Goal: Transaction & Acquisition: Purchase product/service

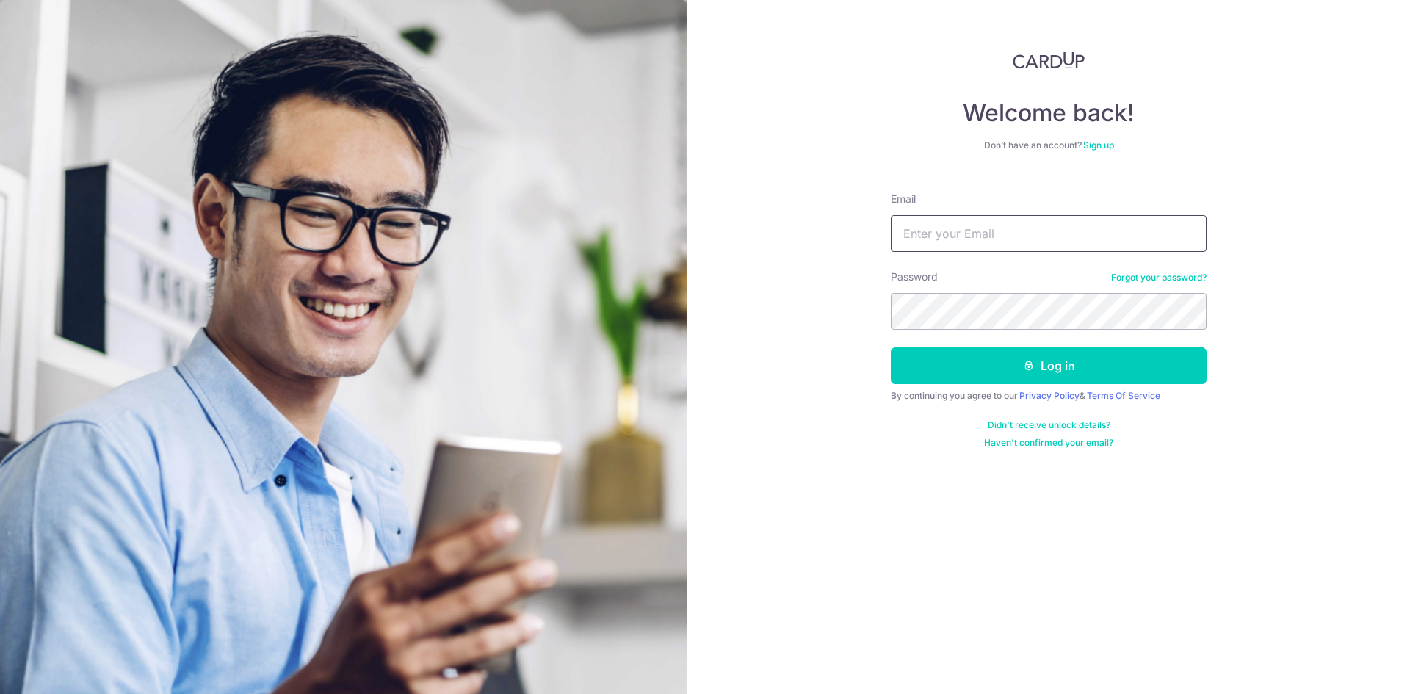
click at [903, 233] on input "Email" at bounding box center [1049, 233] width 316 height 37
type input "[EMAIL_ADDRESS][DOMAIN_NAME]"
click at [908, 245] on input "Email" at bounding box center [1049, 233] width 316 height 37
type input "vongwil@gmail.com"
click at [803, 311] on div "Welcome back! Don’t have an account? Sign up Email vongwil@gmail.com Password F…" at bounding box center [1048, 347] width 723 height 694
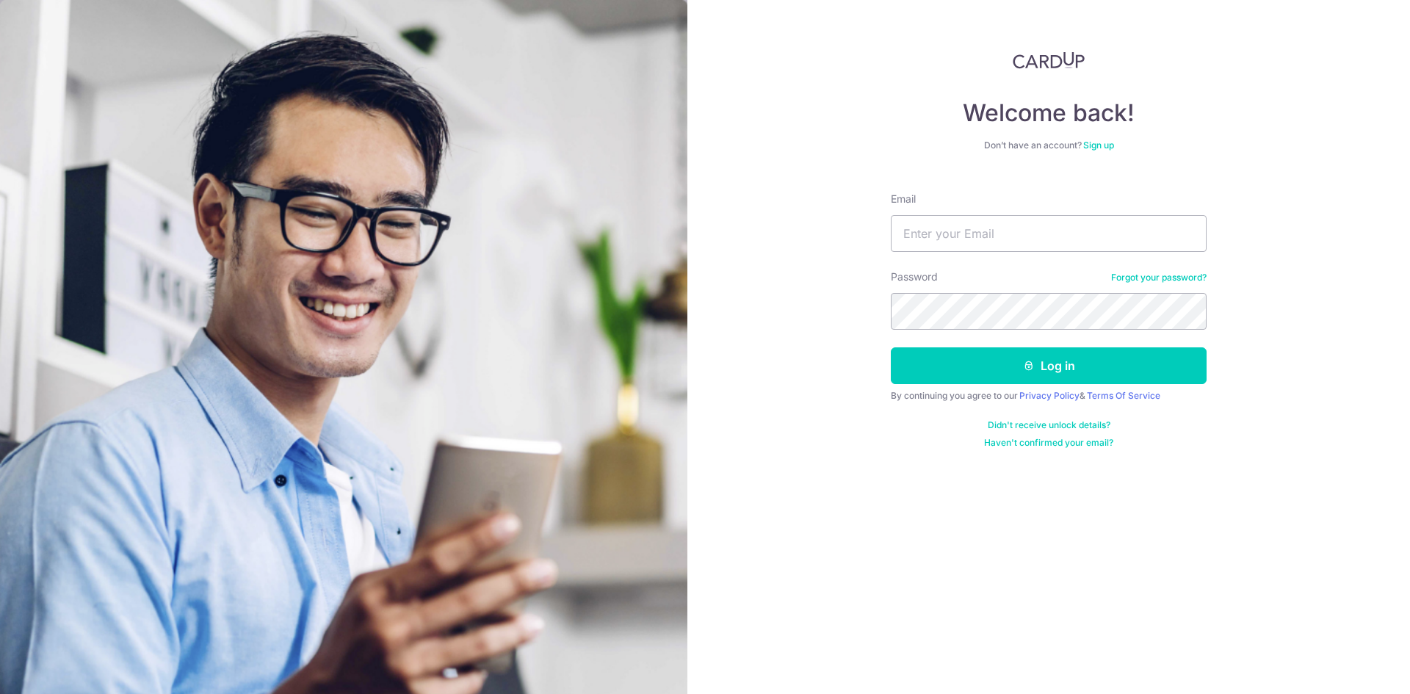
click at [982, 253] on form "Email Password Forgot your password? Log in By continuing you agree to our Priv…" at bounding box center [1049, 315] width 316 height 268
click at [977, 236] on input "Email" at bounding box center [1049, 233] width 316 height 37
type input "vongwil@gmail.com"
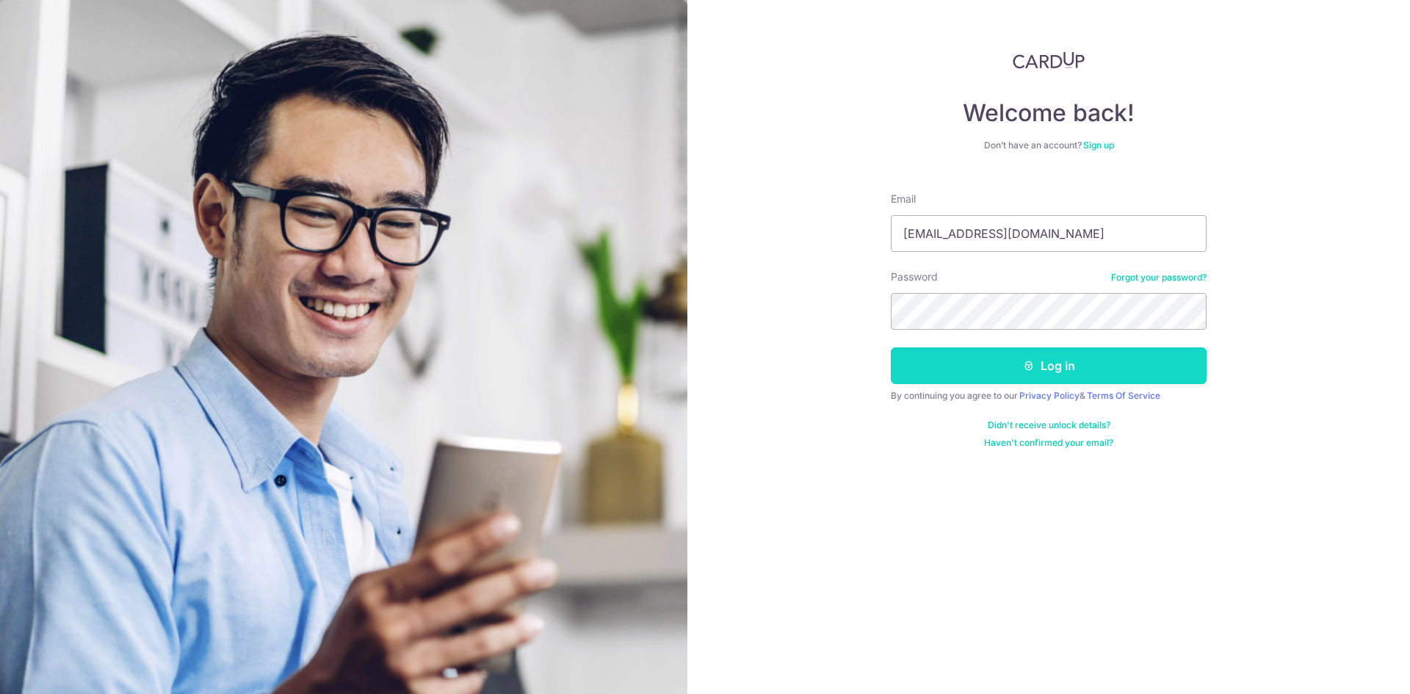
click at [1018, 380] on button "Log in" at bounding box center [1049, 365] width 316 height 37
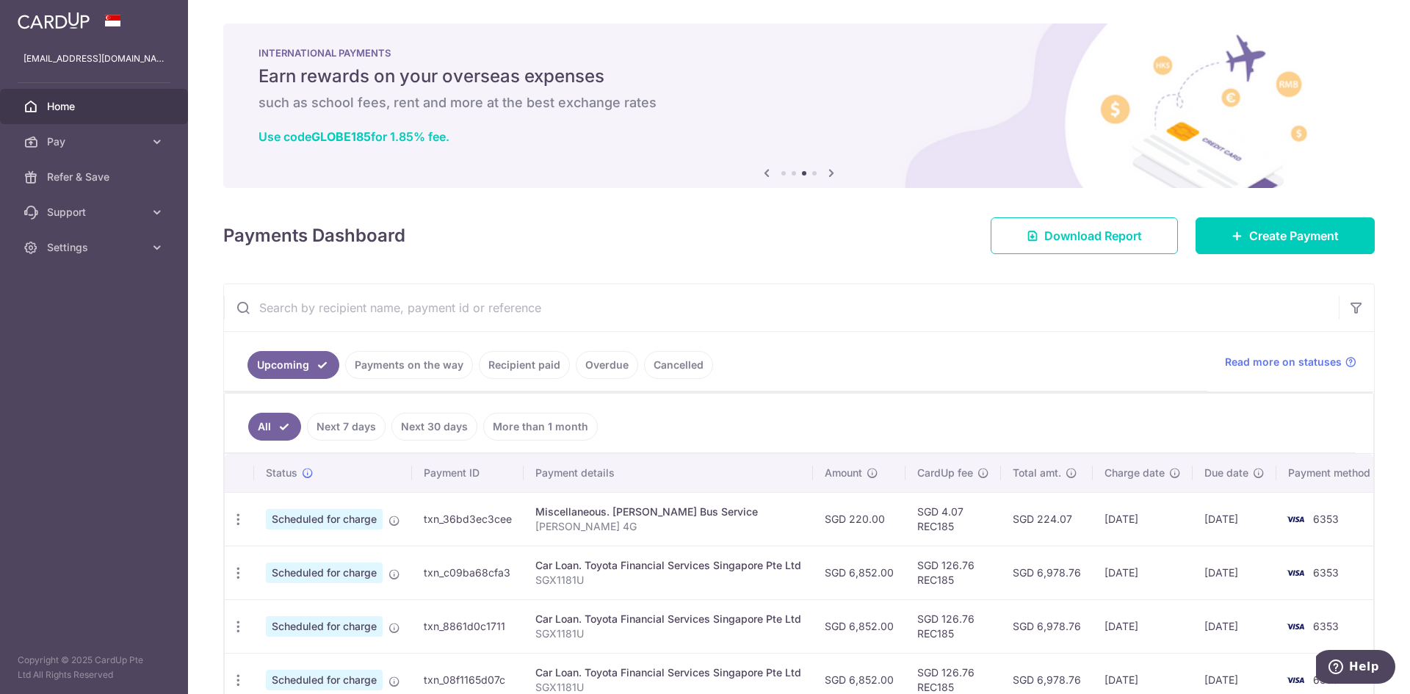
click at [829, 171] on icon at bounding box center [831, 173] width 18 height 18
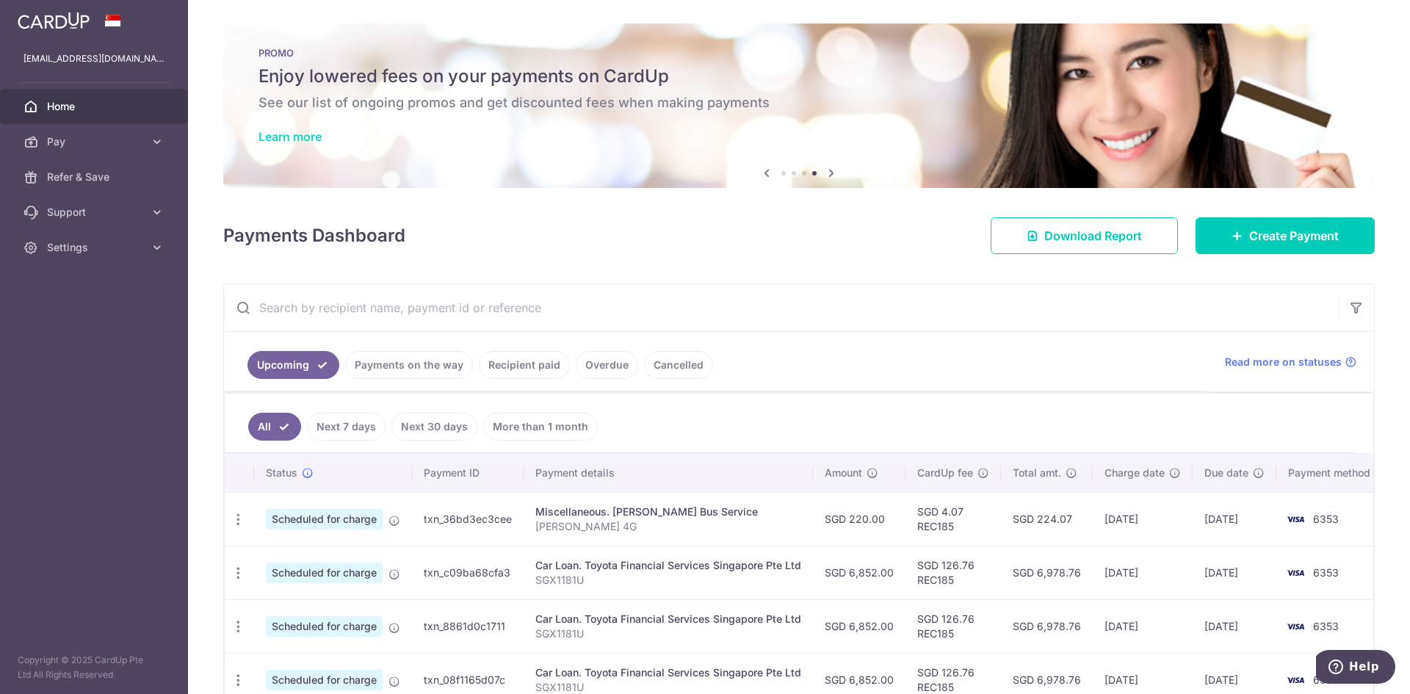
click at [291, 137] on link "Learn more" at bounding box center [289, 136] width 63 height 15
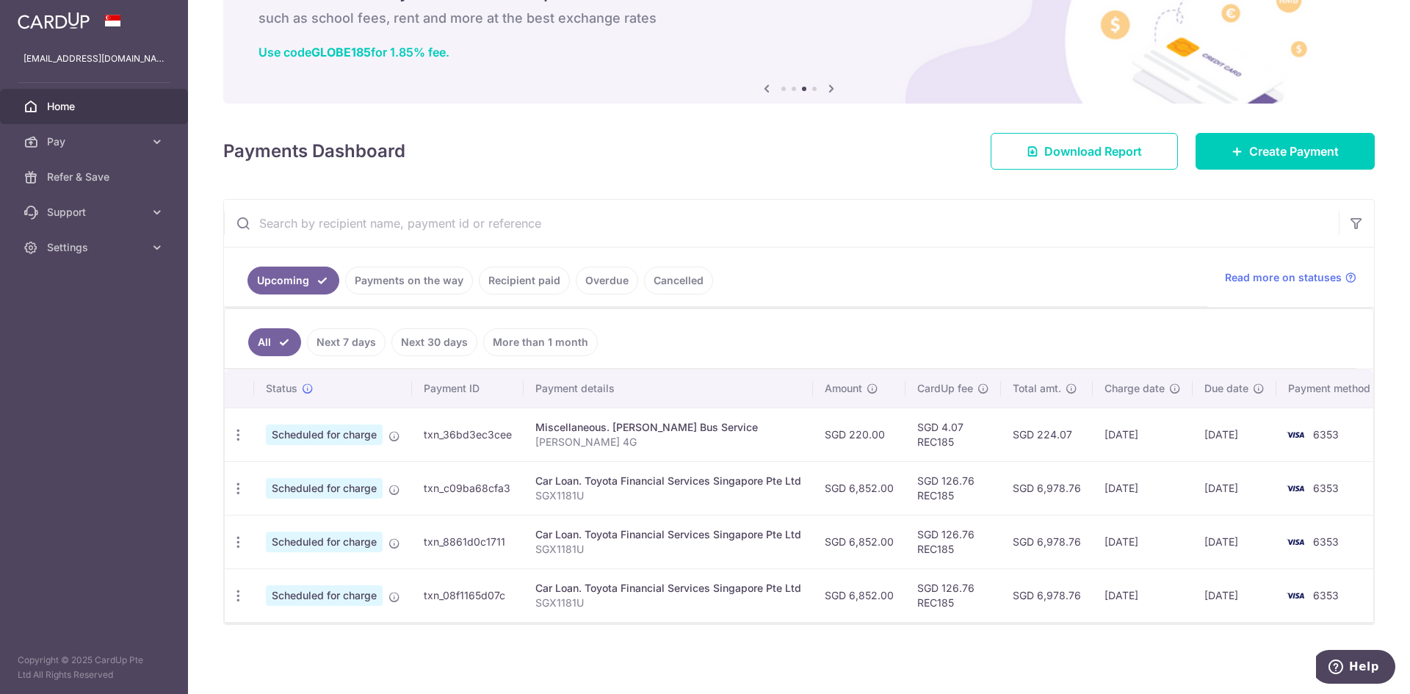
scroll to position [92, 0]
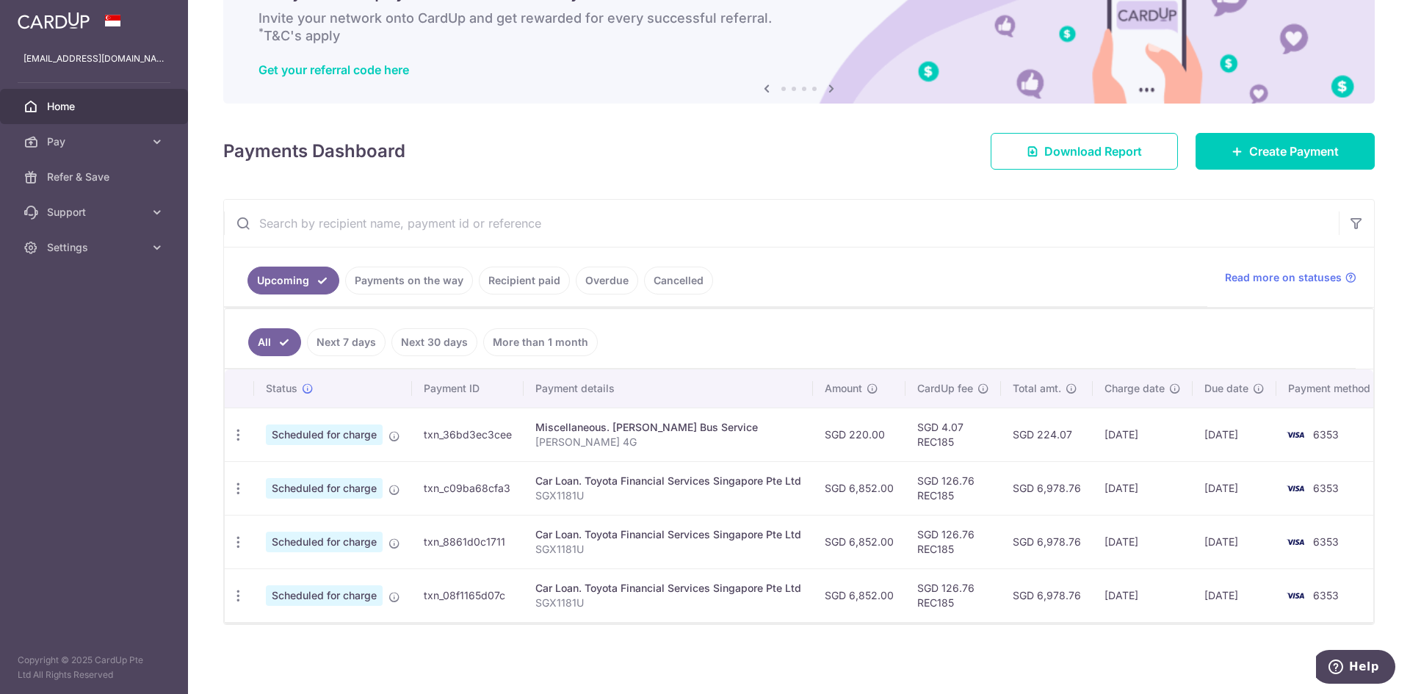
click at [445, 268] on link "Payments on the way" at bounding box center [409, 281] width 128 height 28
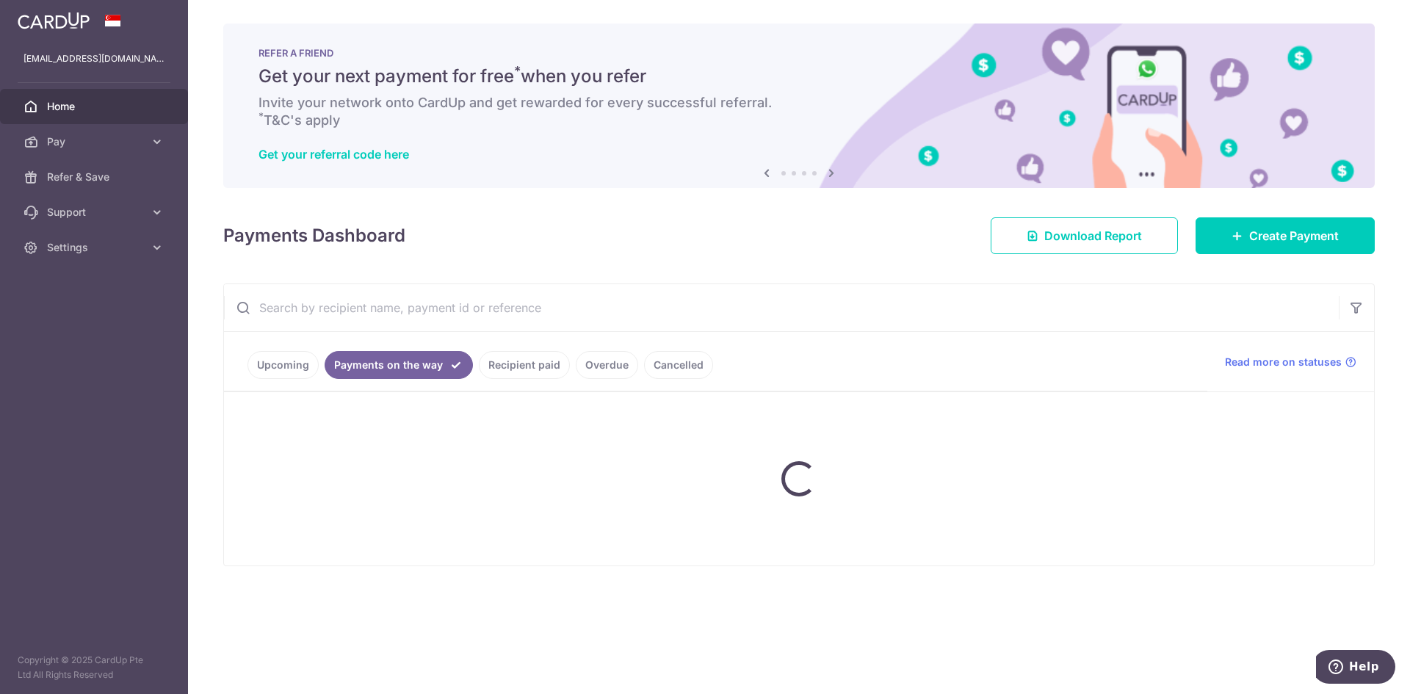
scroll to position [0, 0]
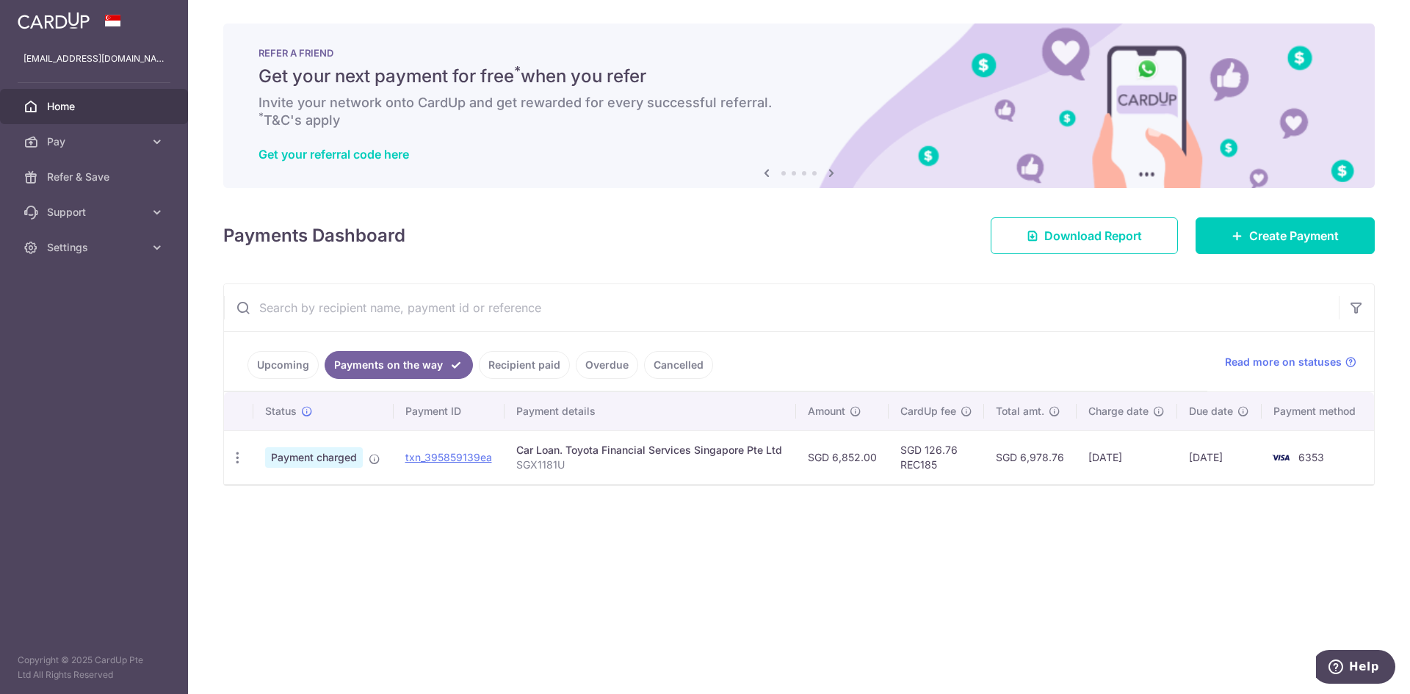
click at [293, 366] on link "Upcoming" at bounding box center [282, 365] width 71 height 28
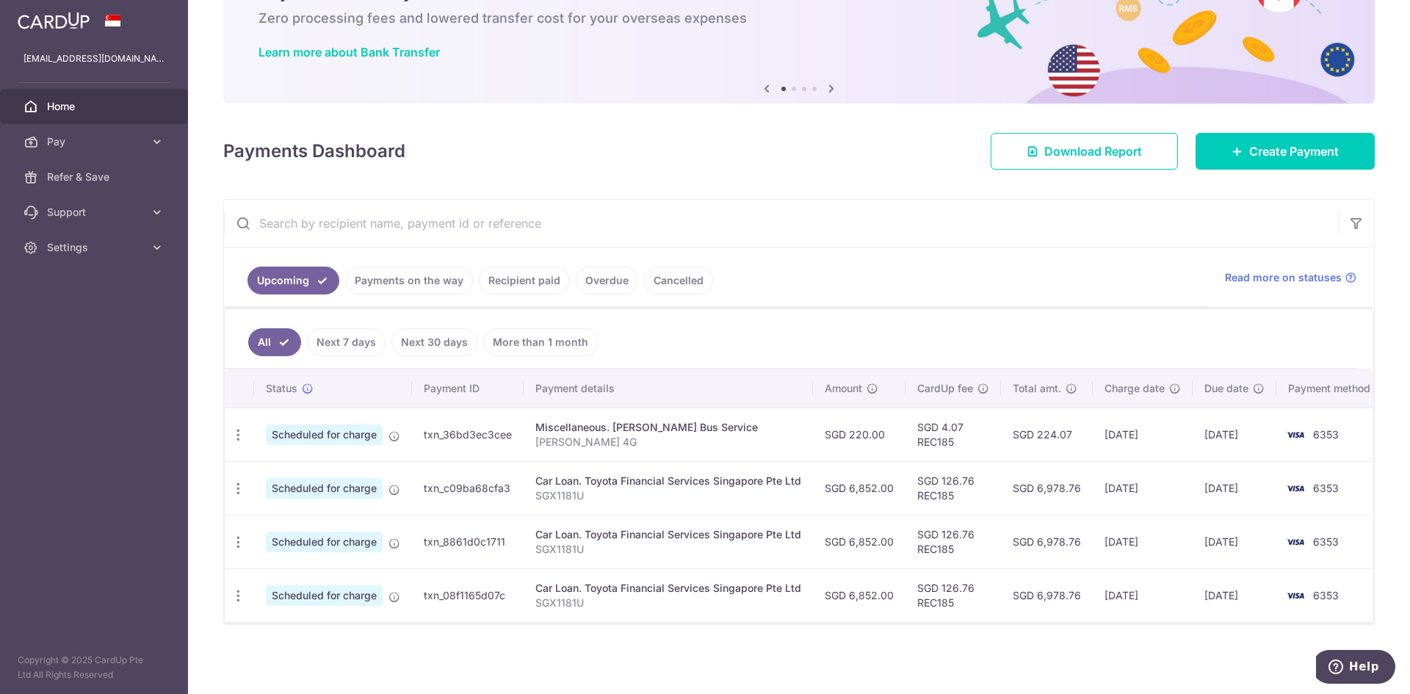
scroll to position [92, 0]
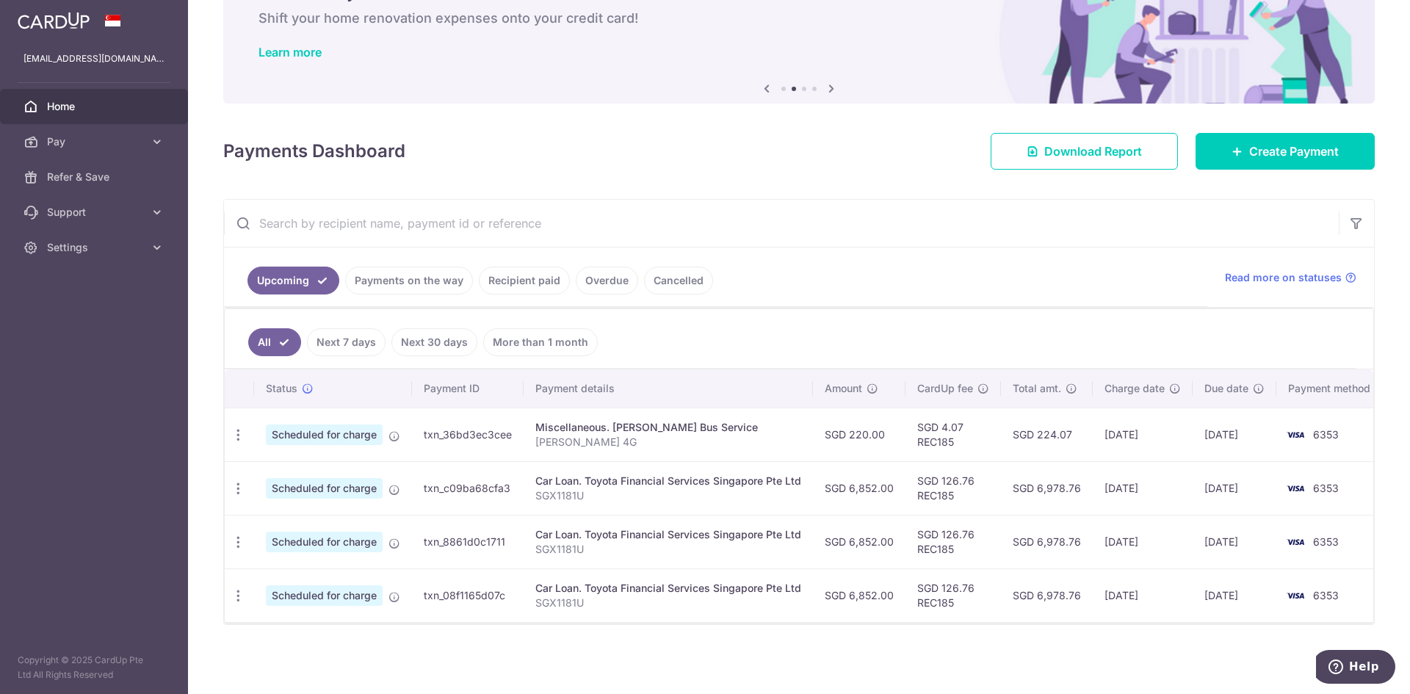
click at [449, 270] on link "Payments on the way" at bounding box center [409, 281] width 128 height 28
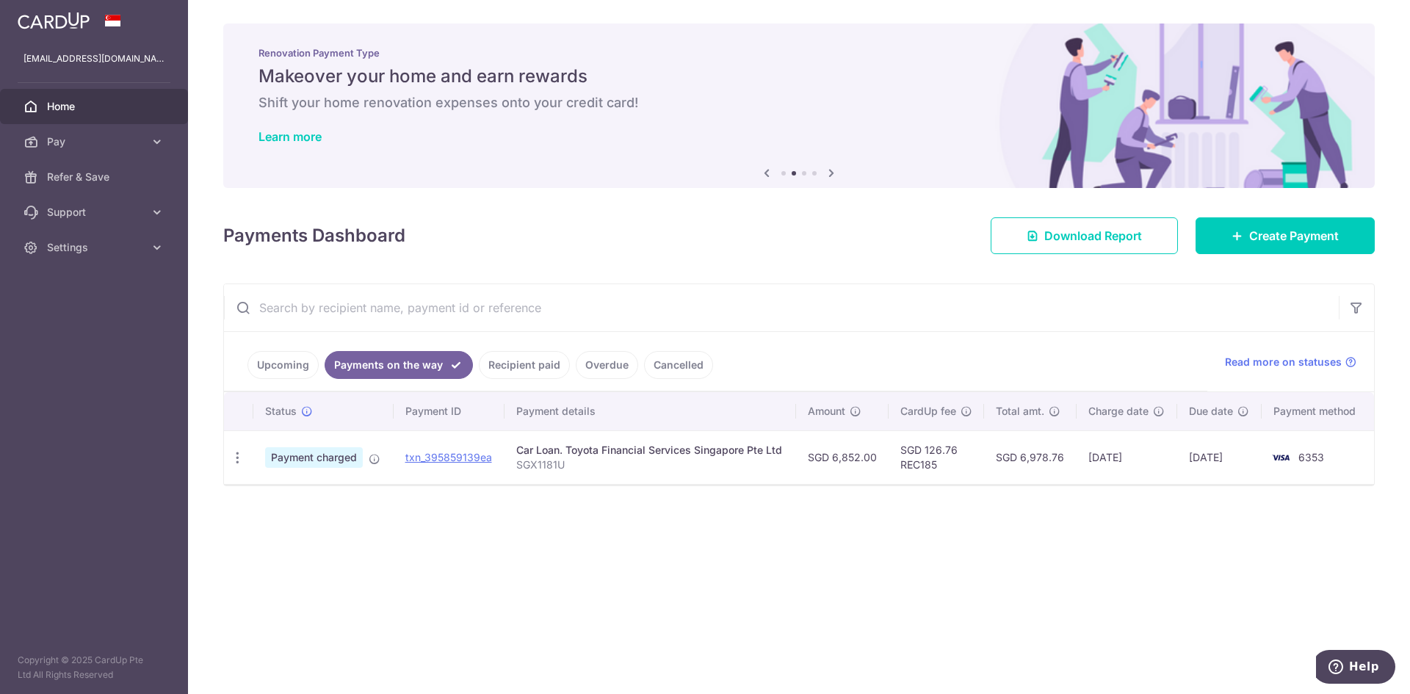
click at [530, 364] on link "Recipient paid" at bounding box center [524, 365] width 91 height 28
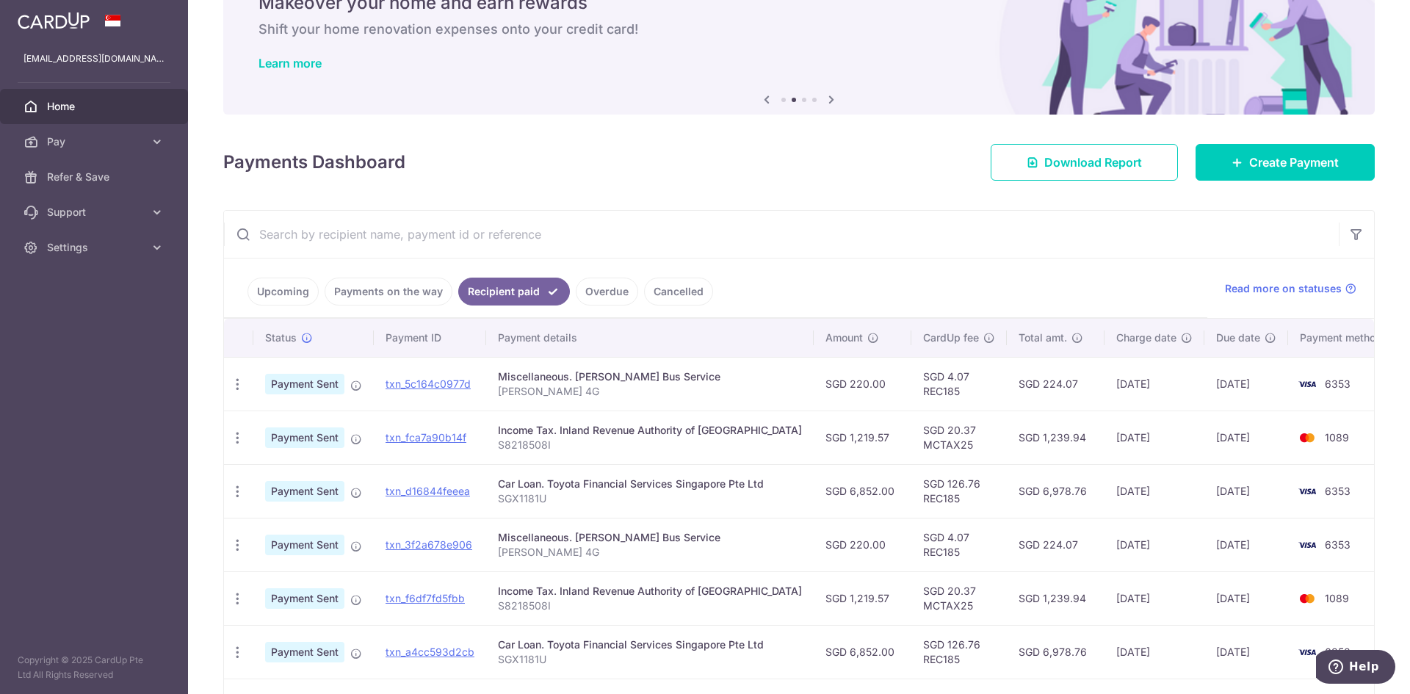
scroll to position [147, 0]
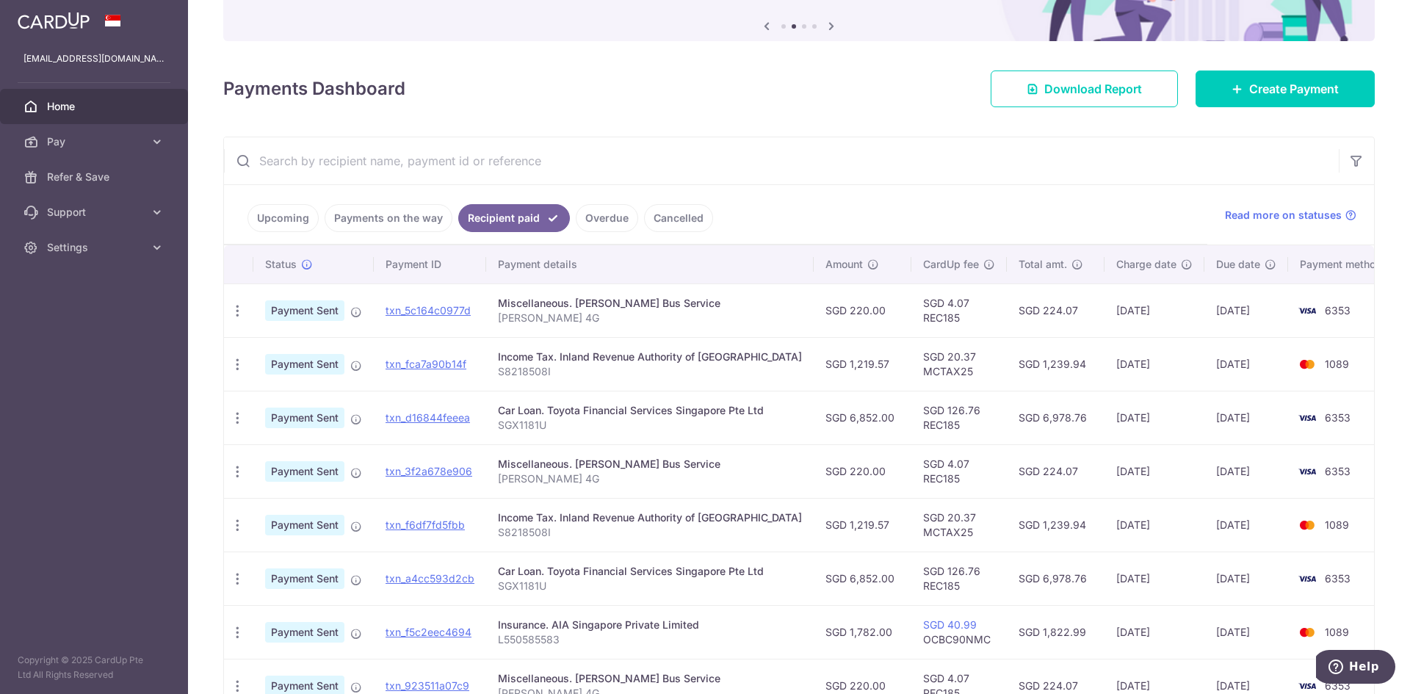
click at [296, 218] on link "Upcoming" at bounding box center [282, 218] width 71 height 28
click at [296, 107] on div "Payments Dashboard Download Report Create Payment" at bounding box center [798, 86] width 1151 height 43
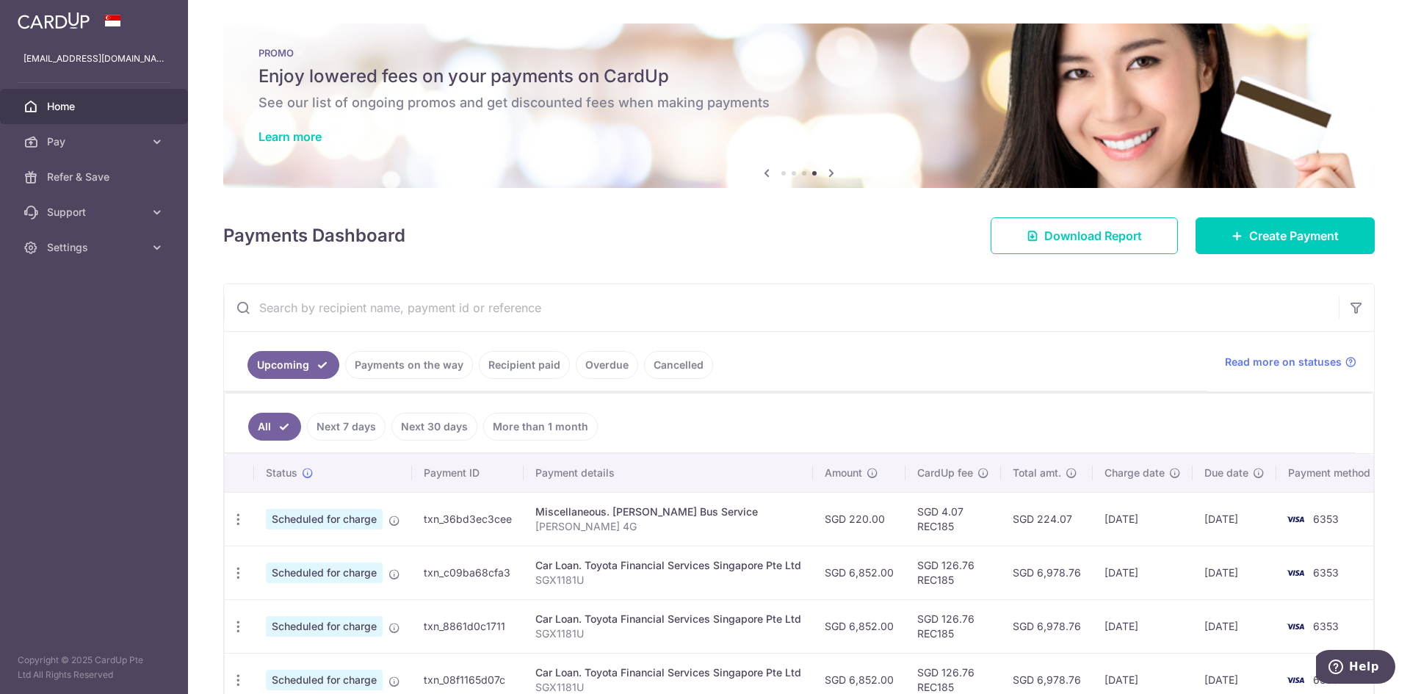
click at [530, 361] on link "Recipient paid" at bounding box center [524, 365] width 91 height 28
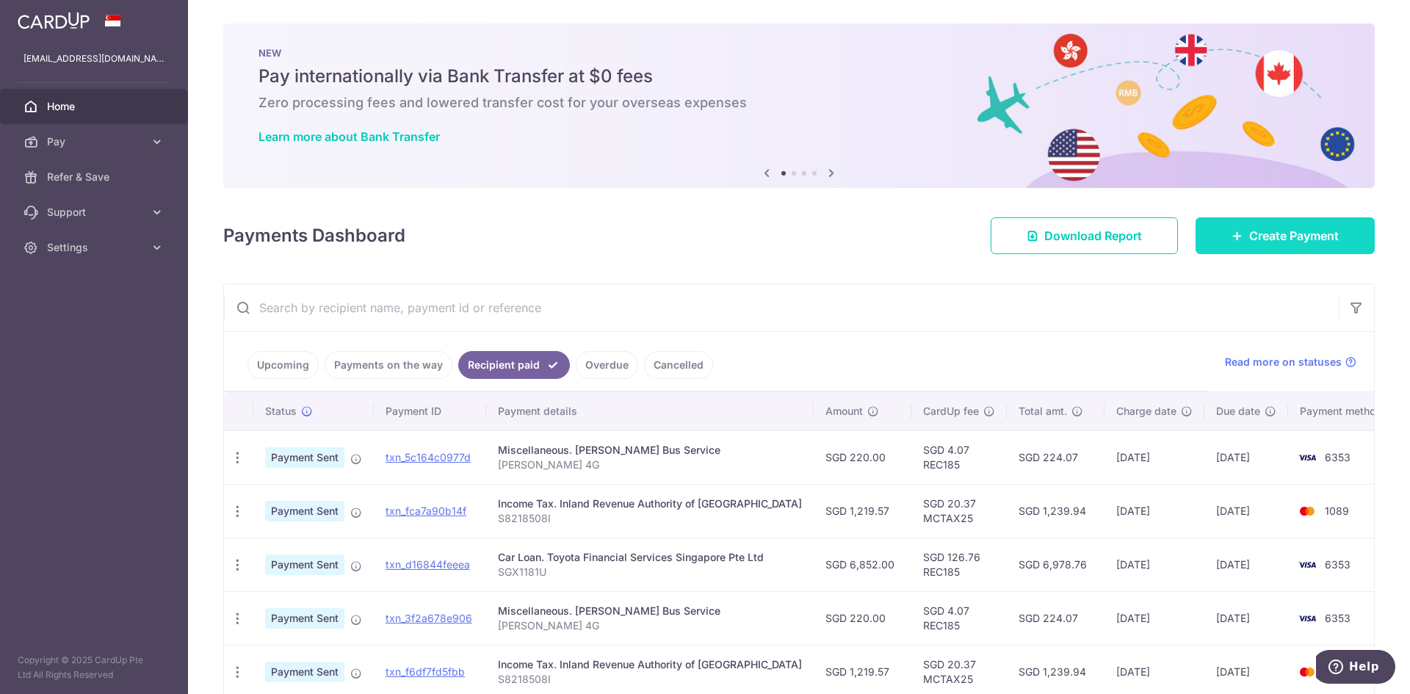
click at [1300, 231] on span "Create Payment" at bounding box center [1294, 236] width 90 height 18
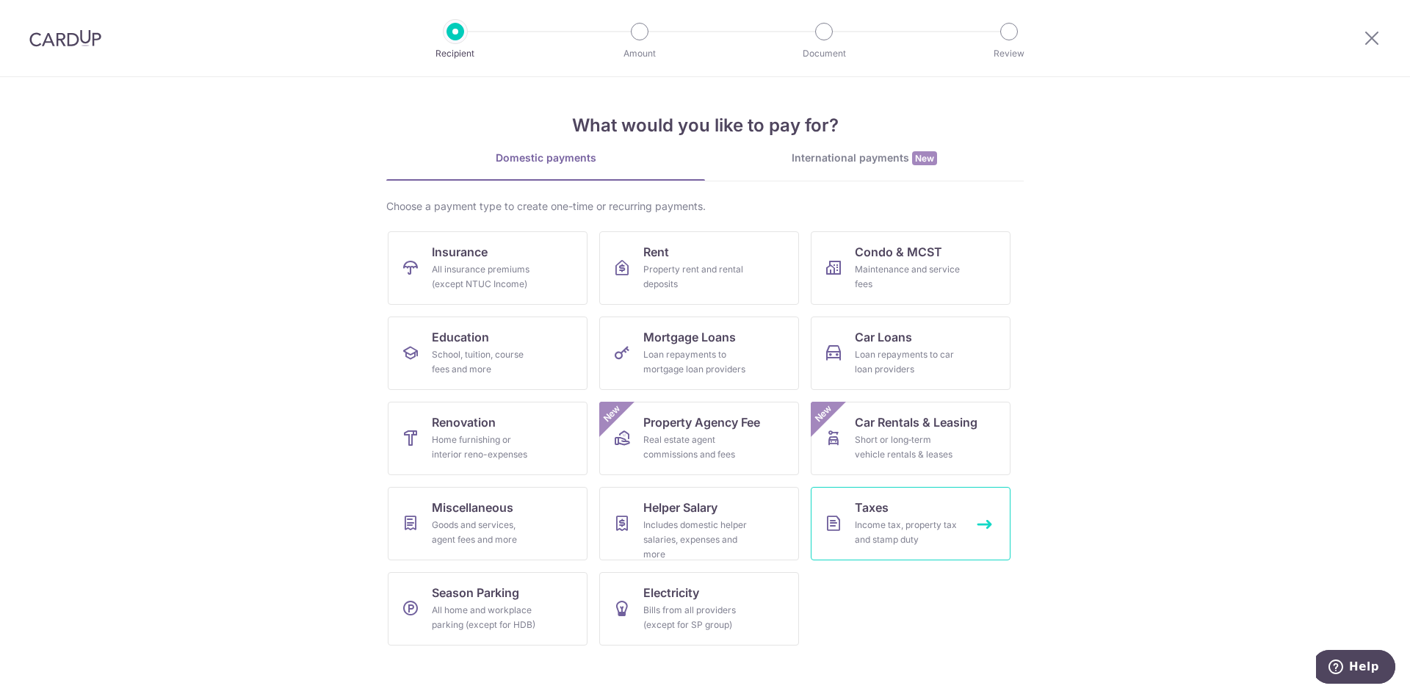
click at [858, 528] on div "Income tax, property tax and stamp duty" at bounding box center [908, 532] width 106 height 29
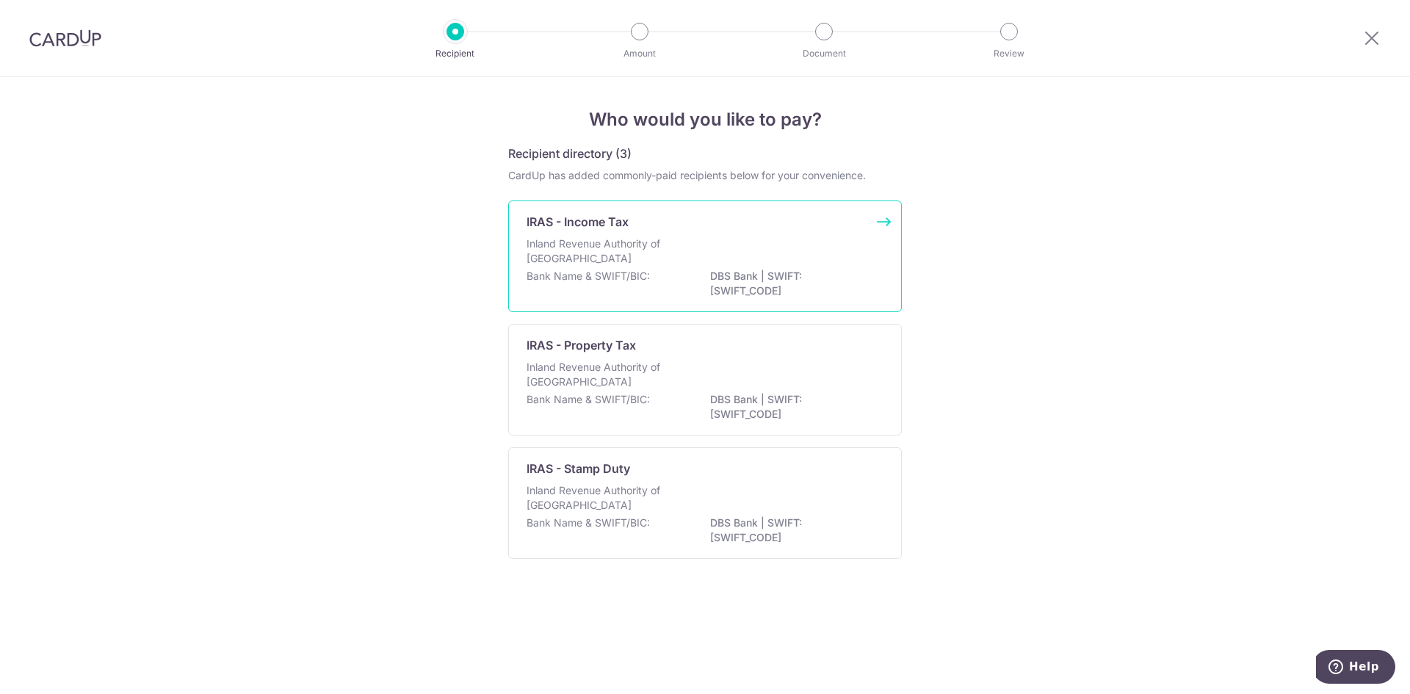
click at [619, 278] on p "Bank Name & SWIFT/BIC:" at bounding box center [587, 276] width 123 height 15
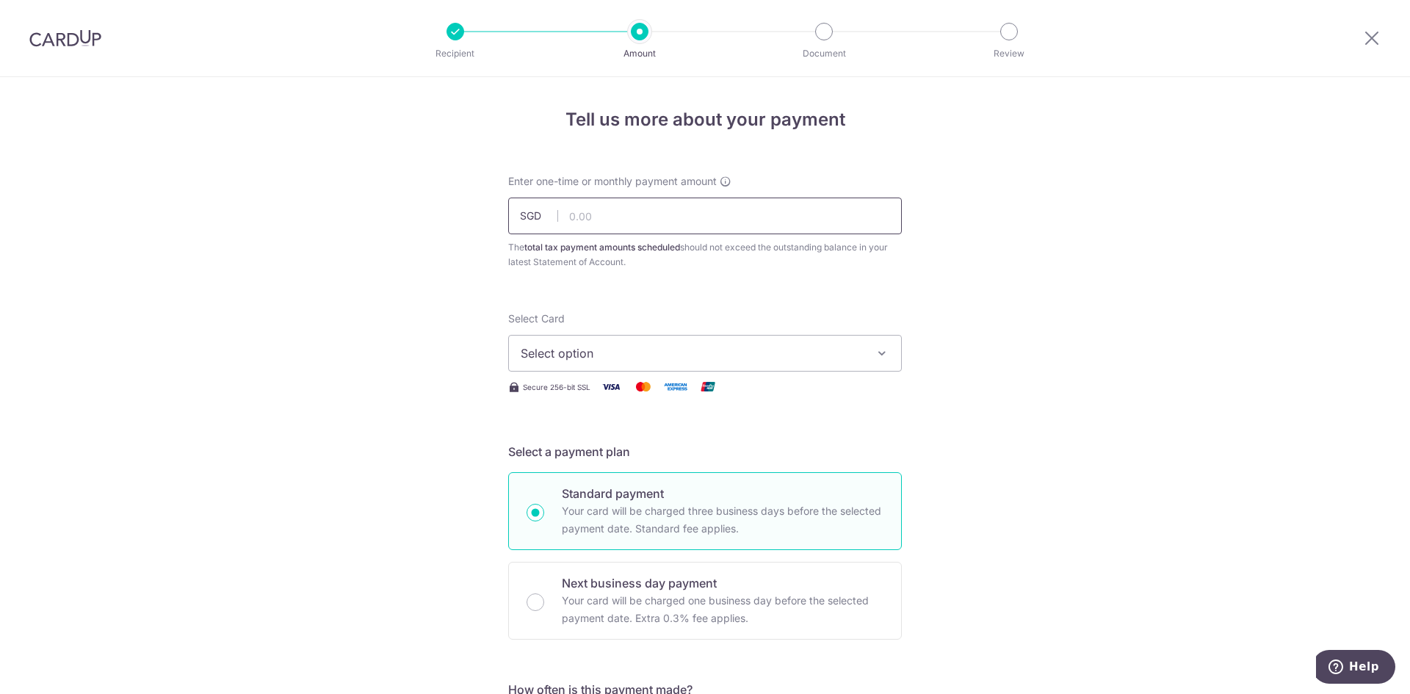
click at [593, 217] on input "text" at bounding box center [705, 216] width 394 height 37
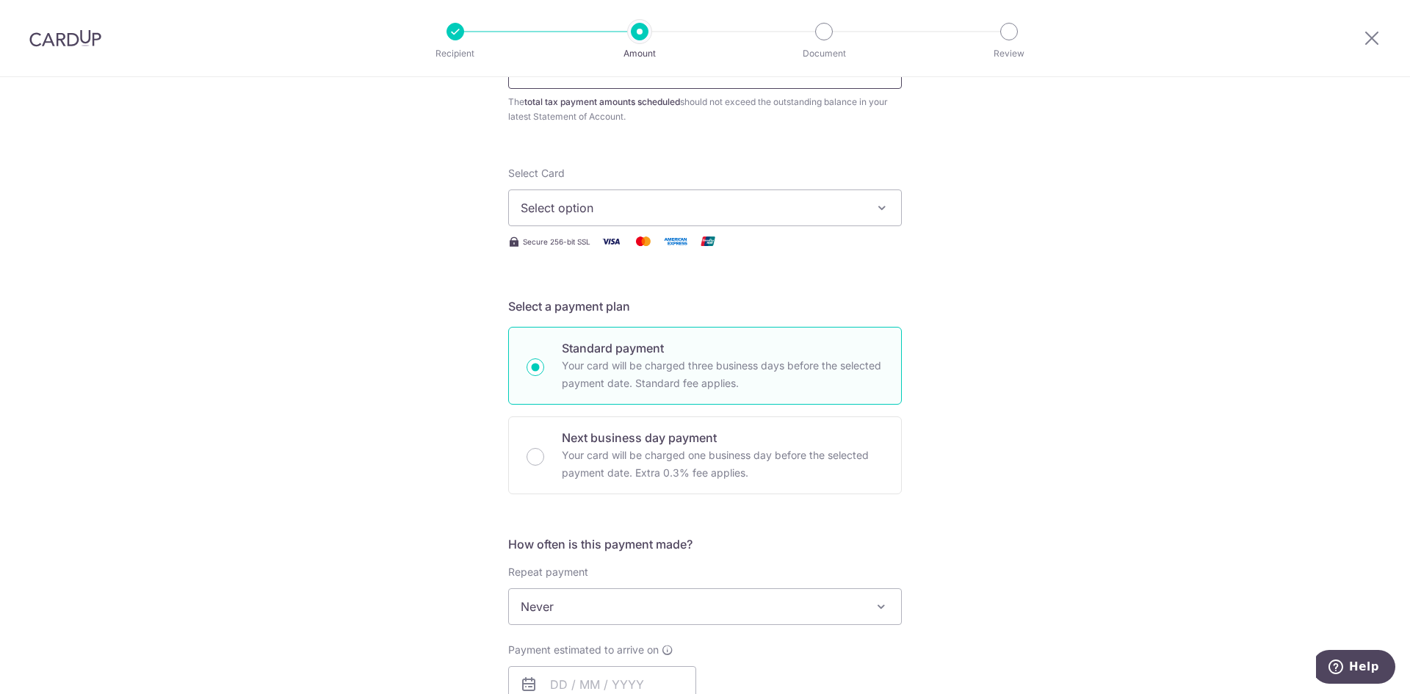
scroll to position [147, 0]
type input "1,219.57"
click at [556, 196] on button "Select option" at bounding box center [705, 206] width 394 height 37
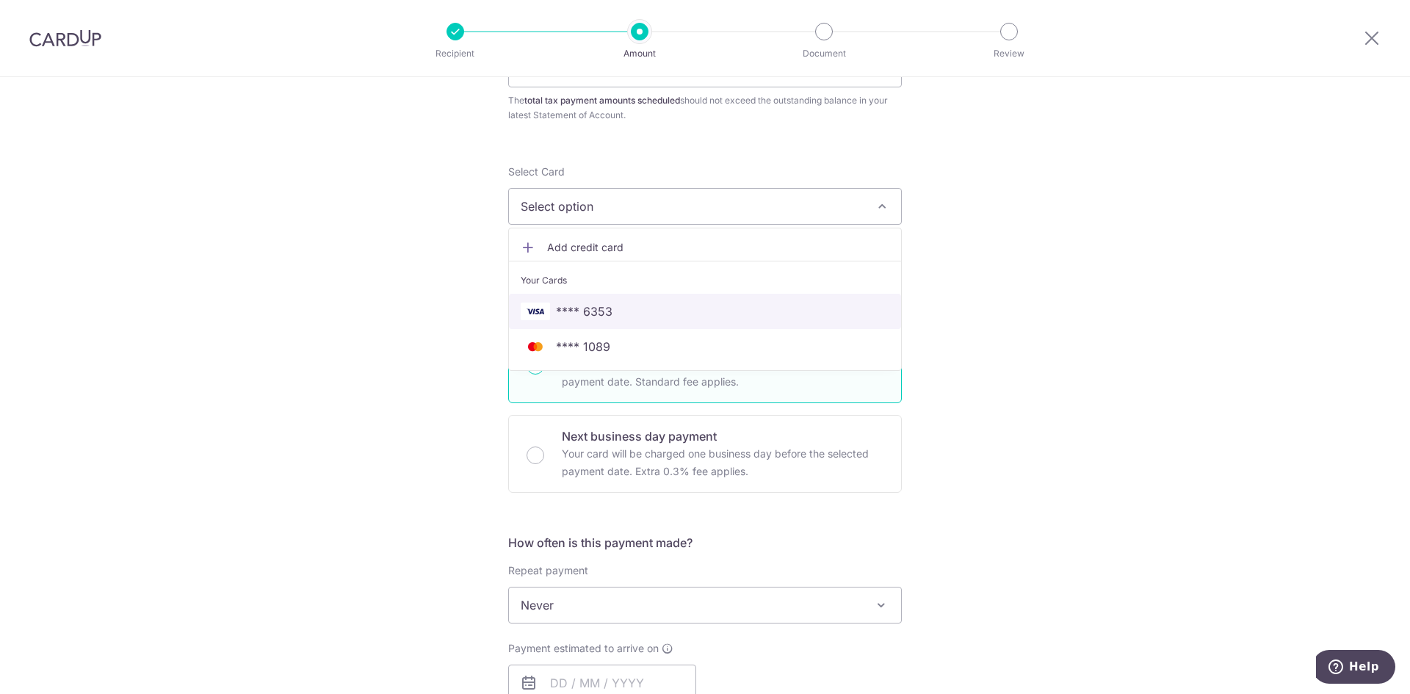
click at [598, 313] on span "**** 6353" at bounding box center [584, 312] width 57 height 18
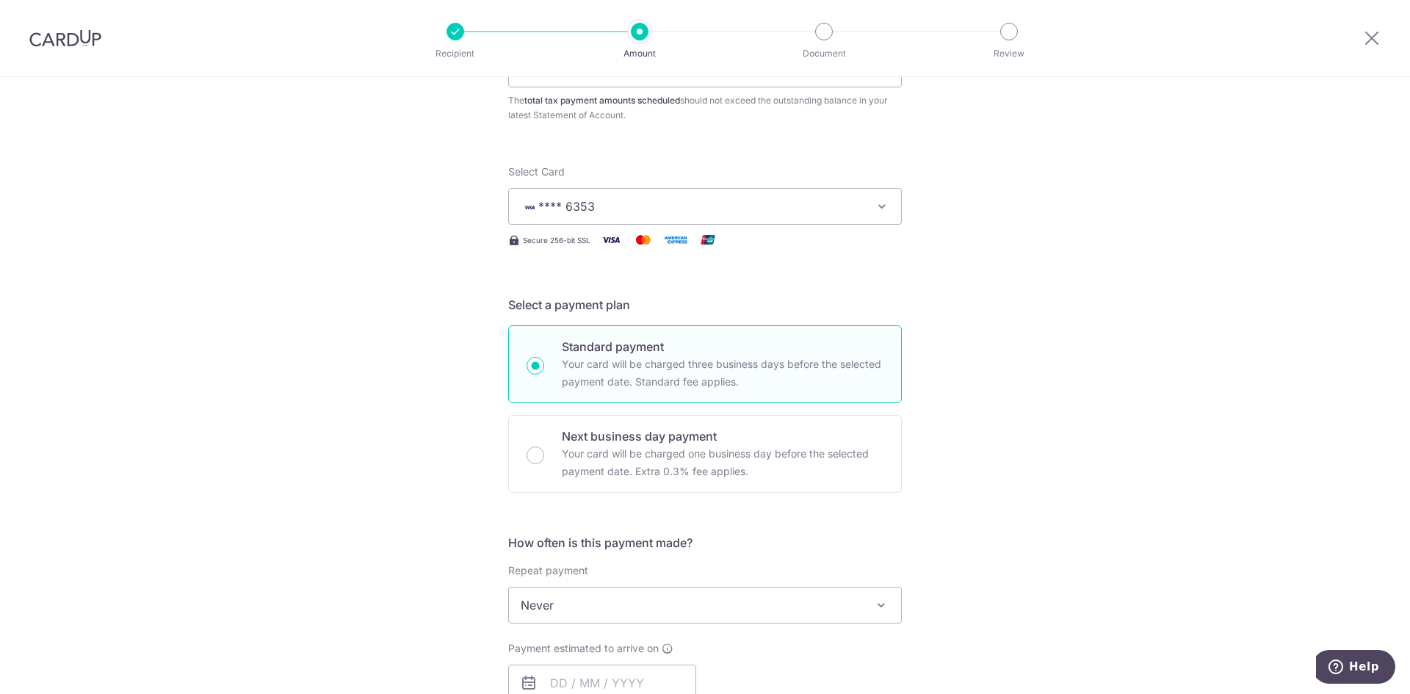
scroll to position [294, 0]
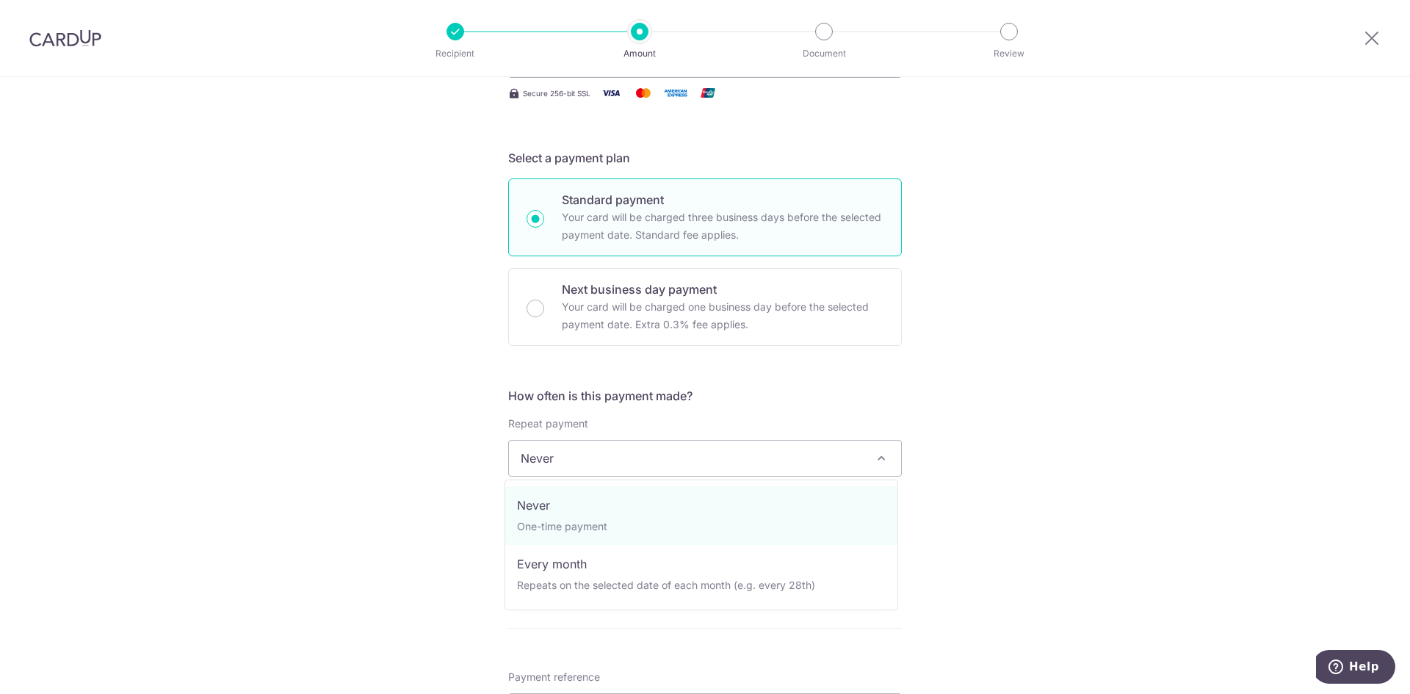
click at [595, 449] on span "Never" at bounding box center [705, 458] width 392 height 35
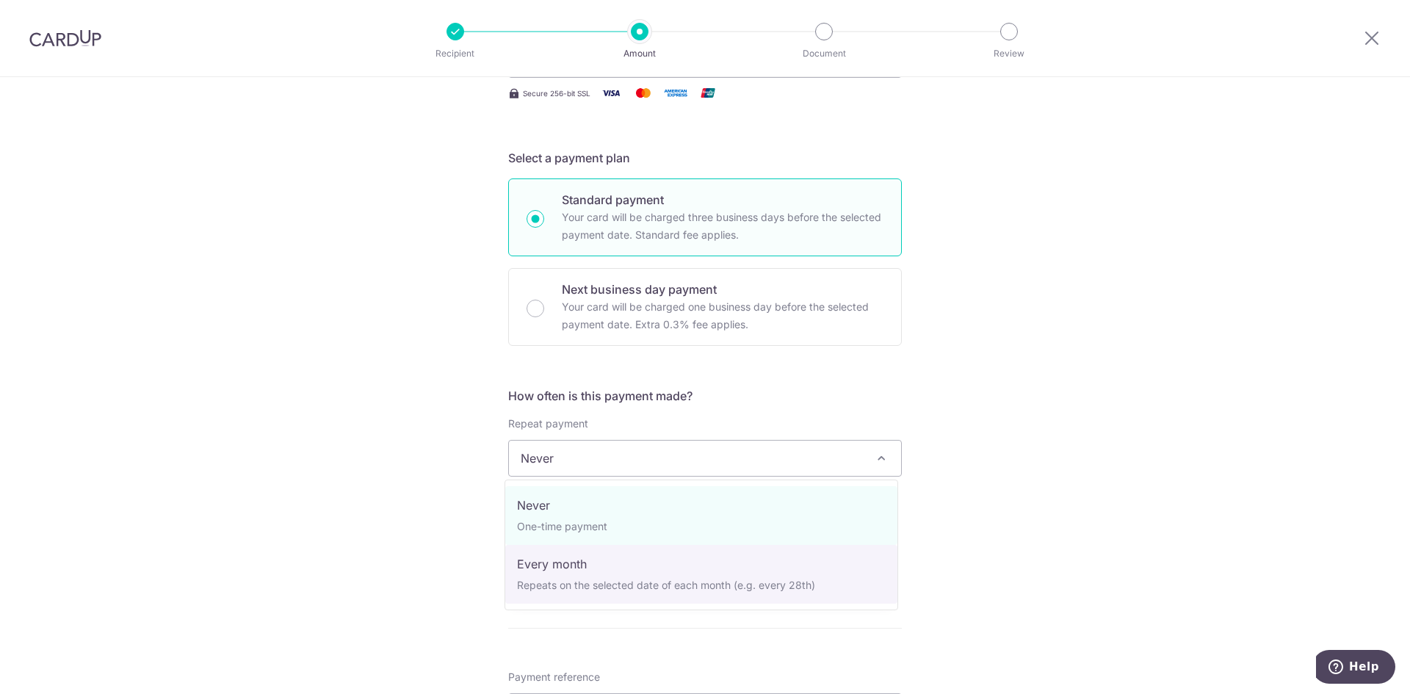
select select "3"
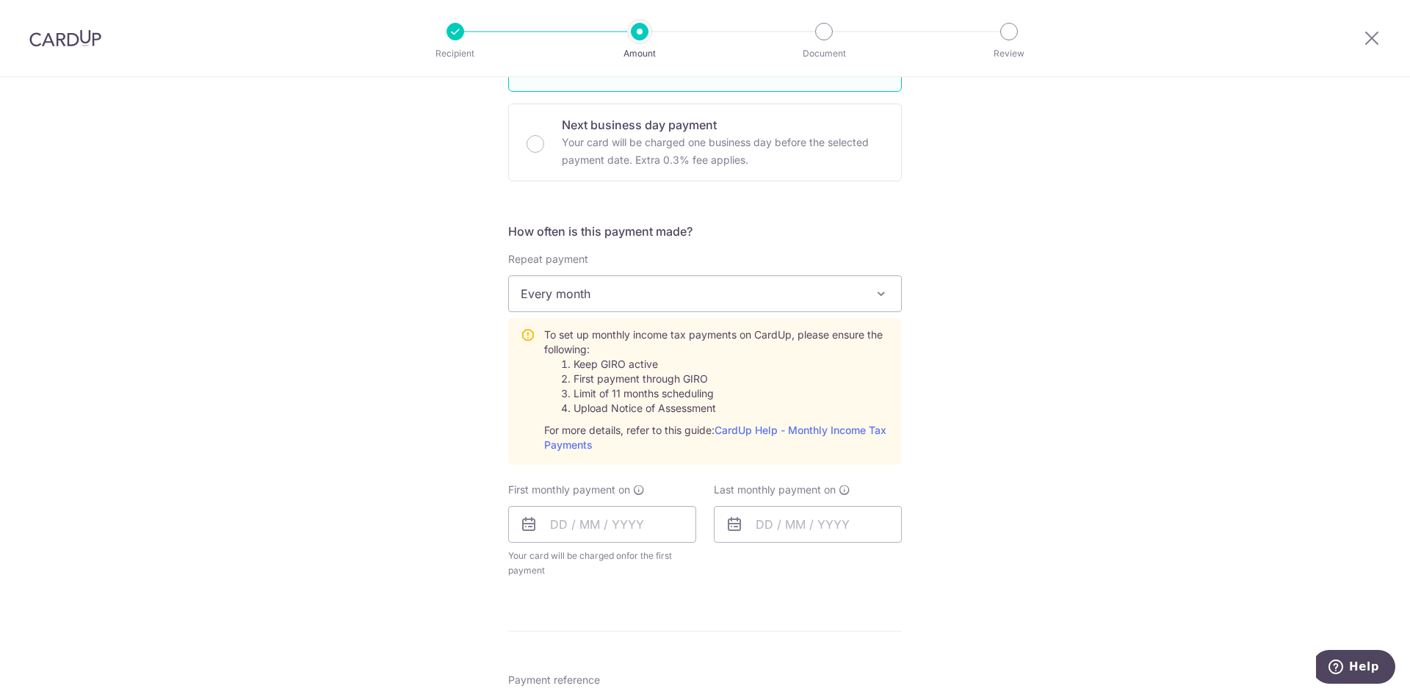
scroll to position [587, 0]
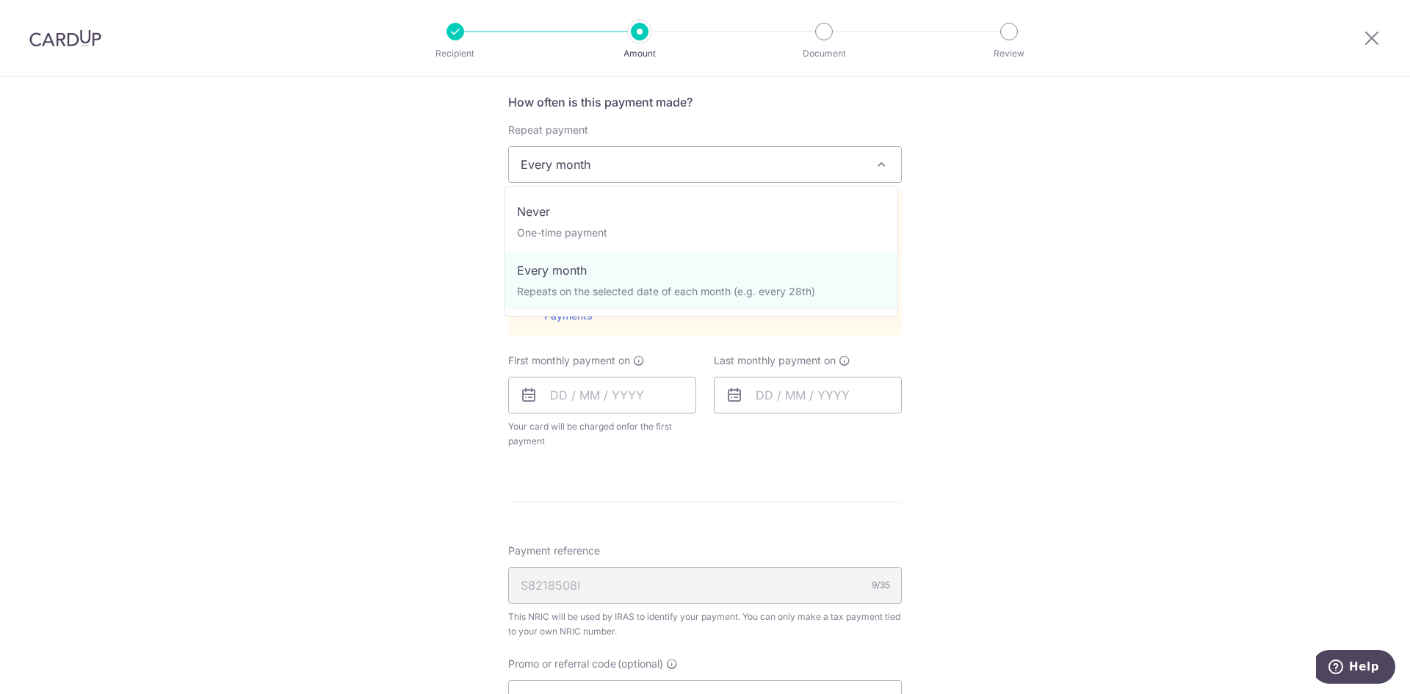
click at [587, 164] on span "Every month" at bounding box center [705, 164] width 392 height 35
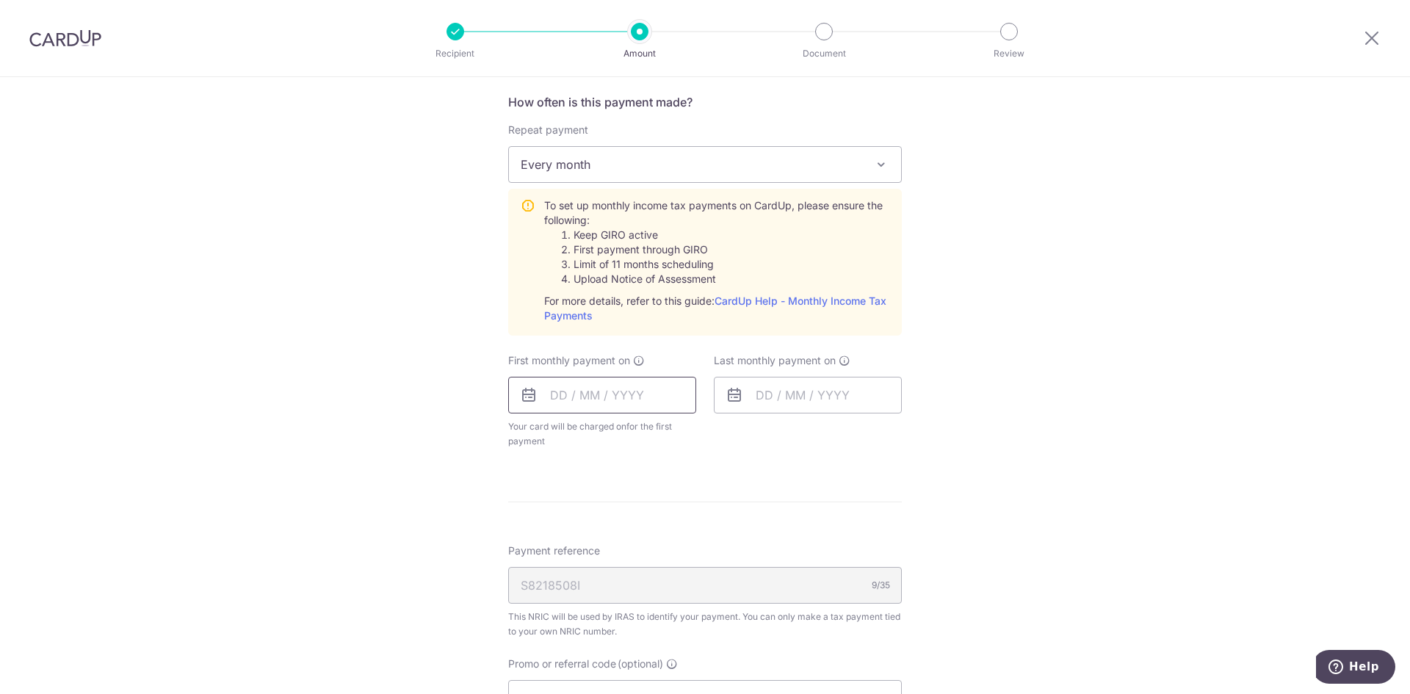
click at [604, 385] on input "text" at bounding box center [602, 395] width 188 height 37
click at [651, 559] on link "18" at bounding box center [655, 557] width 23 height 23
type input "[DATE]"
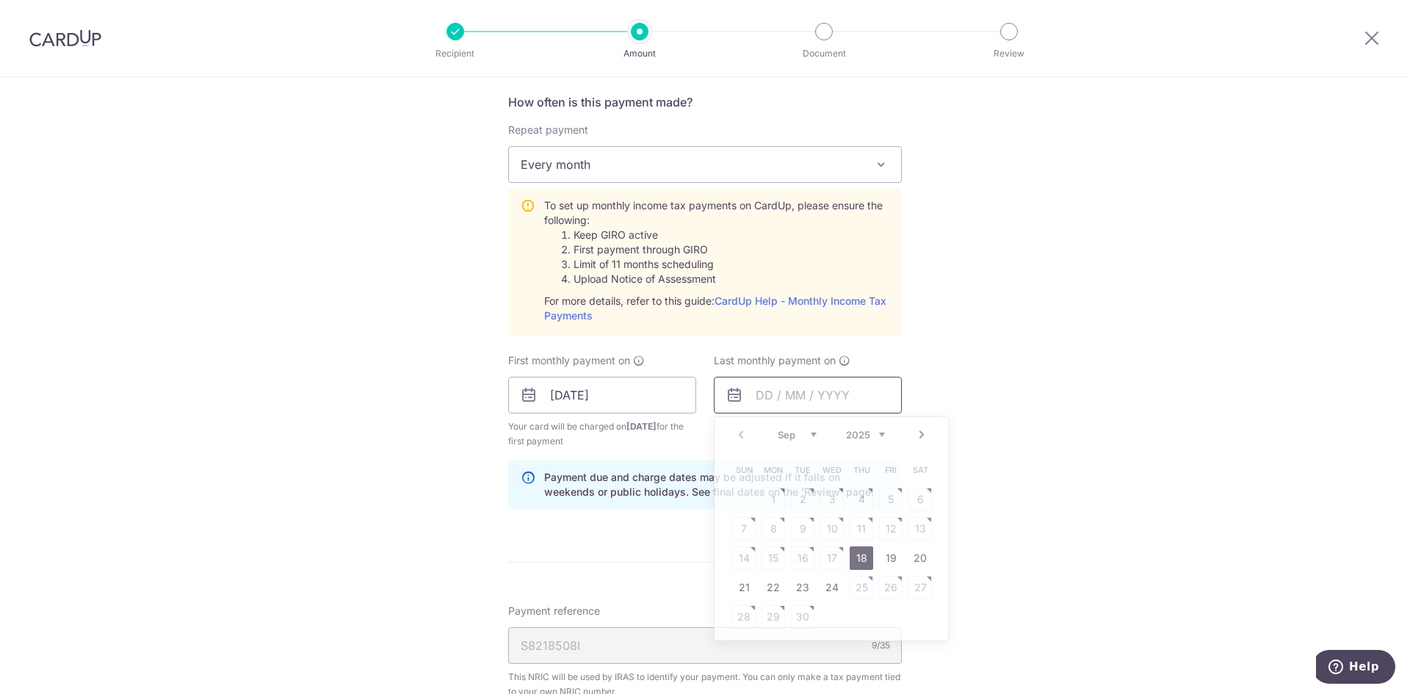
click at [753, 395] on input "text" at bounding box center [808, 395] width 188 height 37
click at [806, 438] on select "Sep Oct Nov Dec" at bounding box center [797, 435] width 39 height 12
click at [792, 441] on div "Prev Next Sep Oct Nov Dec 2025 2026" at bounding box center [830, 434] width 233 height 35
click at [799, 437] on select "Sep Oct Nov Dec" at bounding box center [797, 435] width 39 height 12
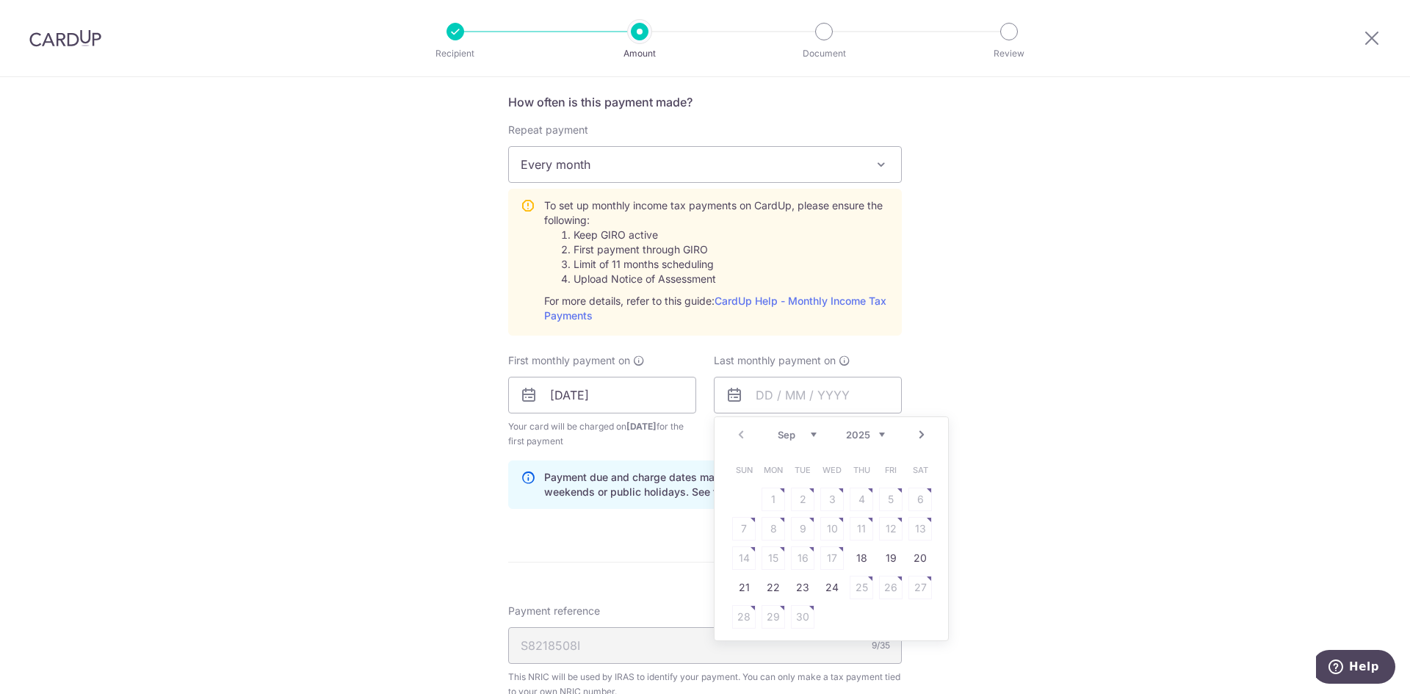
click at [868, 431] on select "2025 2026" at bounding box center [865, 435] width 39 height 12
click at [795, 438] on select "Jan Feb Mar Apr May Jun Jul Aug Sep Oct" at bounding box center [797, 435] width 39 height 12
click at [831, 554] on link "18" at bounding box center [831, 557] width 23 height 23
type input "18/02/2026"
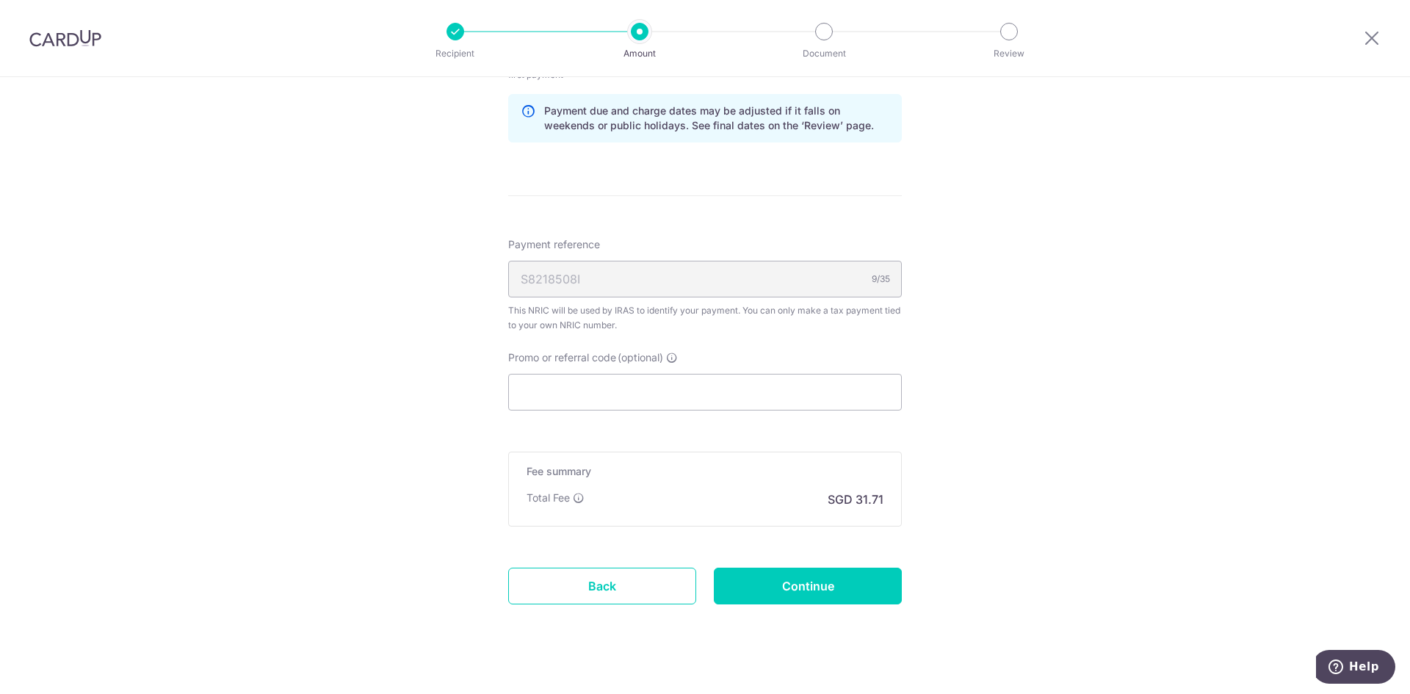
scroll to position [955, 0]
click at [566, 385] on input "Promo or referral code (optional)" at bounding box center [705, 391] width 394 height 37
paste input "VTAX25R"
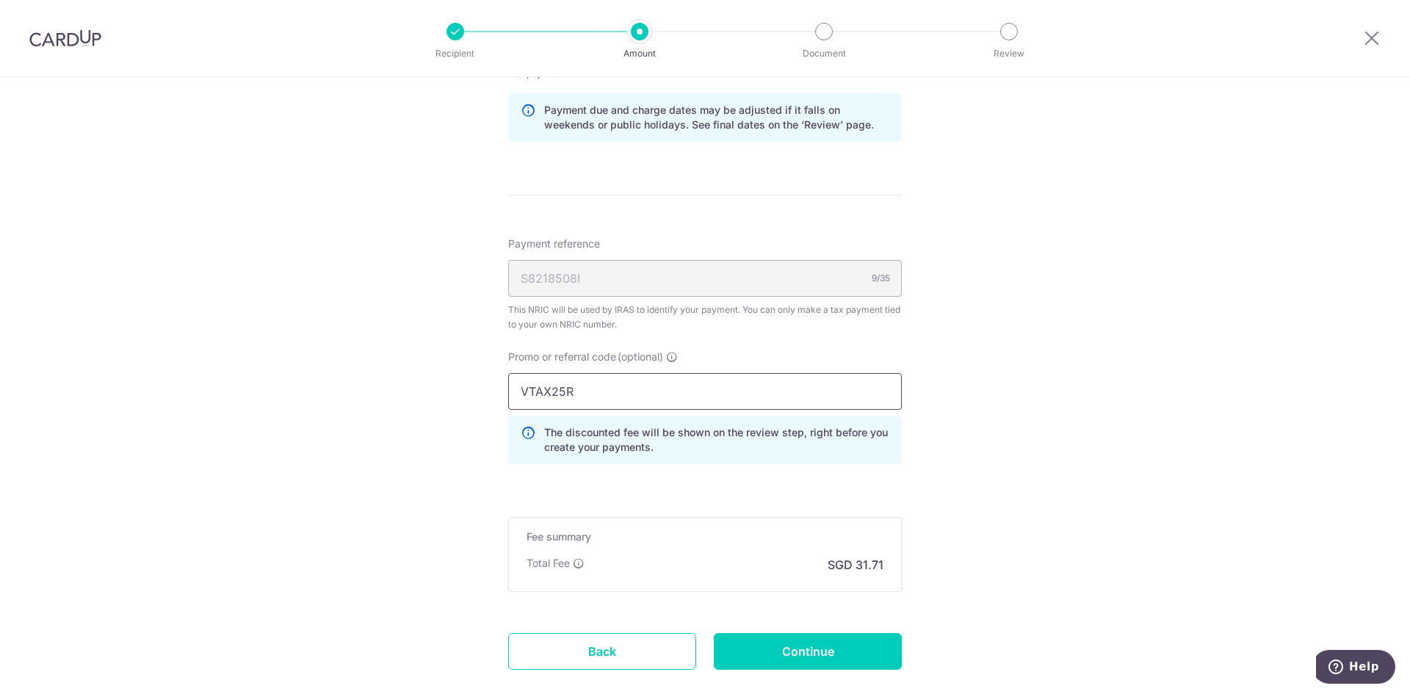
scroll to position [1028, 0]
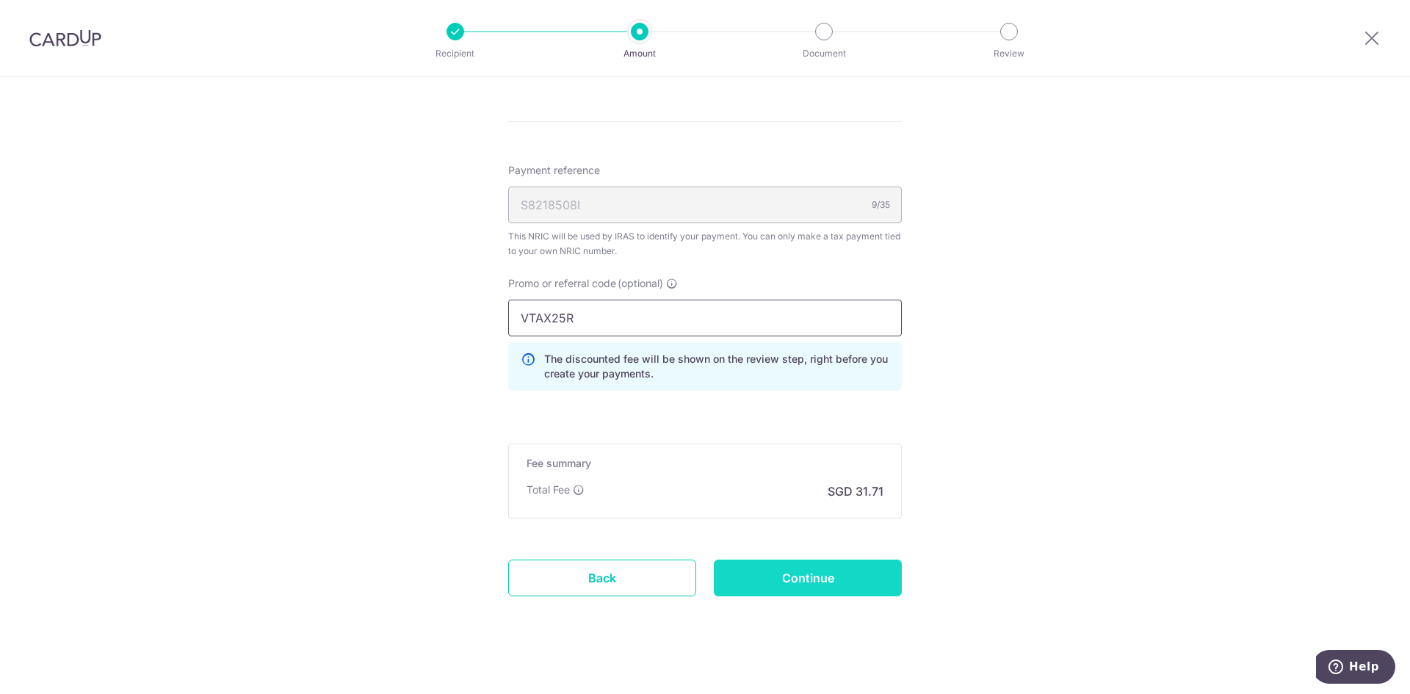
type input "VTAX25R"
click at [851, 587] on input "Continue" at bounding box center [808, 578] width 188 height 37
type input "Create Schedule"
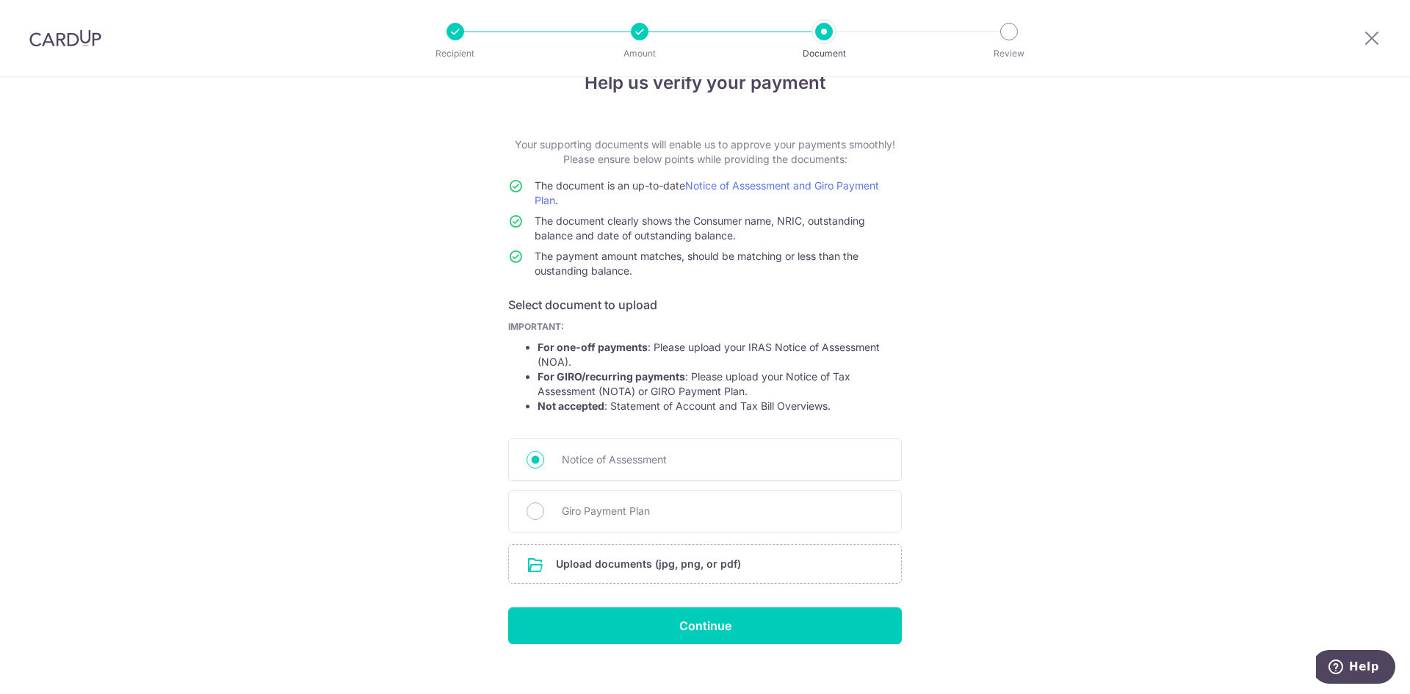
scroll to position [56, 0]
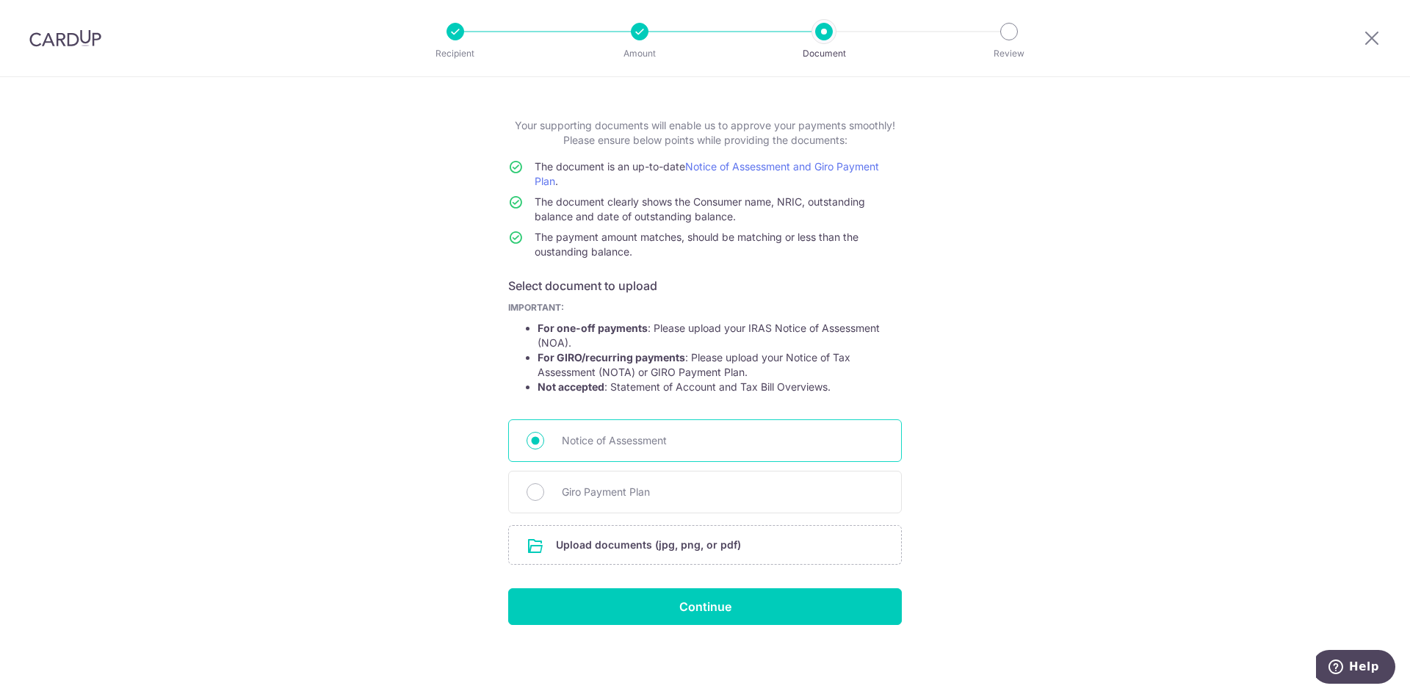
click at [628, 440] on span "Notice of Assessment" at bounding box center [723, 441] width 322 height 18
click at [544, 440] on input "Notice of Assessment" at bounding box center [535, 441] width 18 height 18
click at [650, 550] on input "file" at bounding box center [705, 545] width 392 height 38
drag, startPoint x: 633, startPoint y: 493, endPoint x: 631, endPoint y: 534, distance: 40.4
click at [633, 493] on span "Giro Payment Plan" at bounding box center [723, 492] width 322 height 18
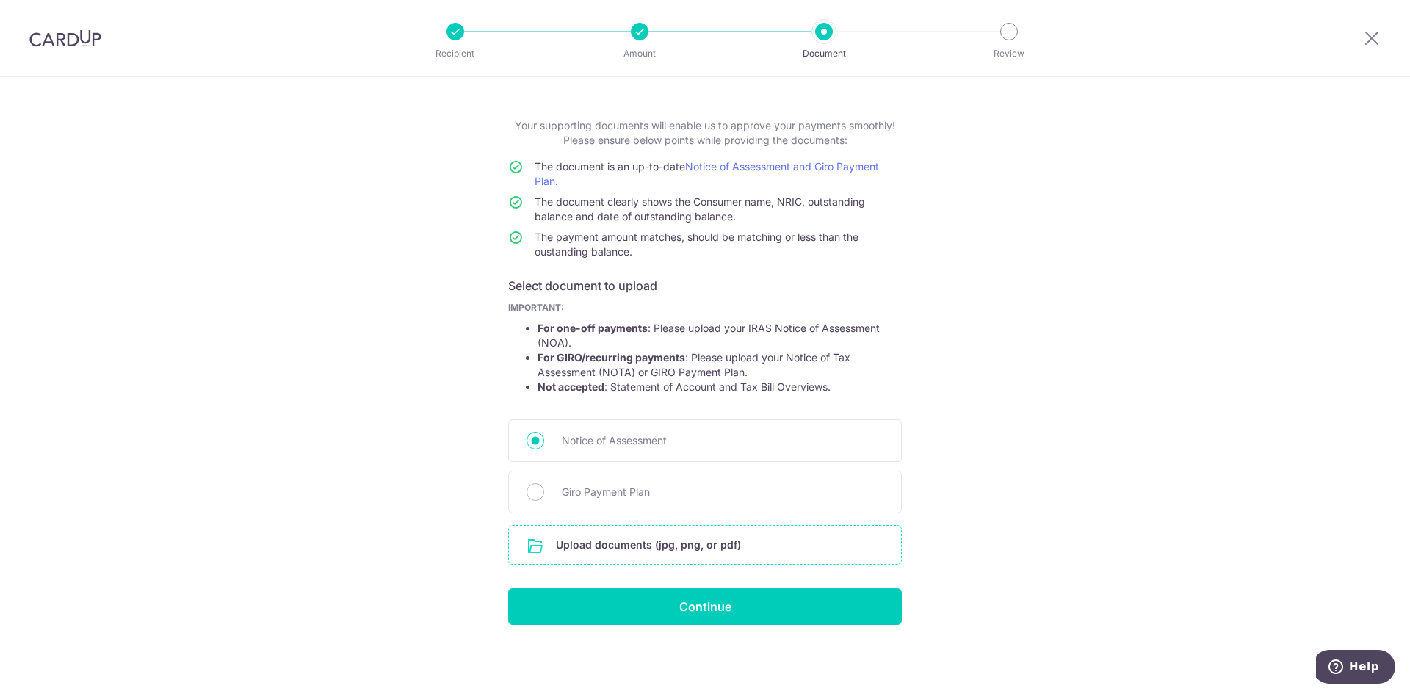
click at [544, 493] on input "Giro Payment Plan" at bounding box center [535, 492] width 18 height 18
radio input "true"
click at [627, 548] on input "file" at bounding box center [705, 545] width 392 height 38
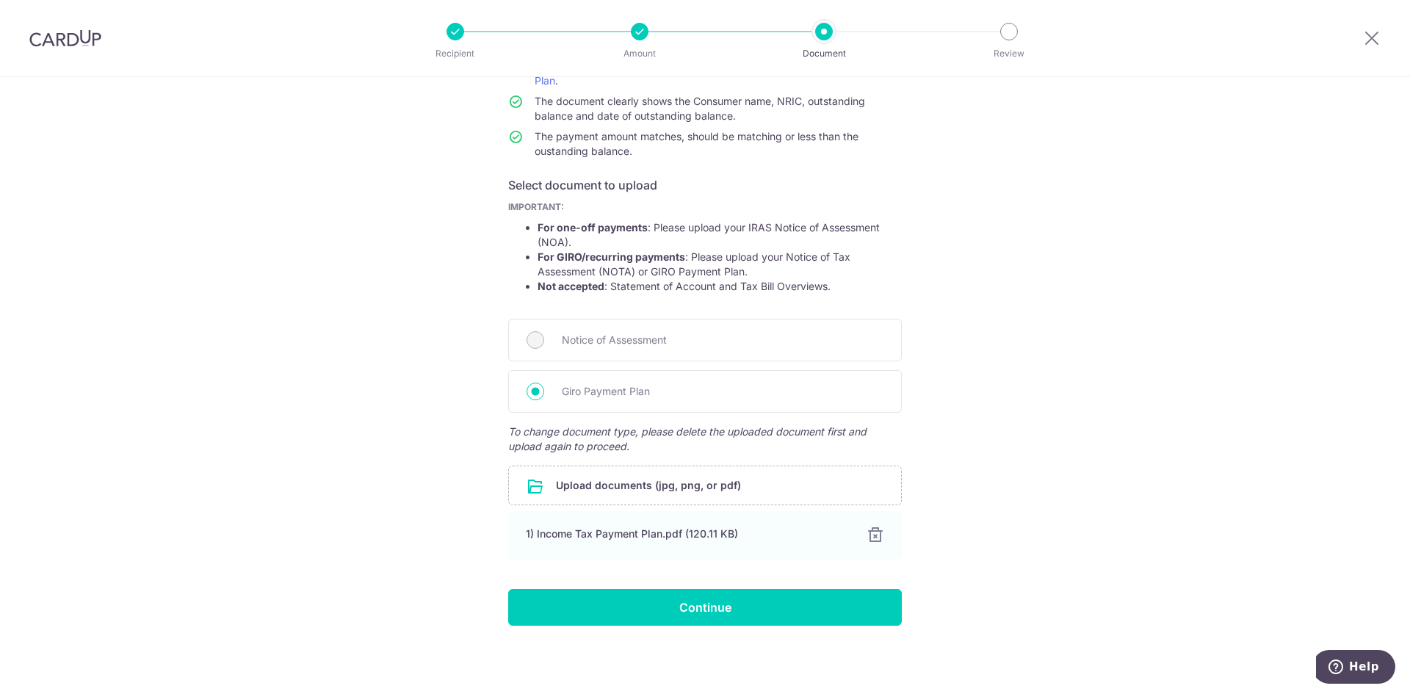
scroll to position [157, 0]
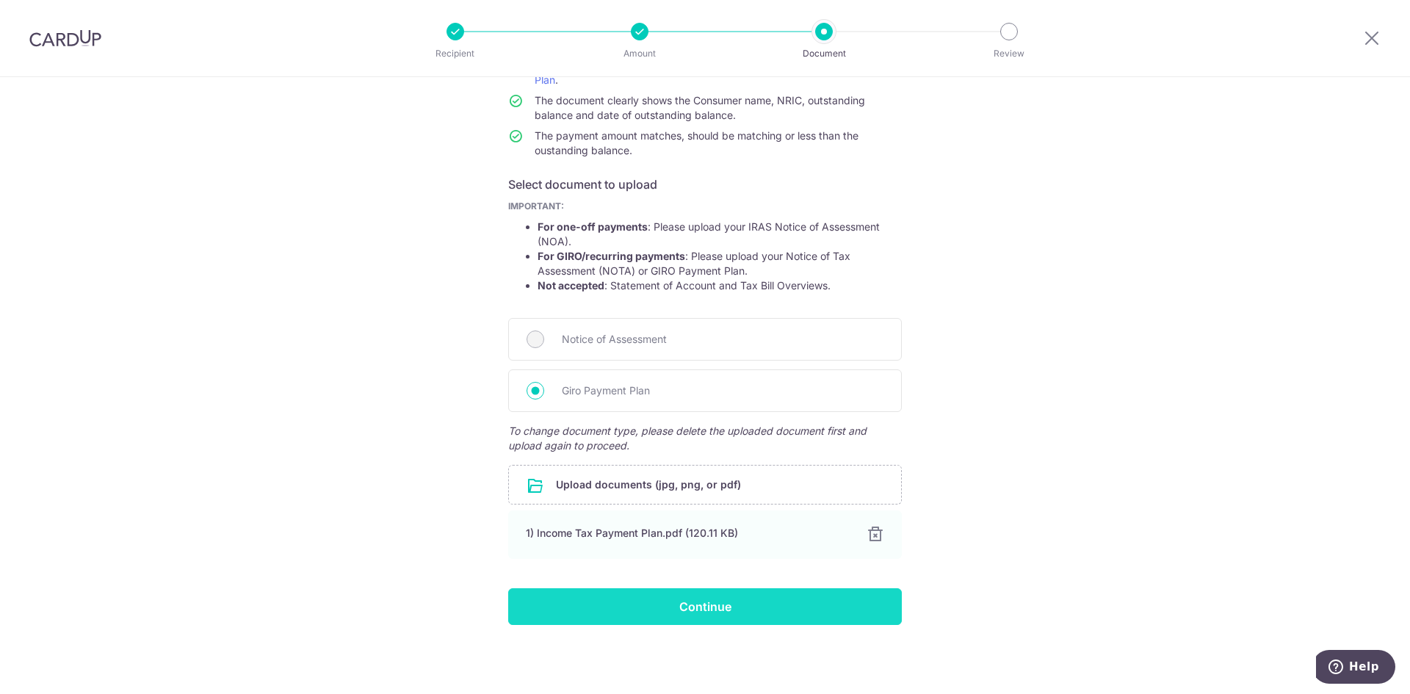
click at [595, 607] on input "Continue" at bounding box center [705, 606] width 394 height 37
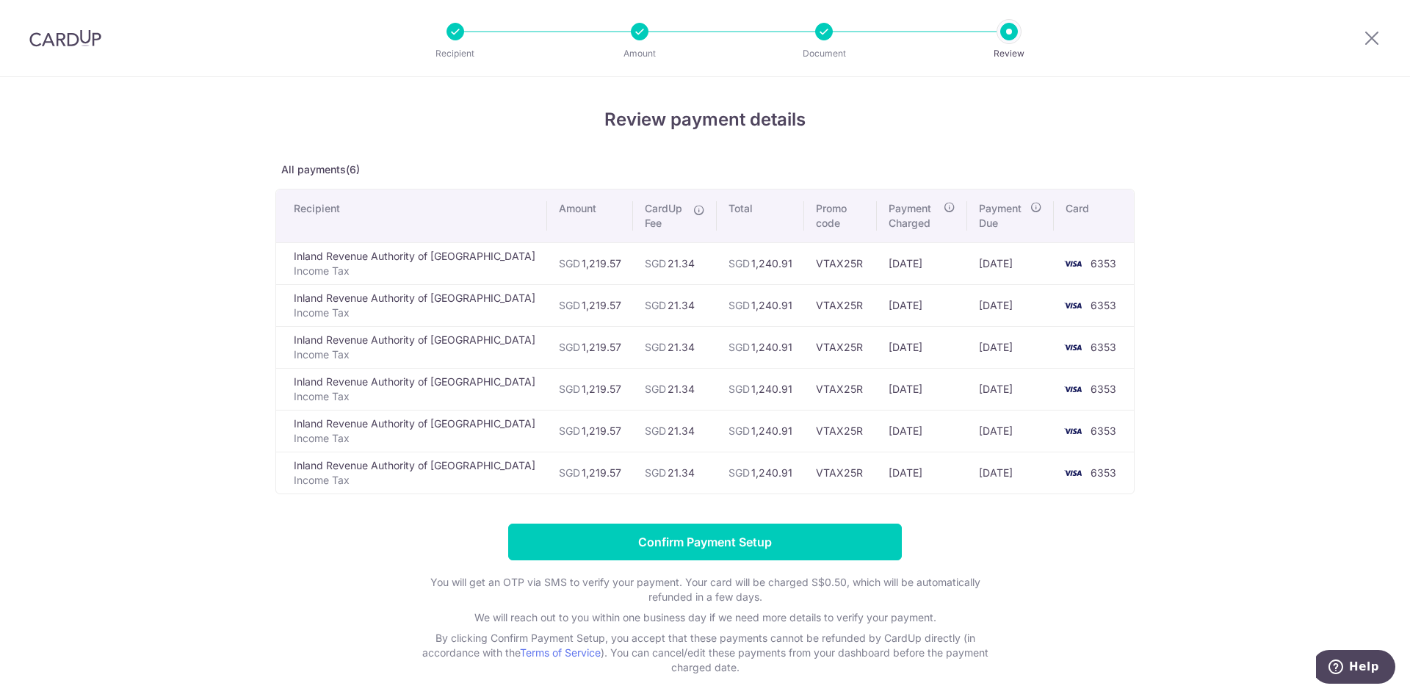
drag, startPoint x: 636, startPoint y: 265, endPoint x: 638, endPoint y: 313, distance: 47.8
click at [638, 313] on tbody "Inland Revenue Authority of Singapore Income Tax SGD 1,219.57 SGD 21.34 SGD 1,2…" at bounding box center [705, 367] width 858 height 251
drag, startPoint x: 642, startPoint y: 352, endPoint x: 638, endPoint y: 273, distance: 79.4
click at [638, 273] on tbody "Inland Revenue Authority of Singapore Income Tax SGD 1,219.57 SGD 21.34 SGD 1,2…" at bounding box center [705, 367] width 858 height 251
click at [643, 298] on td "SGD 21.34" at bounding box center [675, 305] width 84 height 42
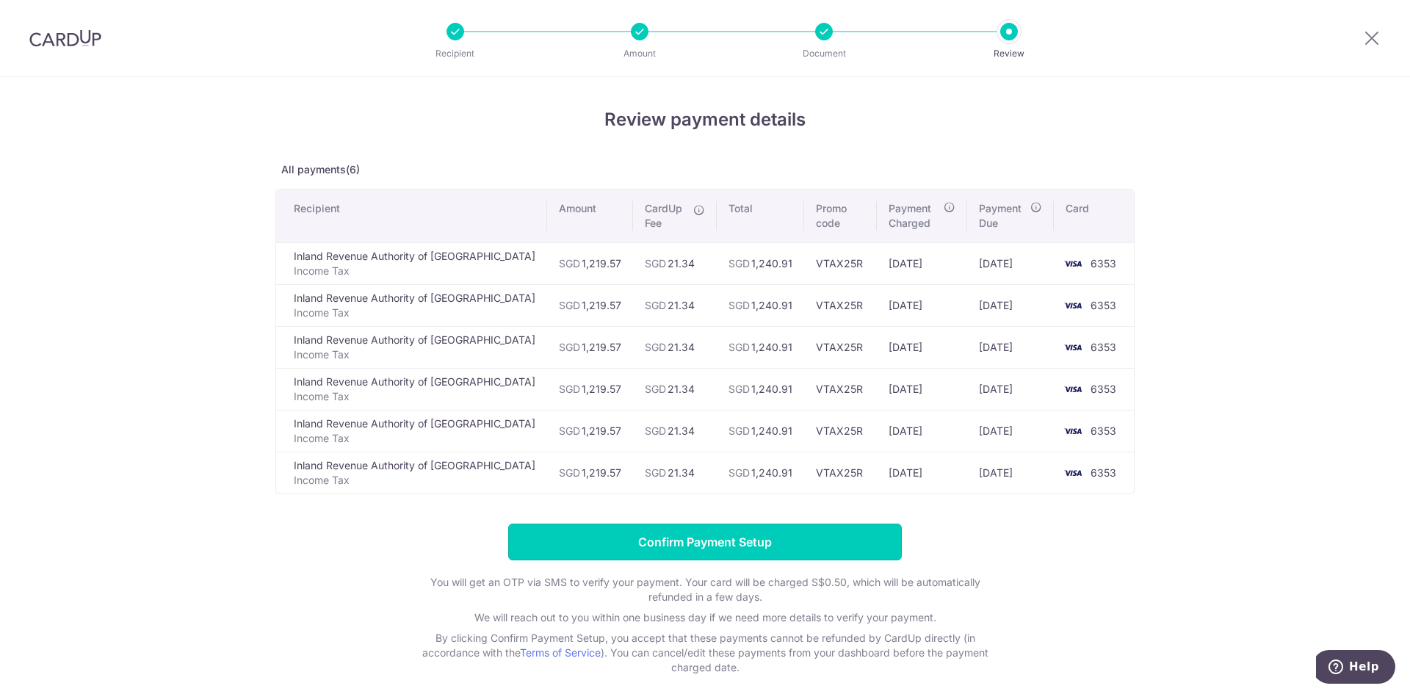
click at [711, 535] on input "Confirm Payment Setup" at bounding box center [705, 542] width 394 height 37
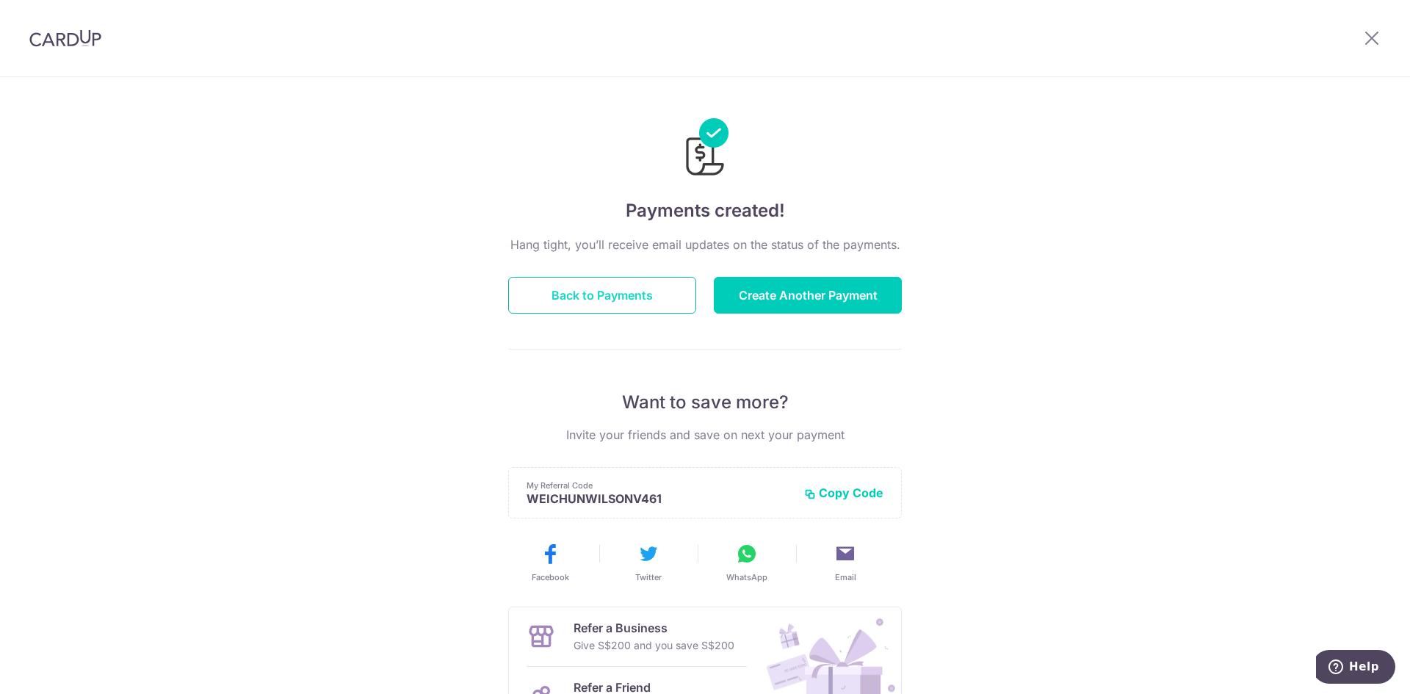
click at [623, 296] on button "Back to Payments" at bounding box center [602, 295] width 188 height 37
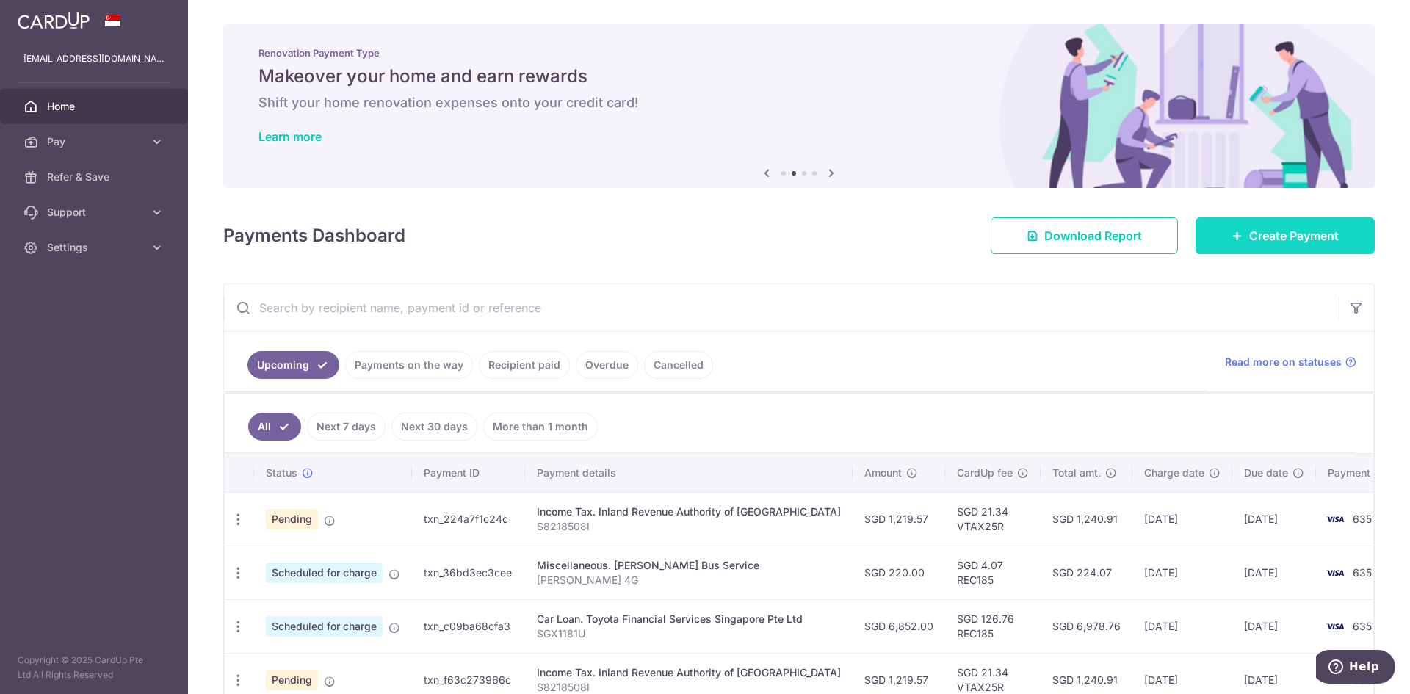
click at [1288, 231] on span "Create Payment" at bounding box center [1294, 236] width 90 height 18
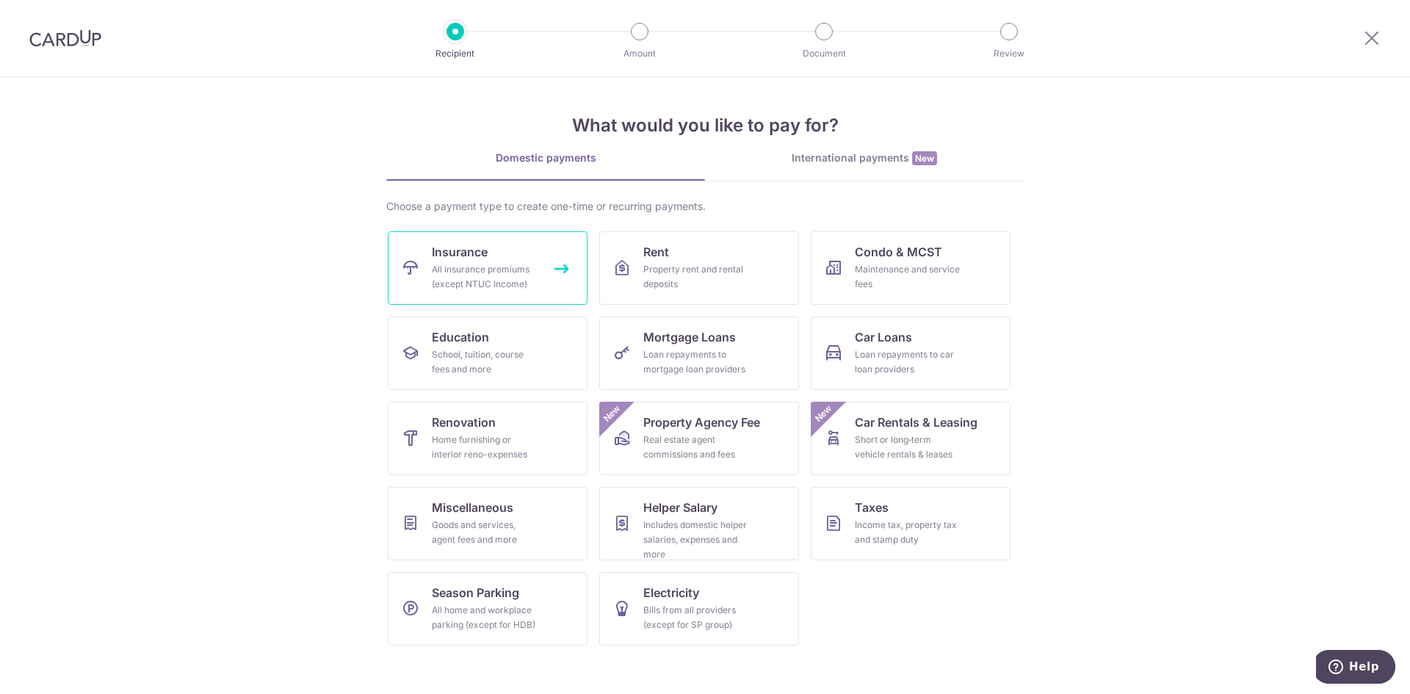
click at [452, 258] on span "Insurance" at bounding box center [460, 252] width 56 height 18
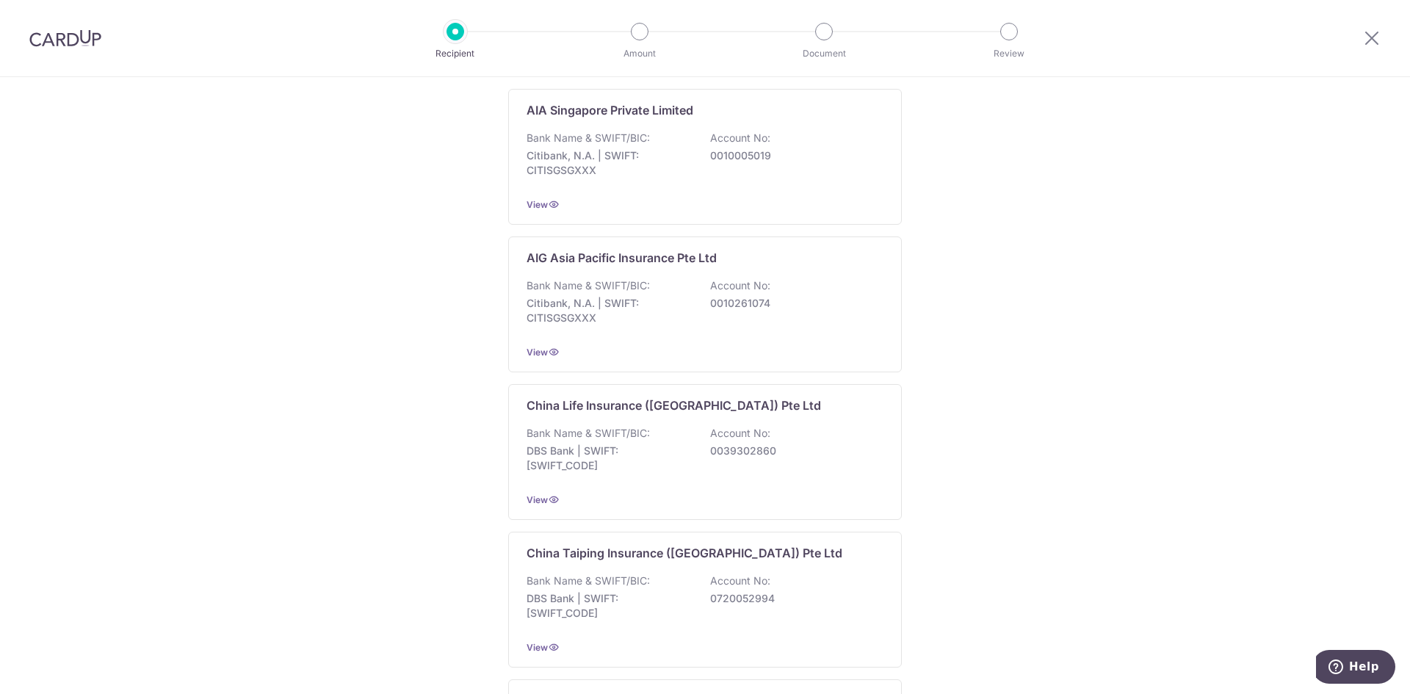
scroll to position [220, 0]
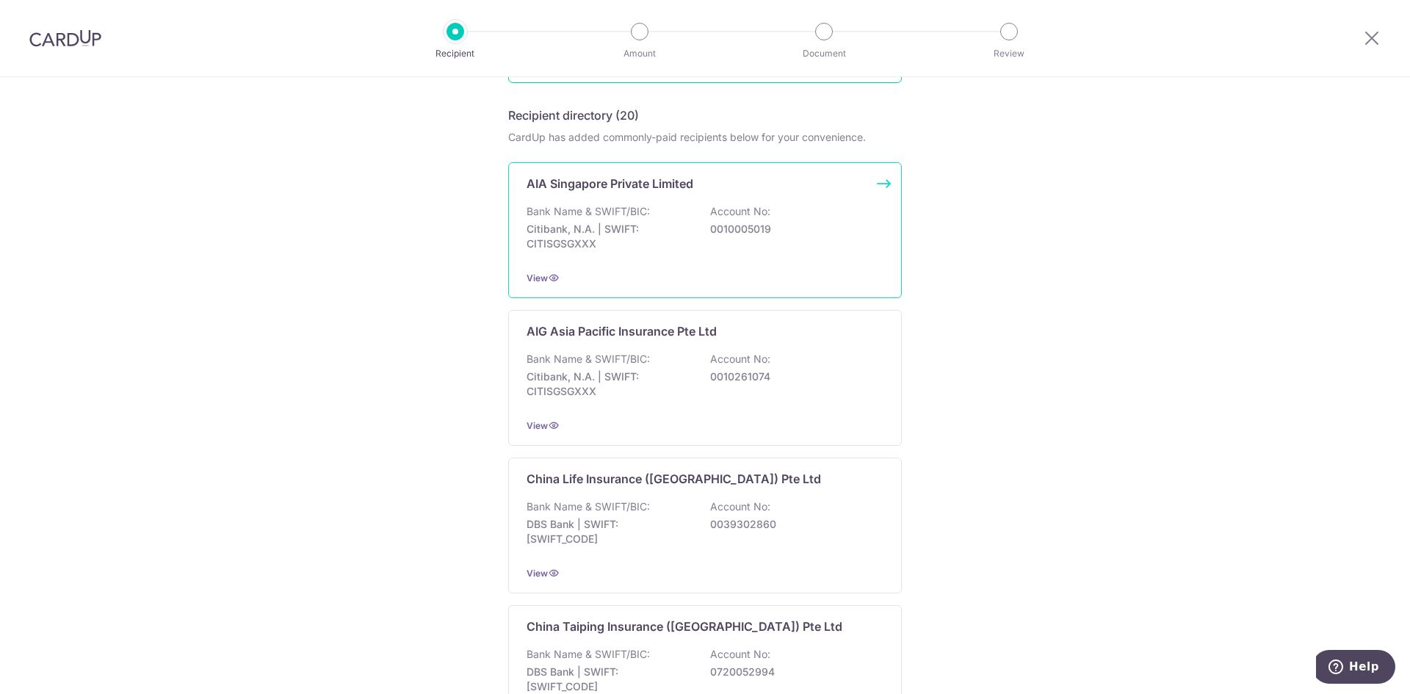
click at [618, 220] on div "Bank Name & SWIFT/BIC: Citibank, N.A. | SWIFT: CITISGSGXXX Account No: 00100050…" at bounding box center [704, 231] width 357 height 54
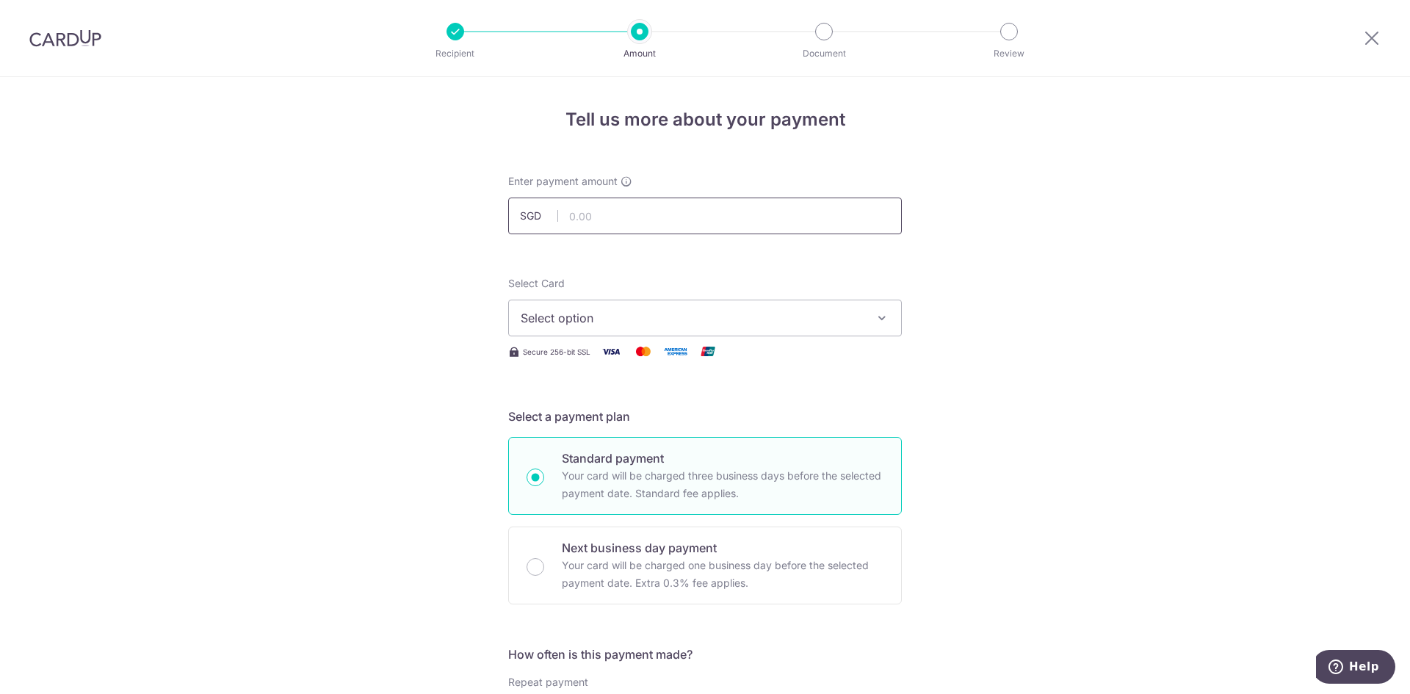
click at [613, 214] on input "text" at bounding box center [705, 216] width 394 height 37
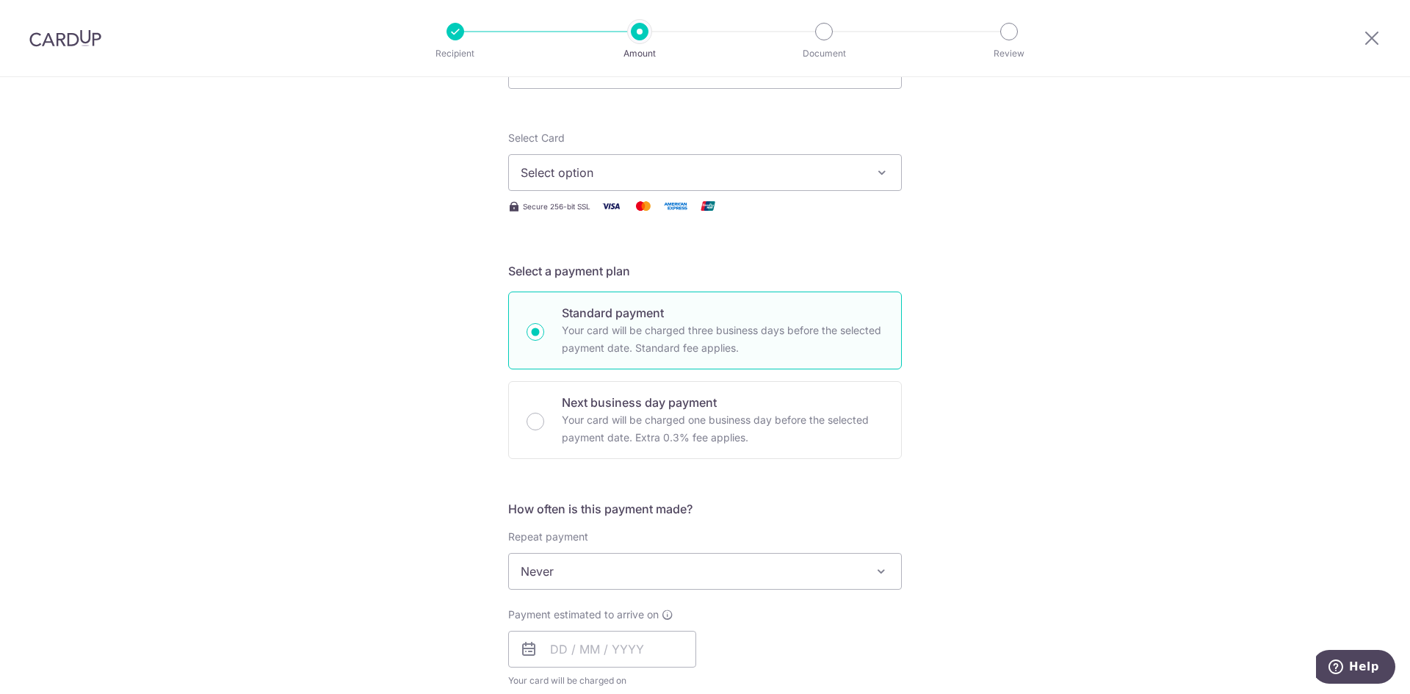
scroll to position [147, 0]
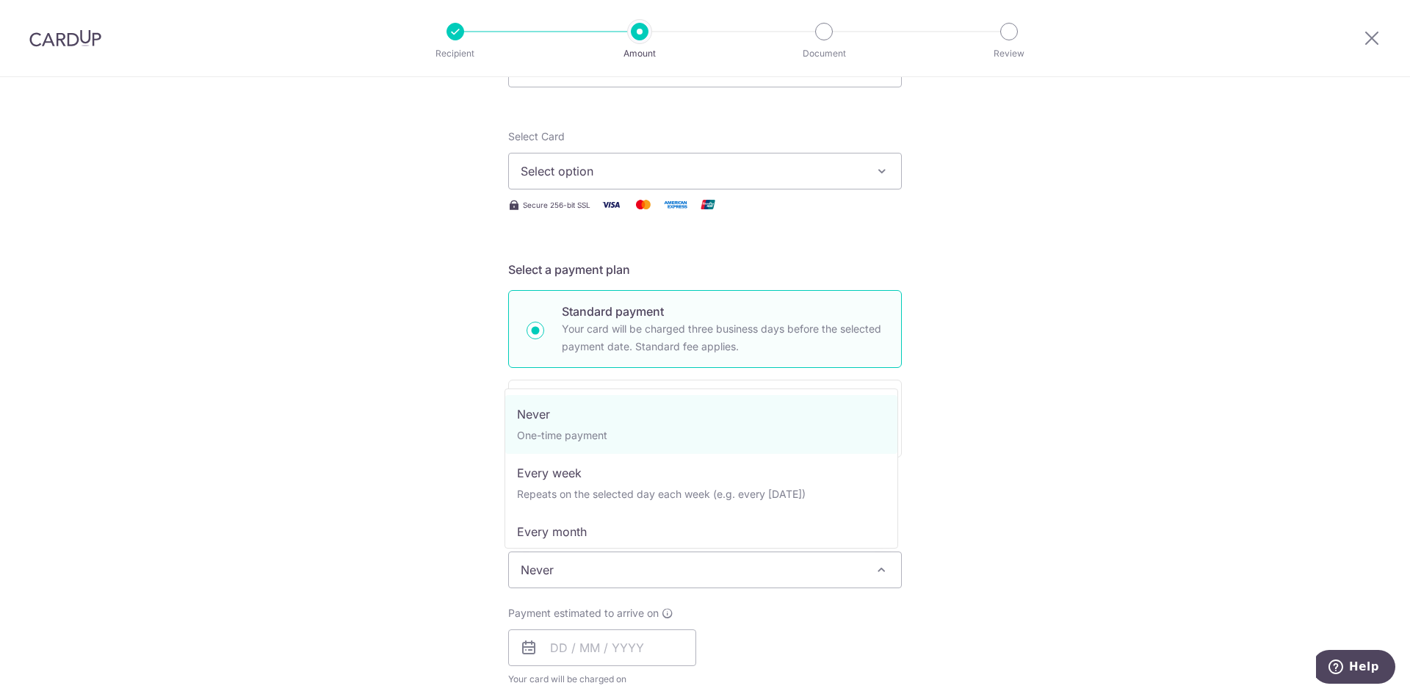
click at [540, 567] on span "Never" at bounding box center [705, 569] width 392 height 35
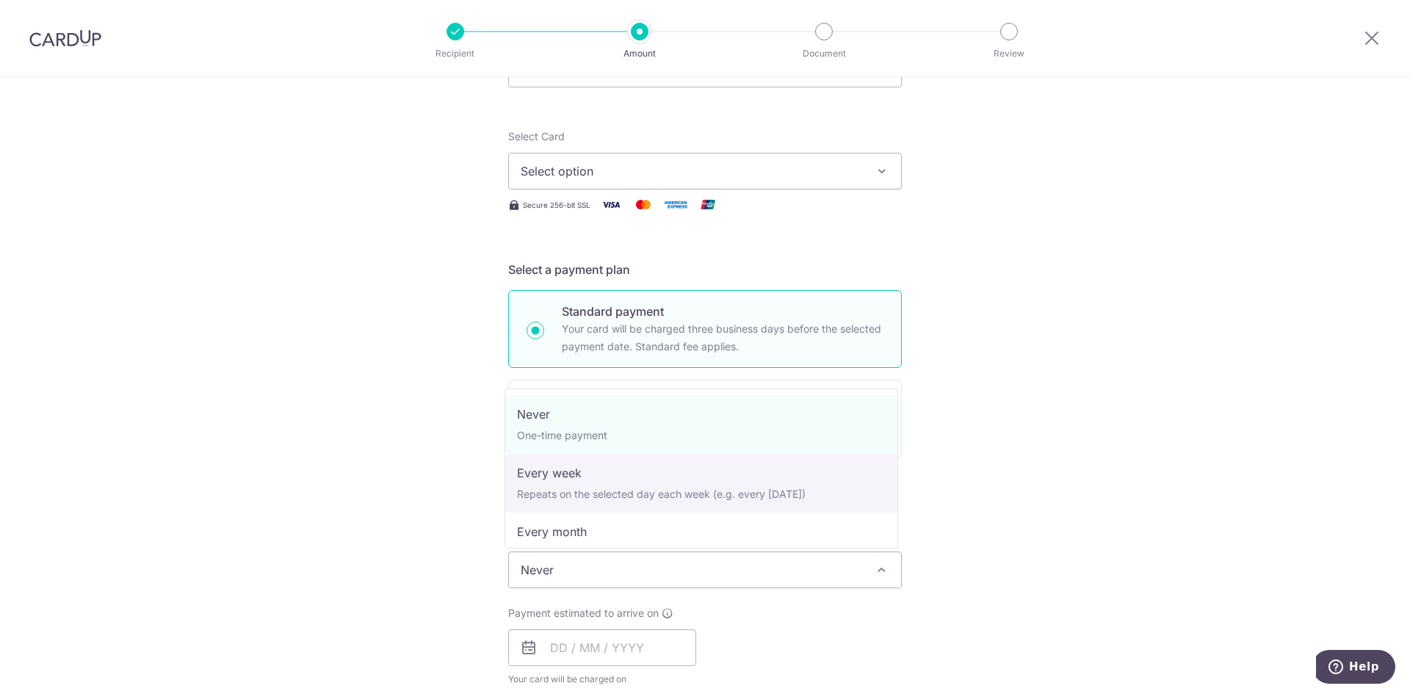
select select "2"
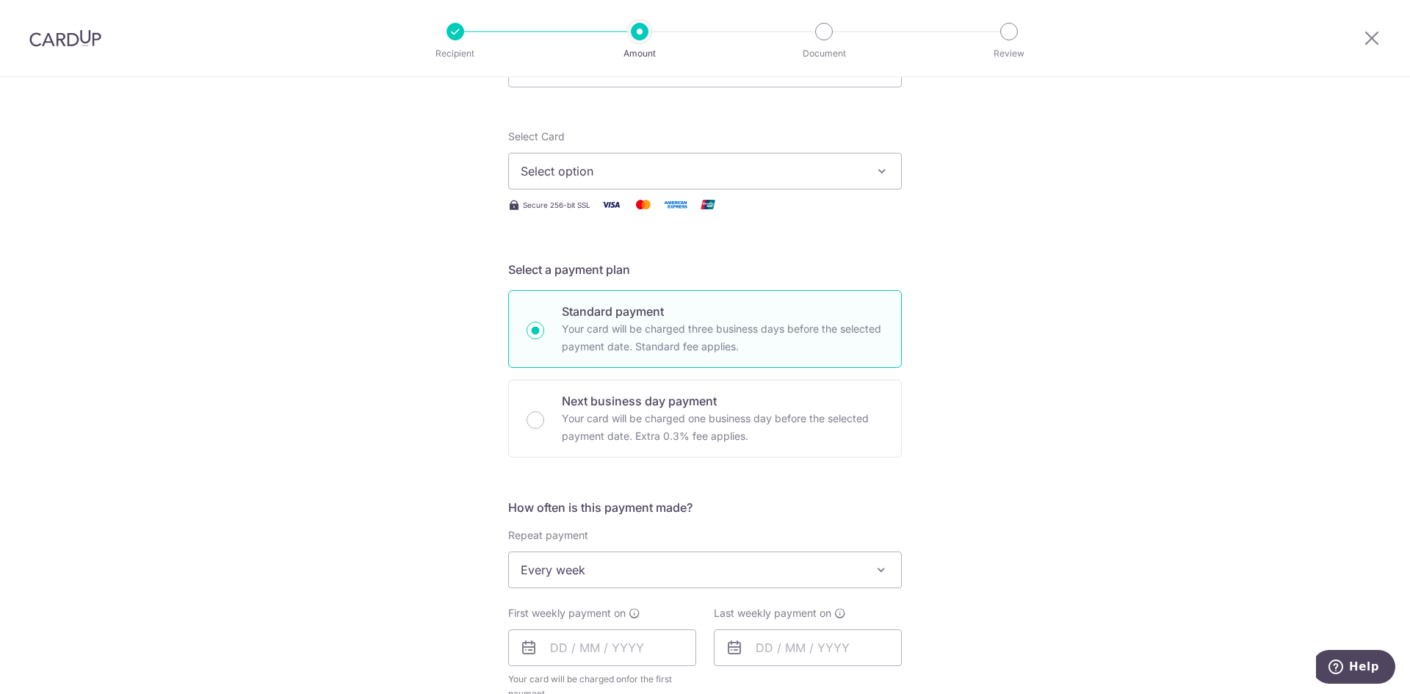
scroll to position [220, 0]
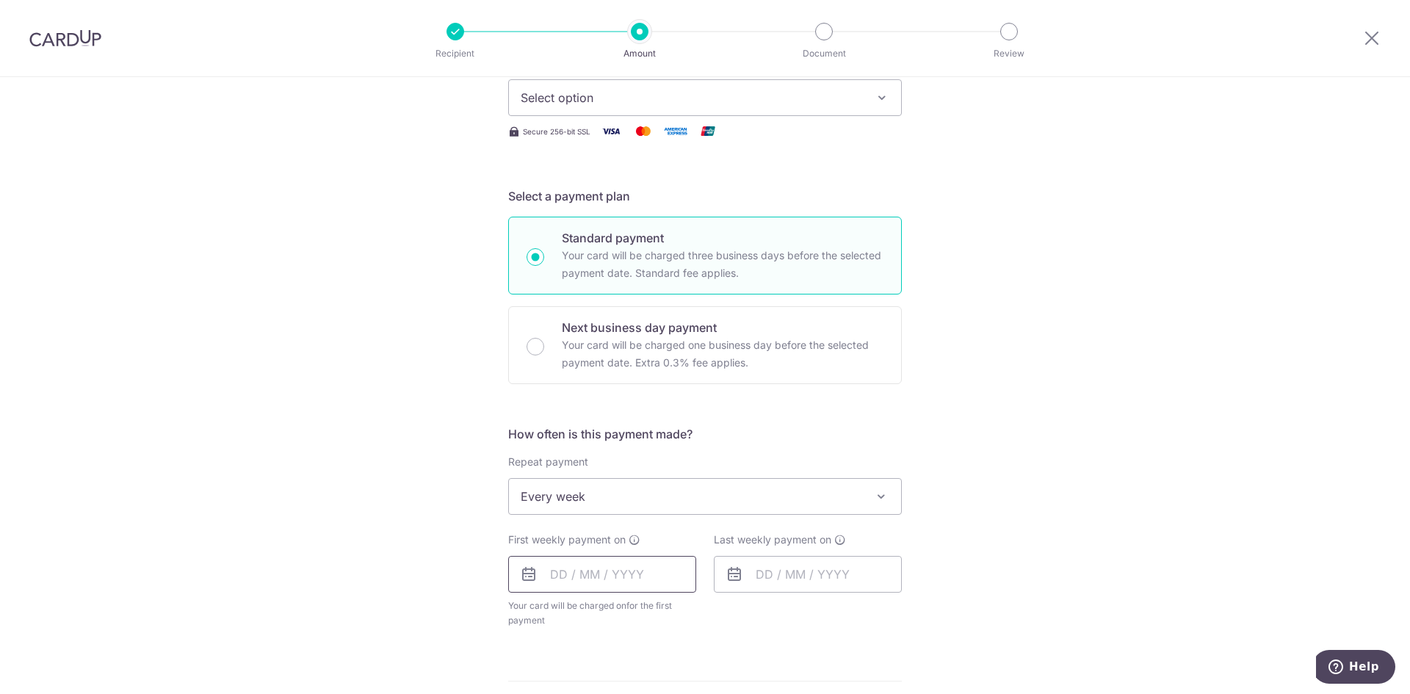
click at [576, 569] on input "text" at bounding box center [602, 574] width 188 height 37
click at [554, 583] on input "text" at bounding box center [602, 574] width 188 height 37
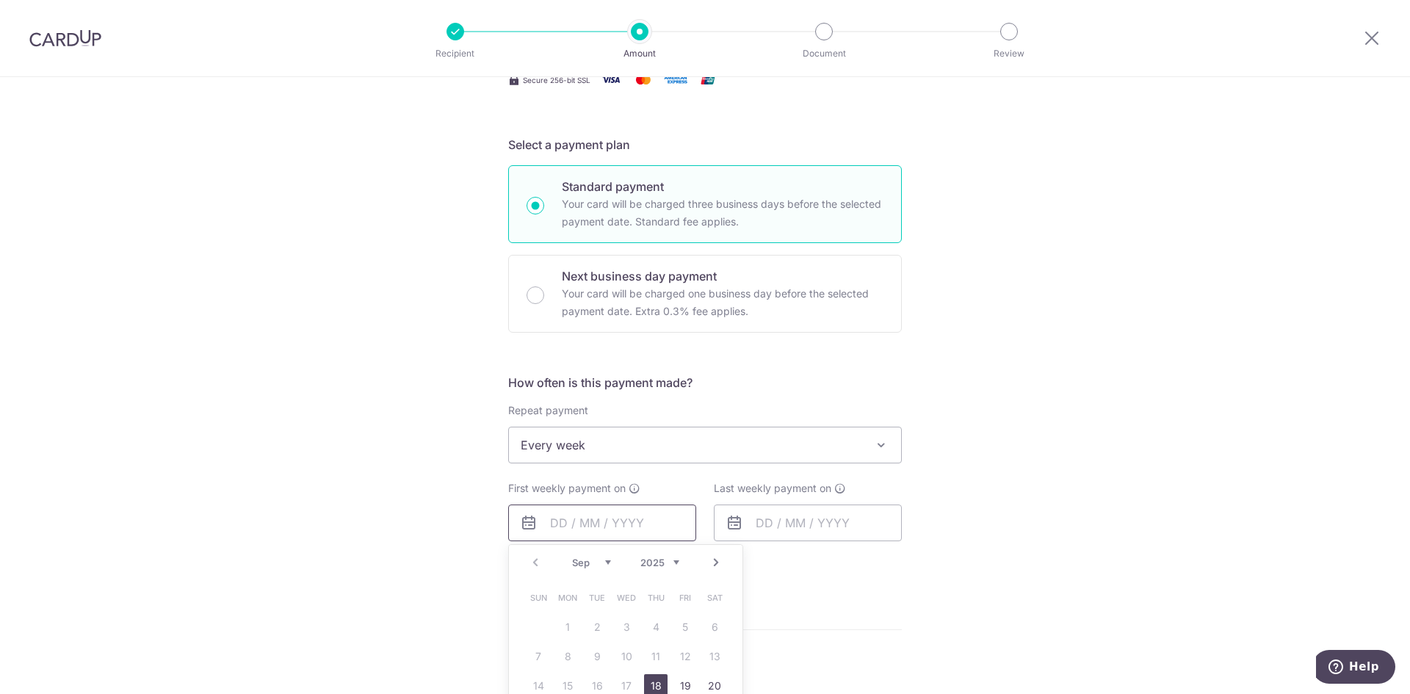
scroll to position [367, 0]
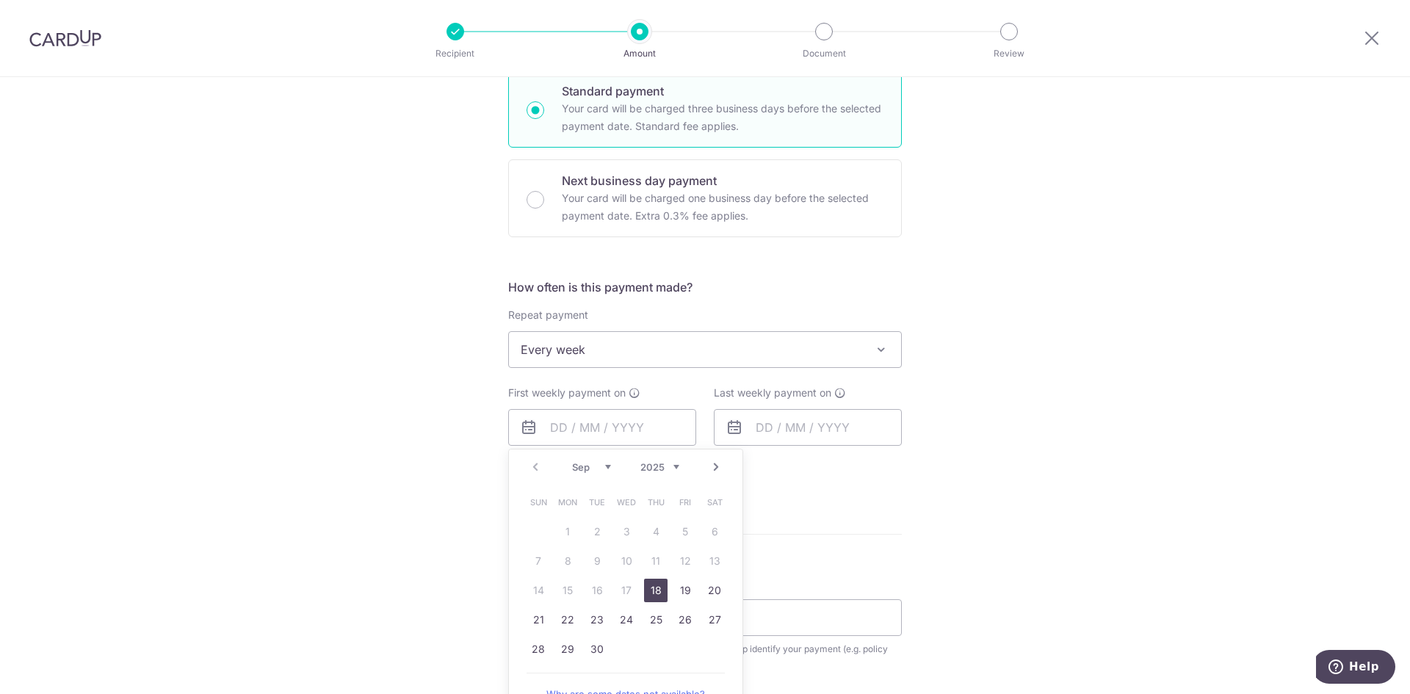
click at [654, 593] on link "18" at bounding box center [655, 590] width 23 height 23
type input "18/09/2025"
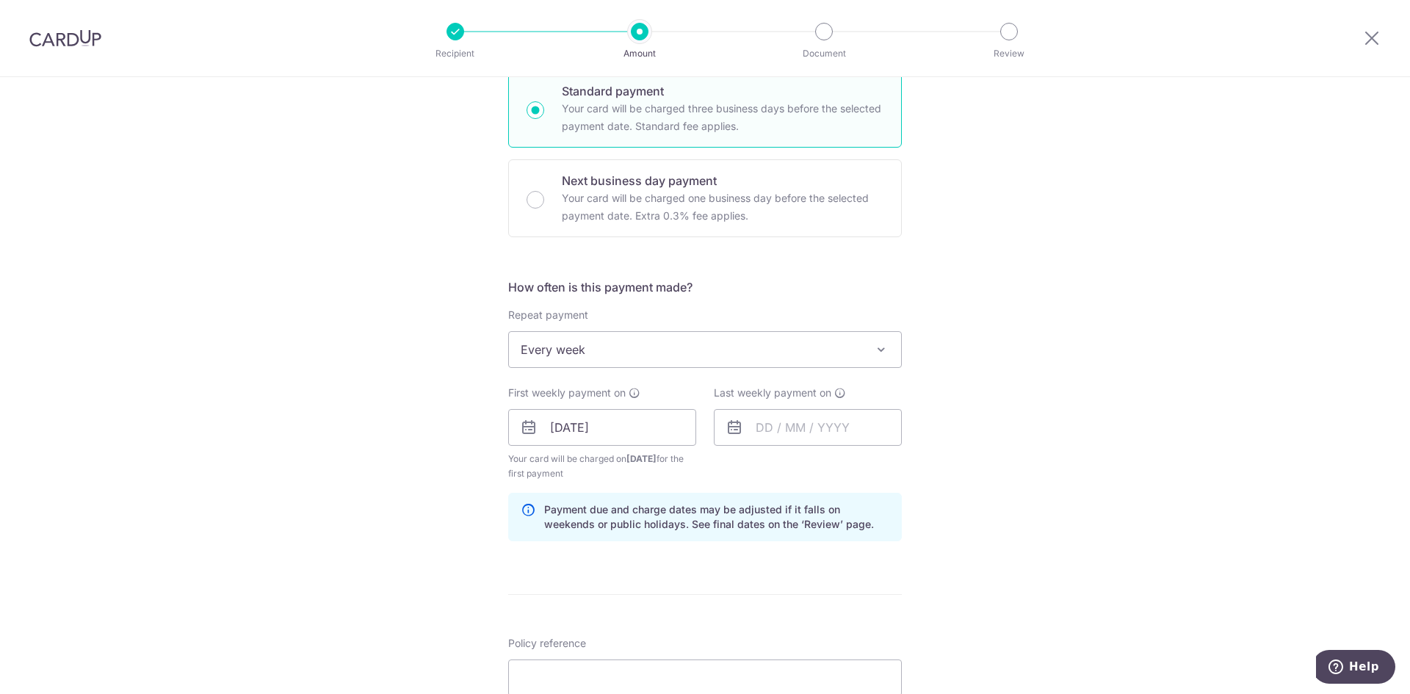
click at [735, 428] on icon at bounding box center [734, 428] width 18 height 18
click at [762, 428] on input "text" at bounding box center [808, 427] width 188 height 37
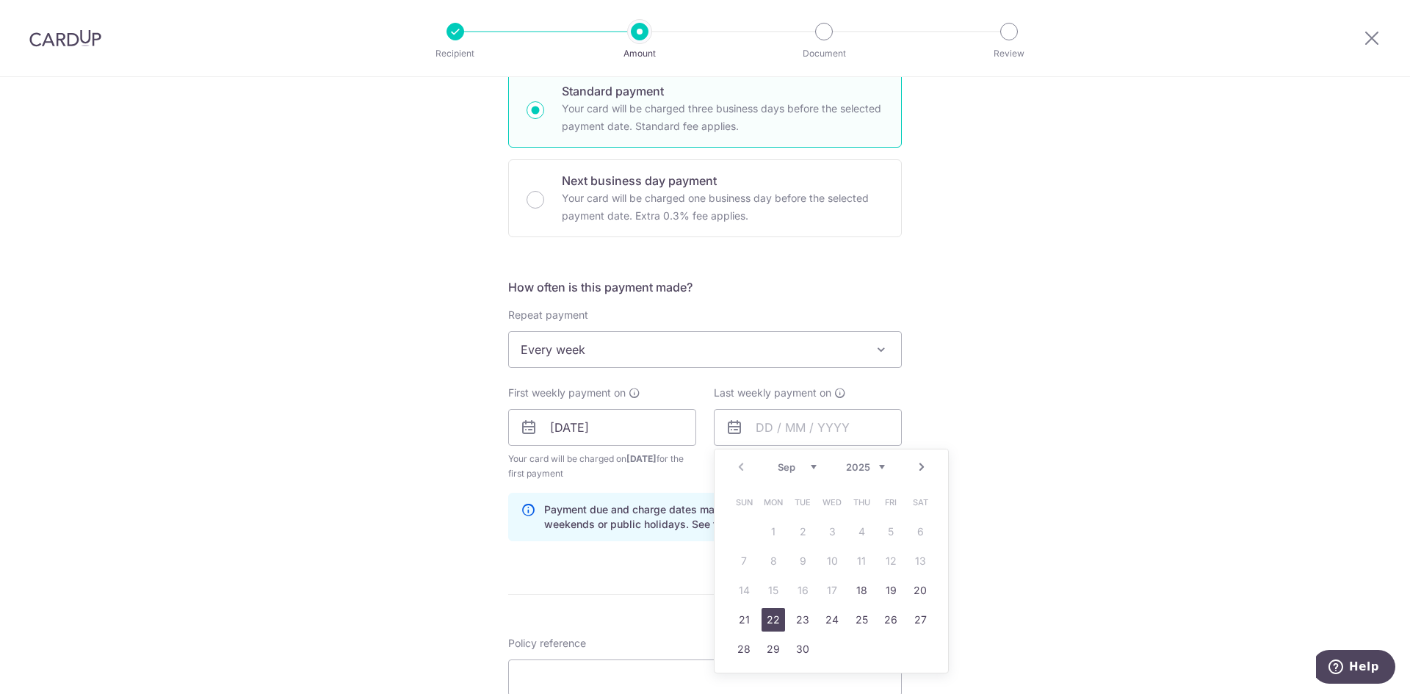
click at [774, 624] on link "22" at bounding box center [772, 619] width 23 height 23
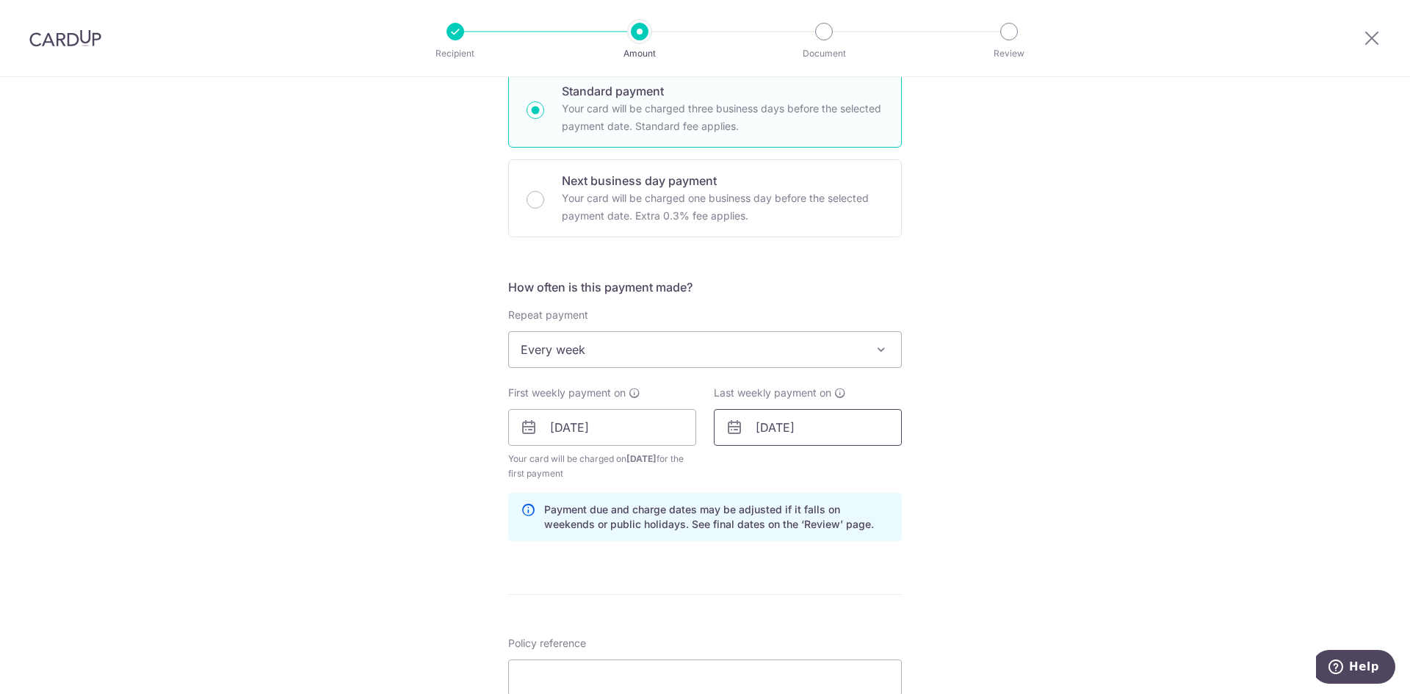
click at [767, 428] on input "22/09/2025" at bounding box center [808, 427] width 188 height 37
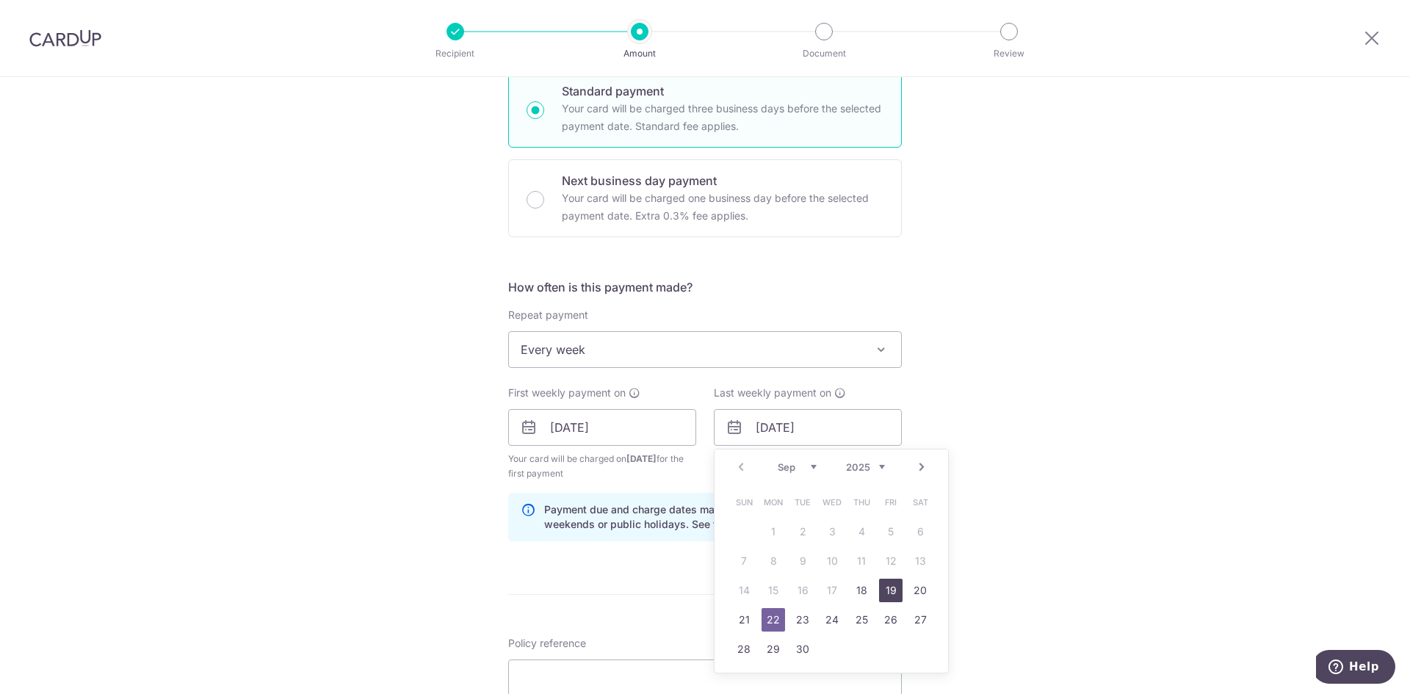
click at [883, 585] on link "19" at bounding box center [890, 590] width 23 height 23
type input "19/09/2025"
click at [883, 585] on link "19" at bounding box center [890, 590] width 23 height 23
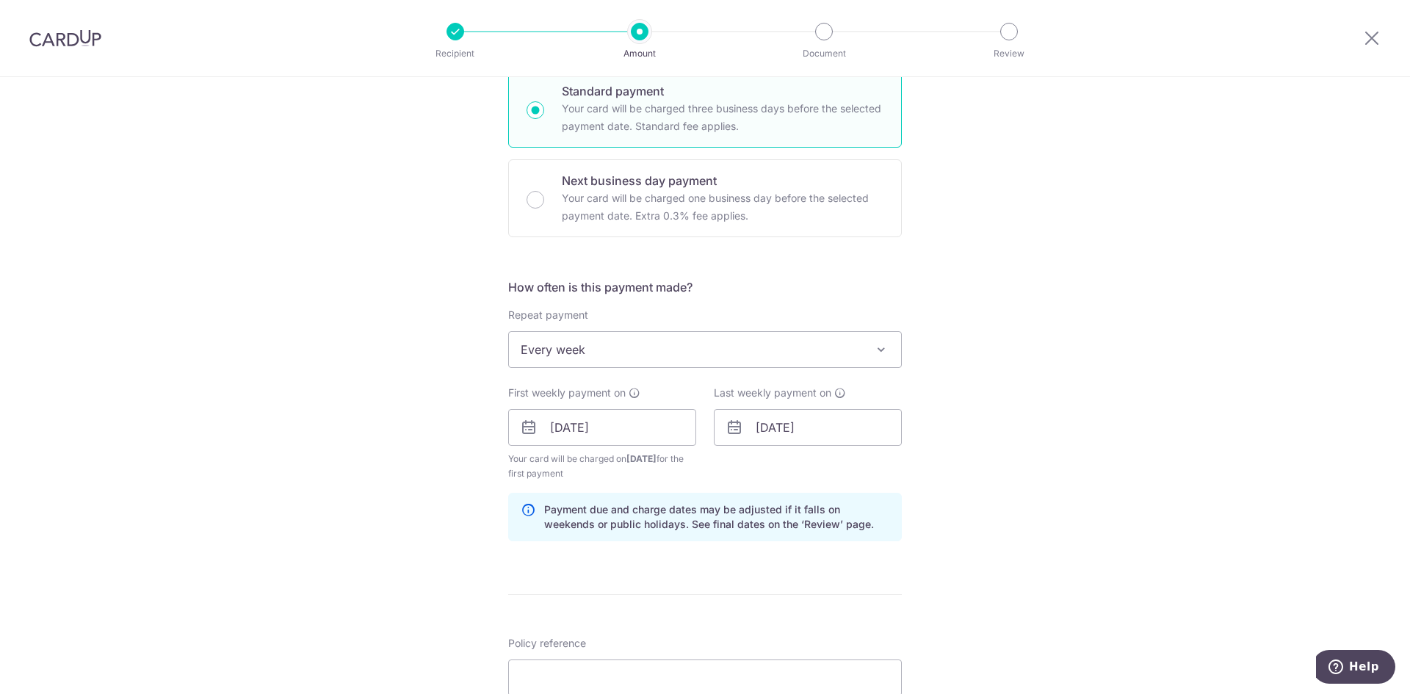
click at [532, 352] on span "Every week" at bounding box center [705, 349] width 392 height 35
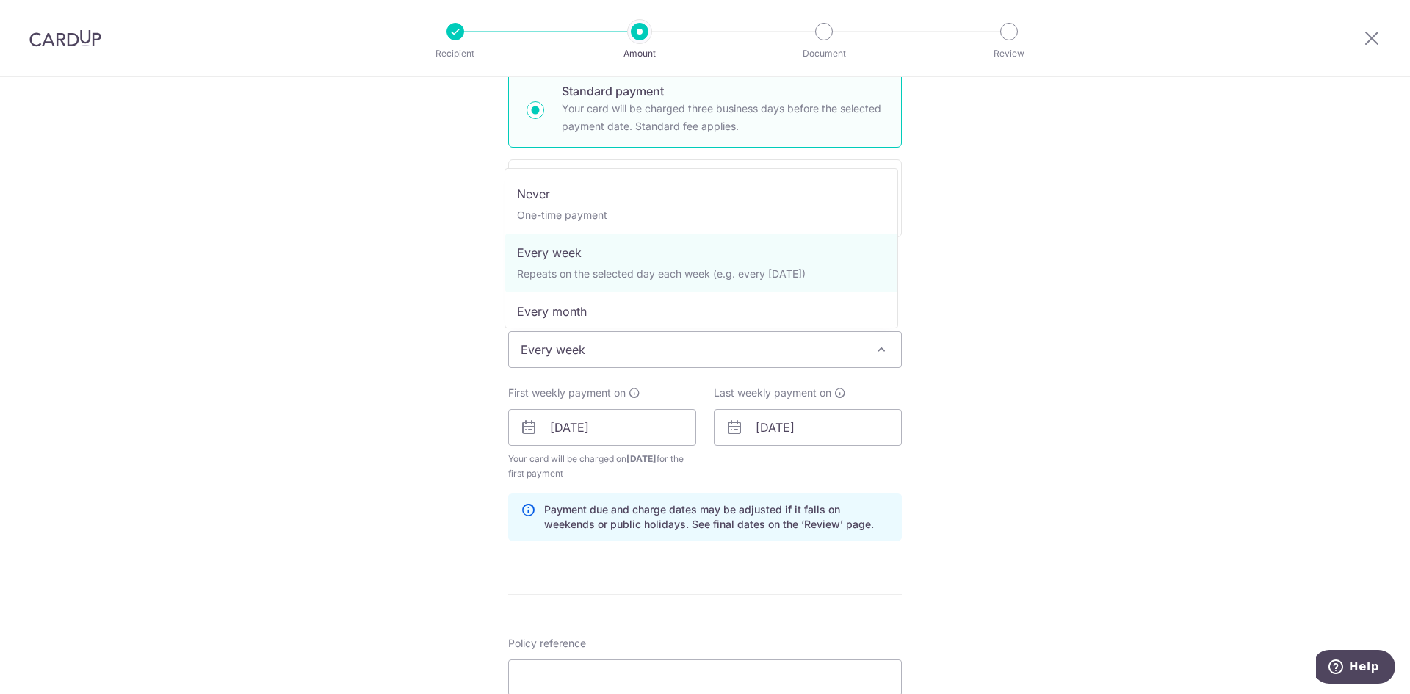
click at [532, 352] on span "Every week" at bounding box center [705, 349] width 392 height 35
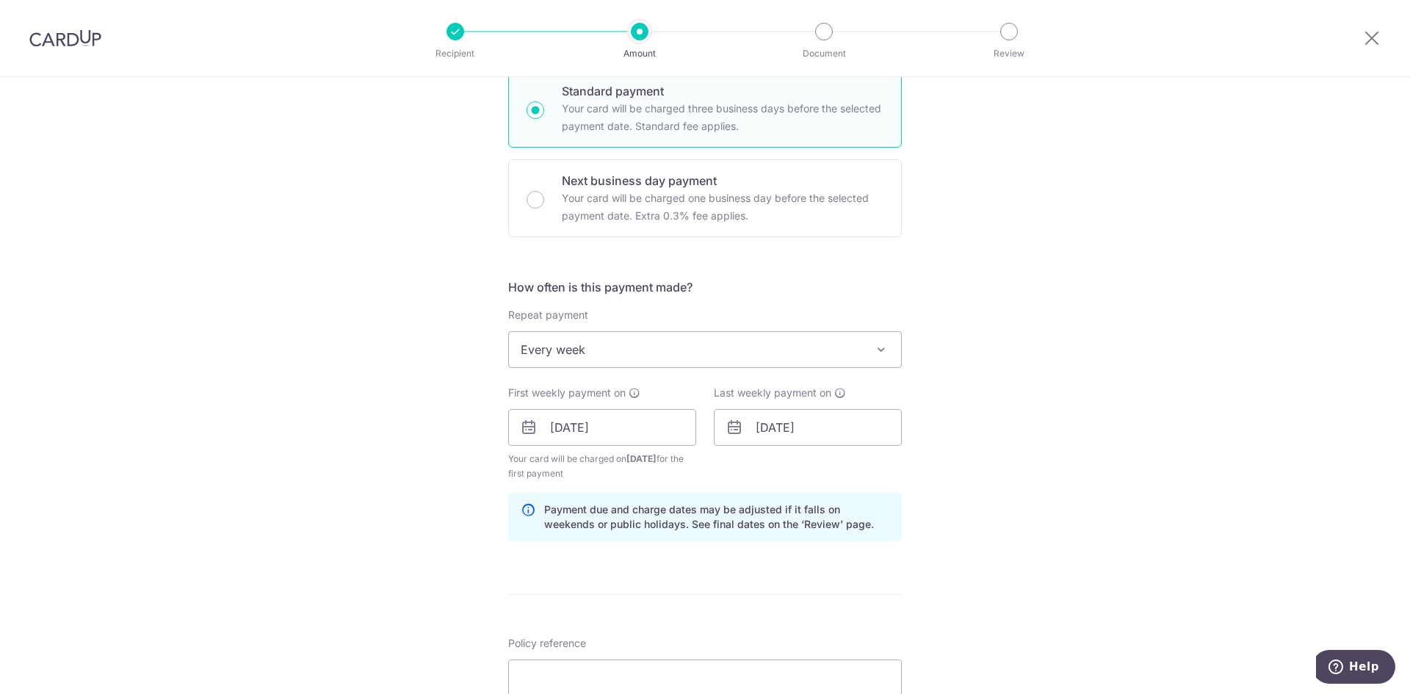
click at [532, 352] on span "Every week" at bounding box center [705, 349] width 392 height 35
click at [450, 380] on div "Tell us more about your payment Enter payment amount SGD Select Card Select opt…" at bounding box center [705, 411] width 1410 height 1403
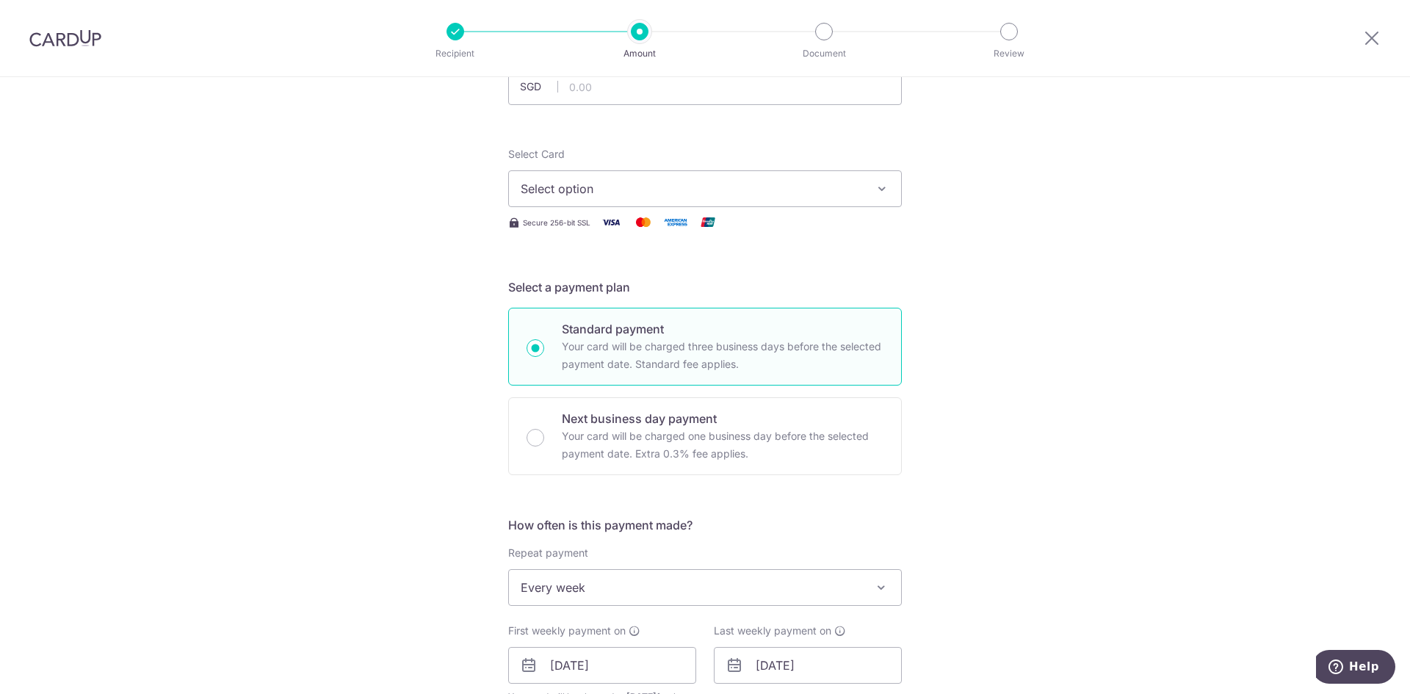
scroll to position [0, 0]
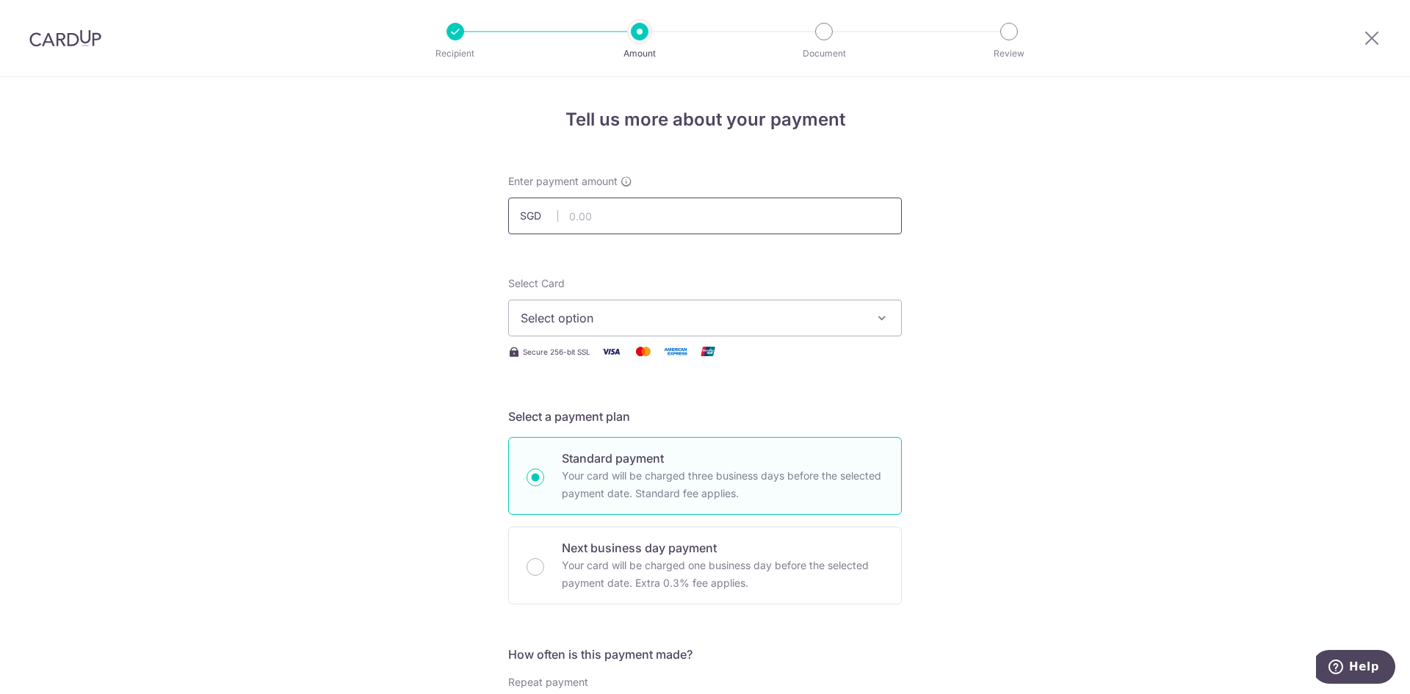
click at [593, 220] on input "text" at bounding box center [705, 216] width 394 height 37
type input "718.88"
click at [608, 318] on span "Select option" at bounding box center [692, 318] width 342 height 18
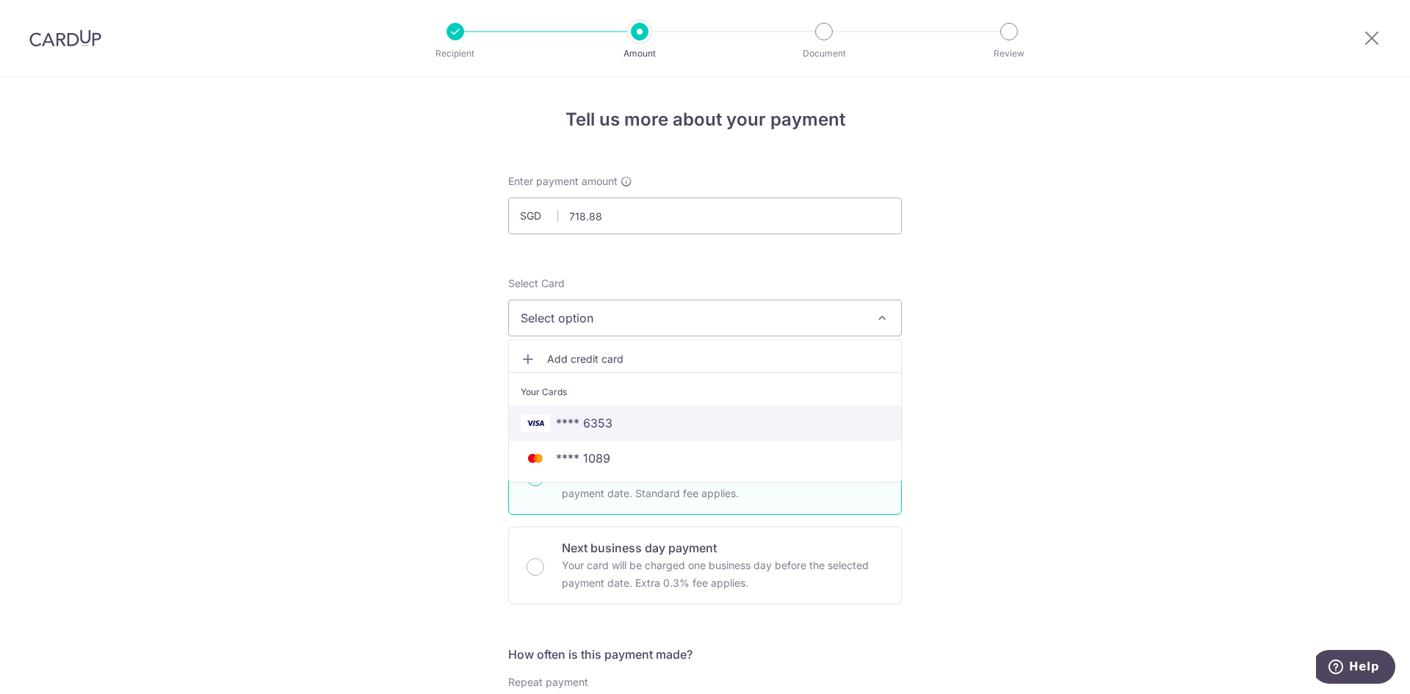
drag, startPoint x: 587, startPoint y: 429, endPoint x: 417, endPoint y: 408, distance: 170.9
click at [587, 428] on span "**** 6353" at bounding box center [584, 423] width 57 height 18
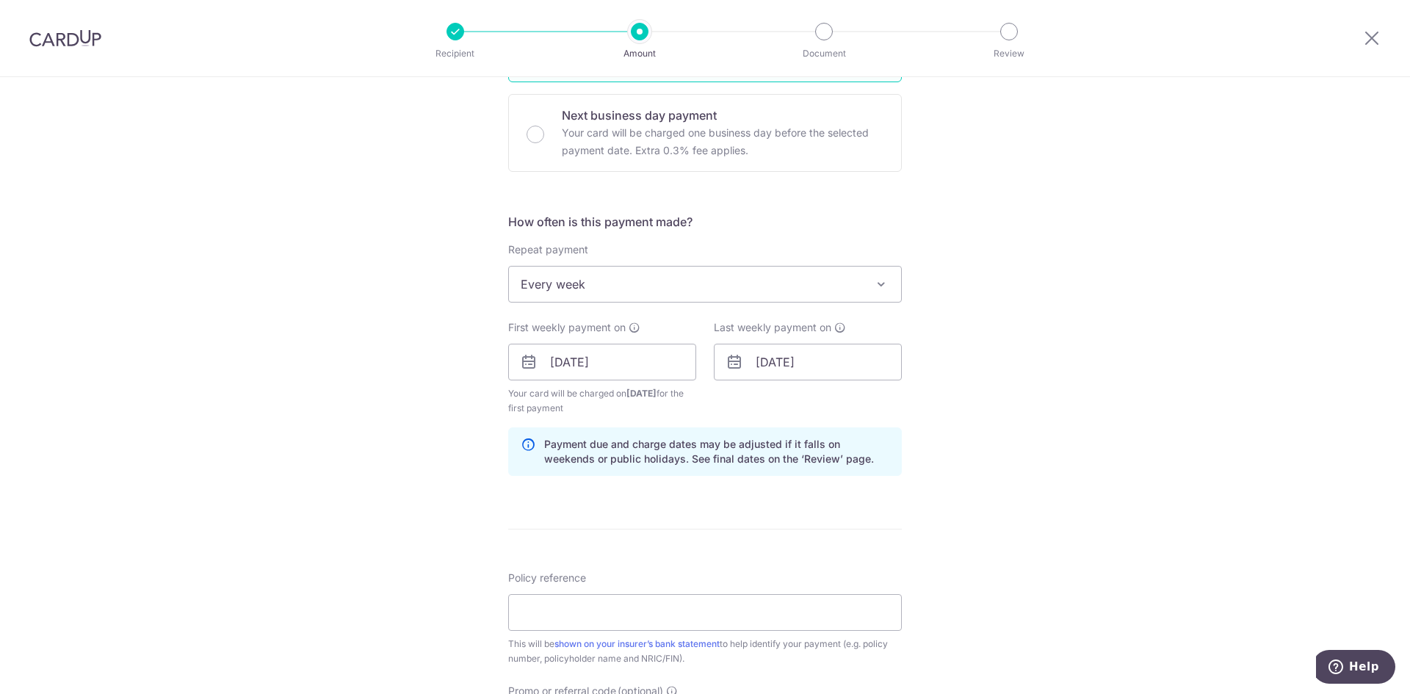
scroll to position [514, 0]
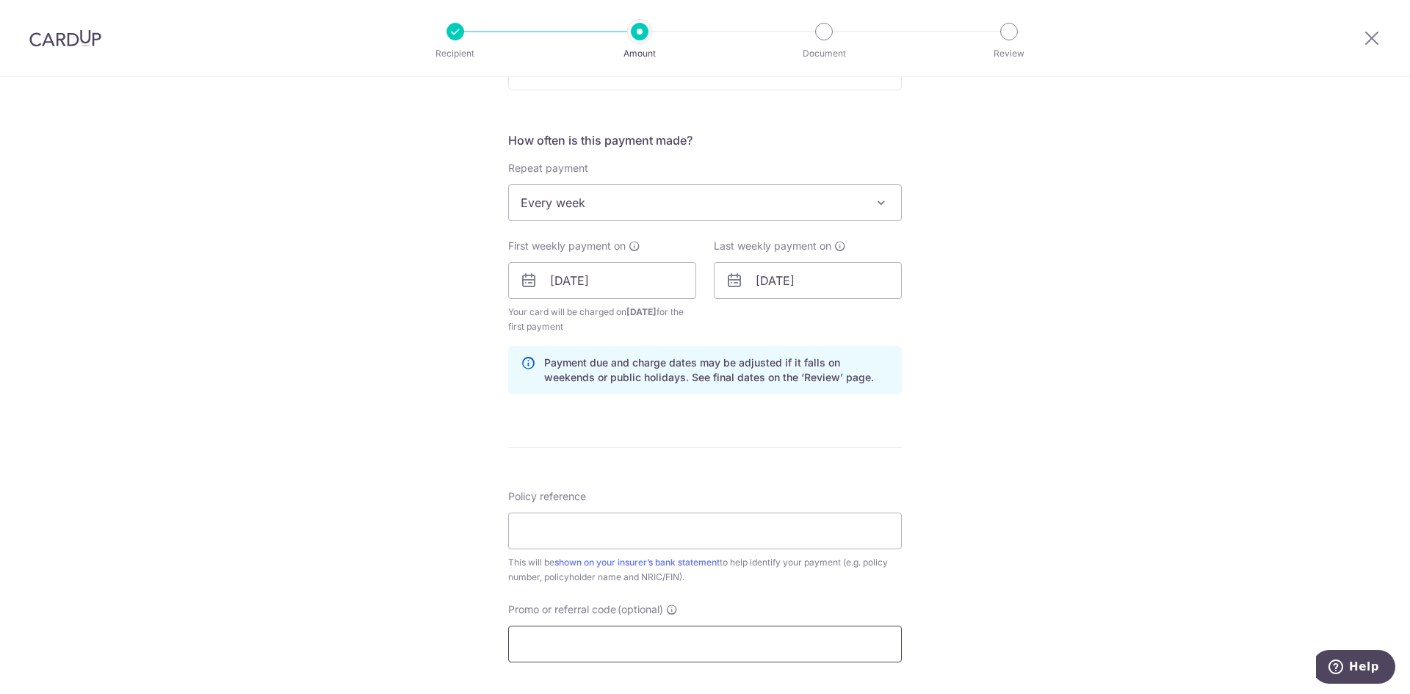
click at [571, 643] on input "Promo or referral code (optional)" at bounding box center [705, 644] width 394 height 37
paste input "REC185"
type input "REC185"
click at [561, 527] on input "Policy reference" at bounding box center [705, 531] width 394 height 37
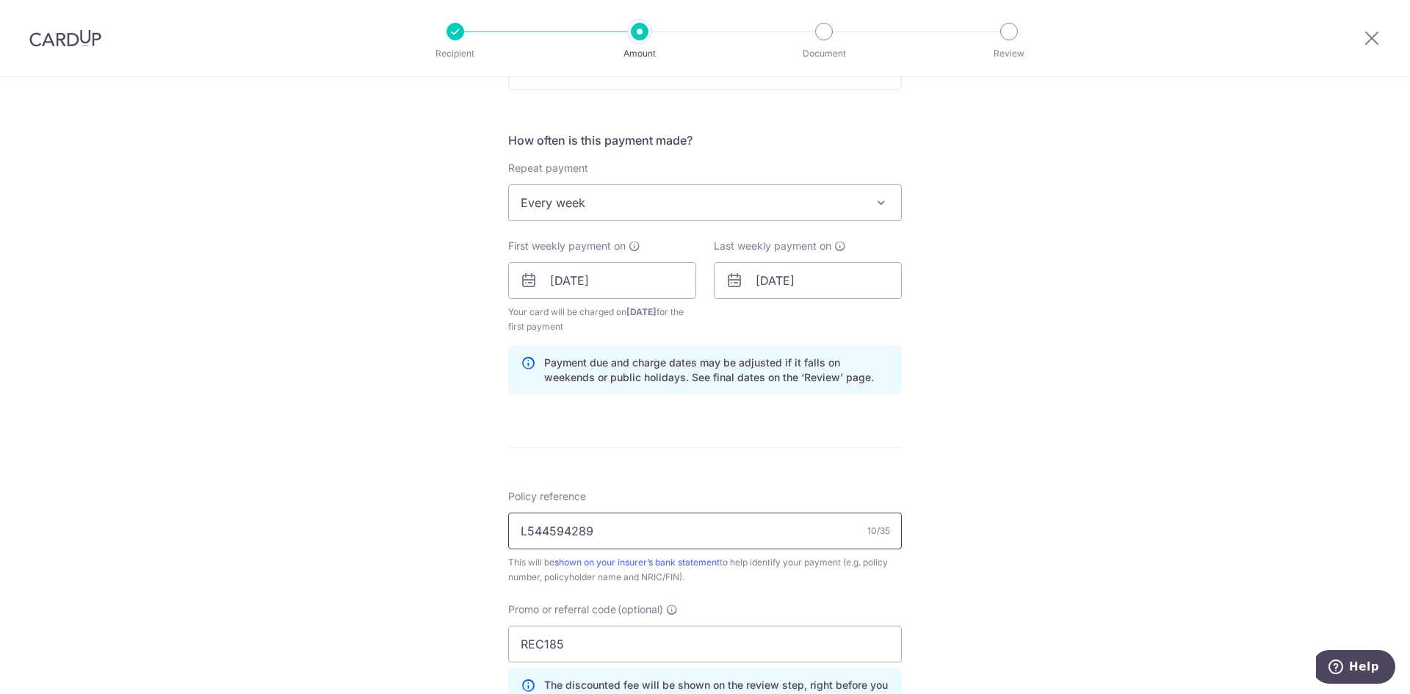
click at [546, 531] on input "L544594289" at bounding box center [705, 531] width 394 height 37
type input "L544594289"
click at [972, 538] on div "Tell us more about your payment Enter payment amount SGD 718.88 718.88 Select C…" at bounding box center [705, 297] width 1410 height 1469
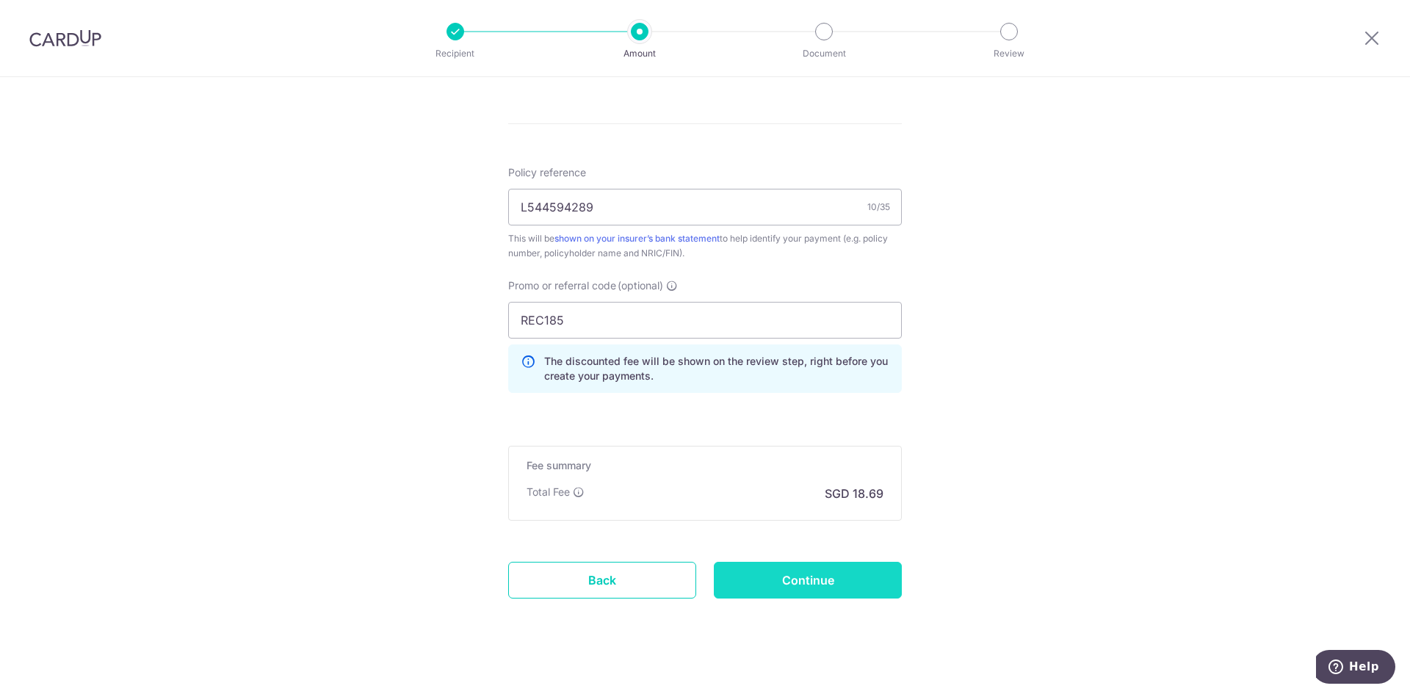
scroll to position [852, 0]
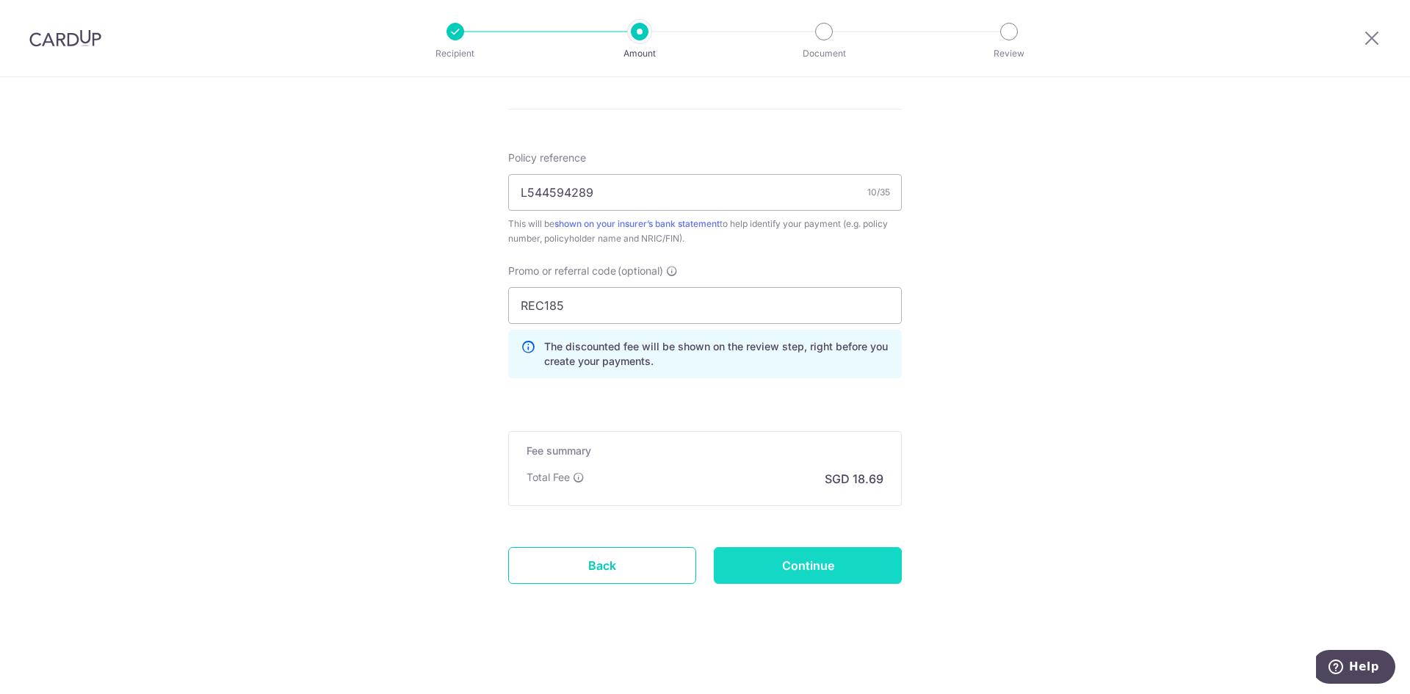
click at [863, 562] on input "Continue" at bounding box center [808, 565] width 188 height 37
type input "Create Schedule"
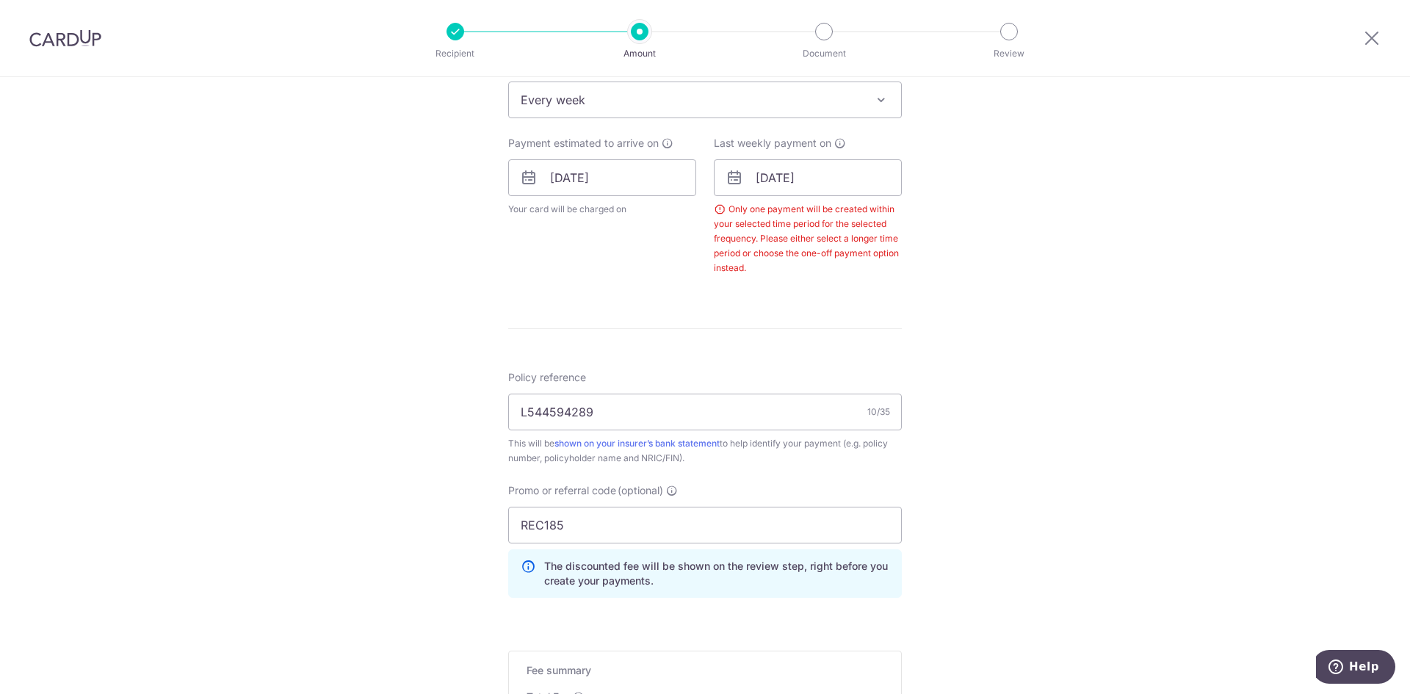
scroll to position [595, 0]
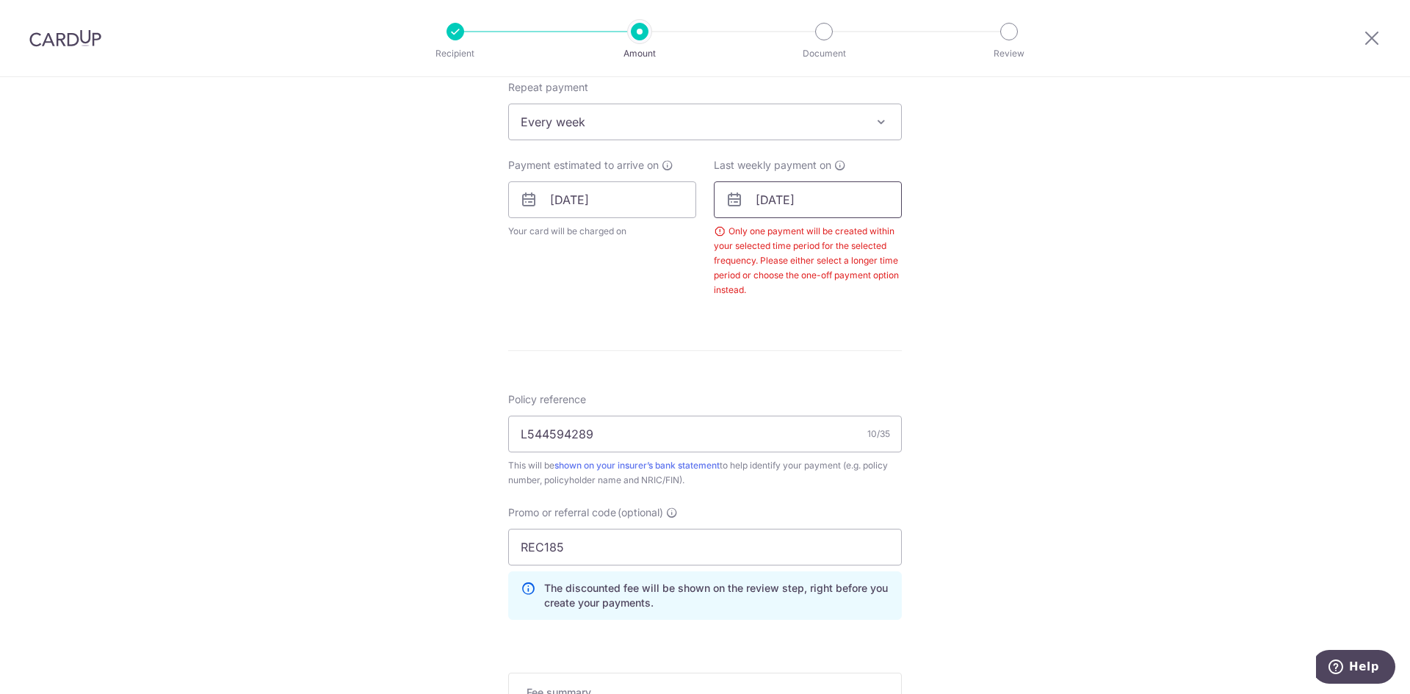
click at [756, 202] on input "19/09/2025" at bounding box center [808, 199] width 188 height 37
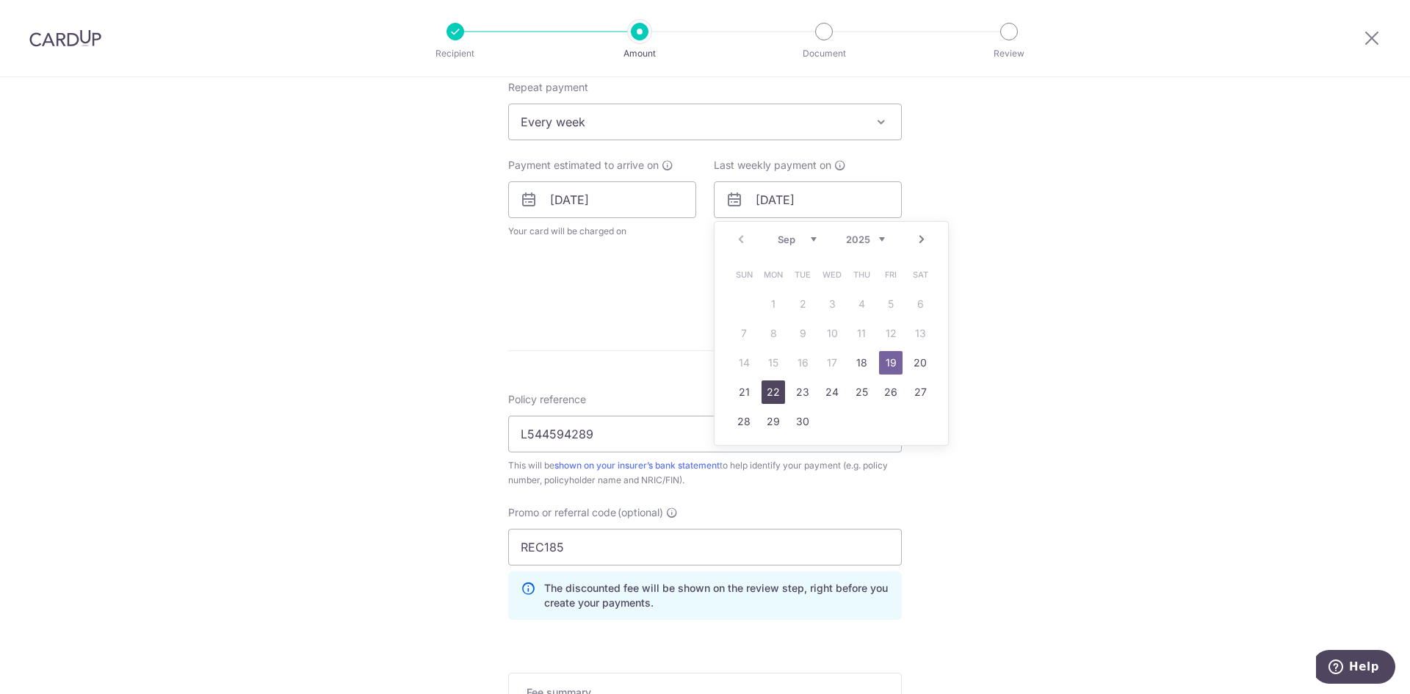
click at [767, 392] on link "22" at bounding box center [772, 391] width 23 height 23
type input "[DATE]"
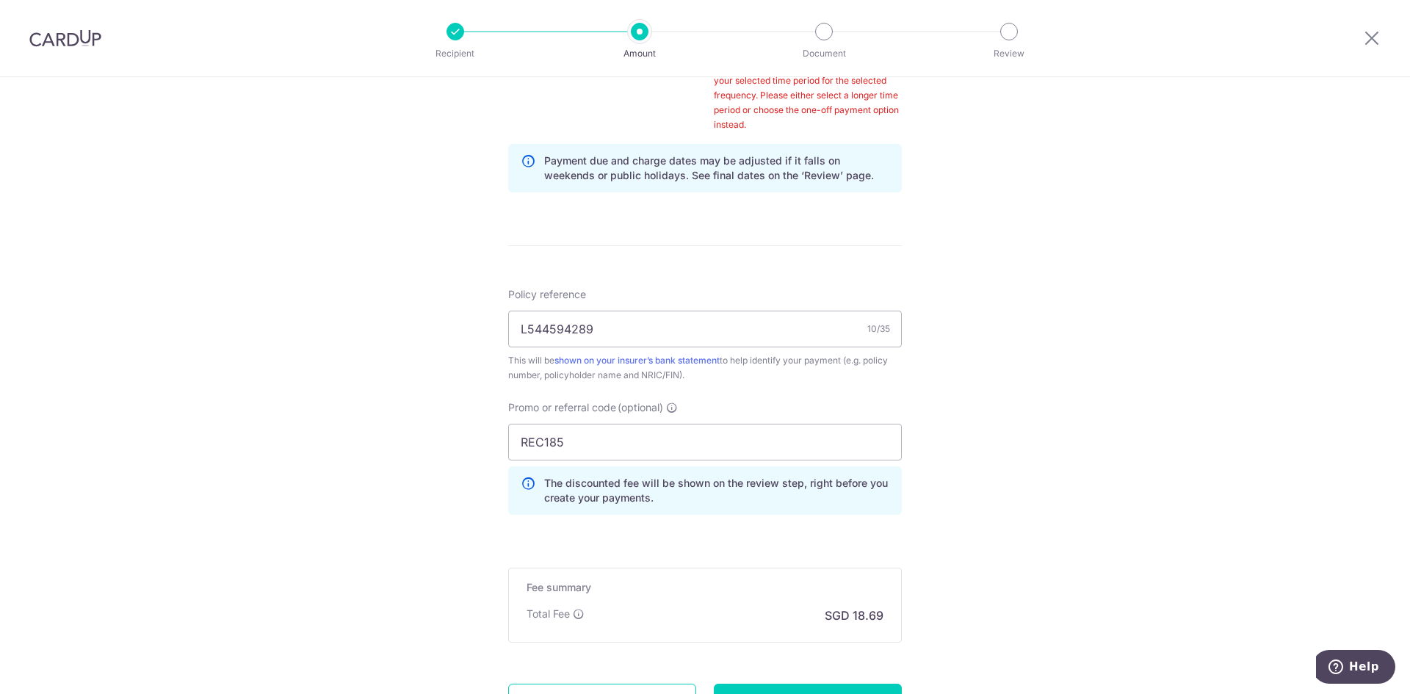
scroll to position [897, 0]
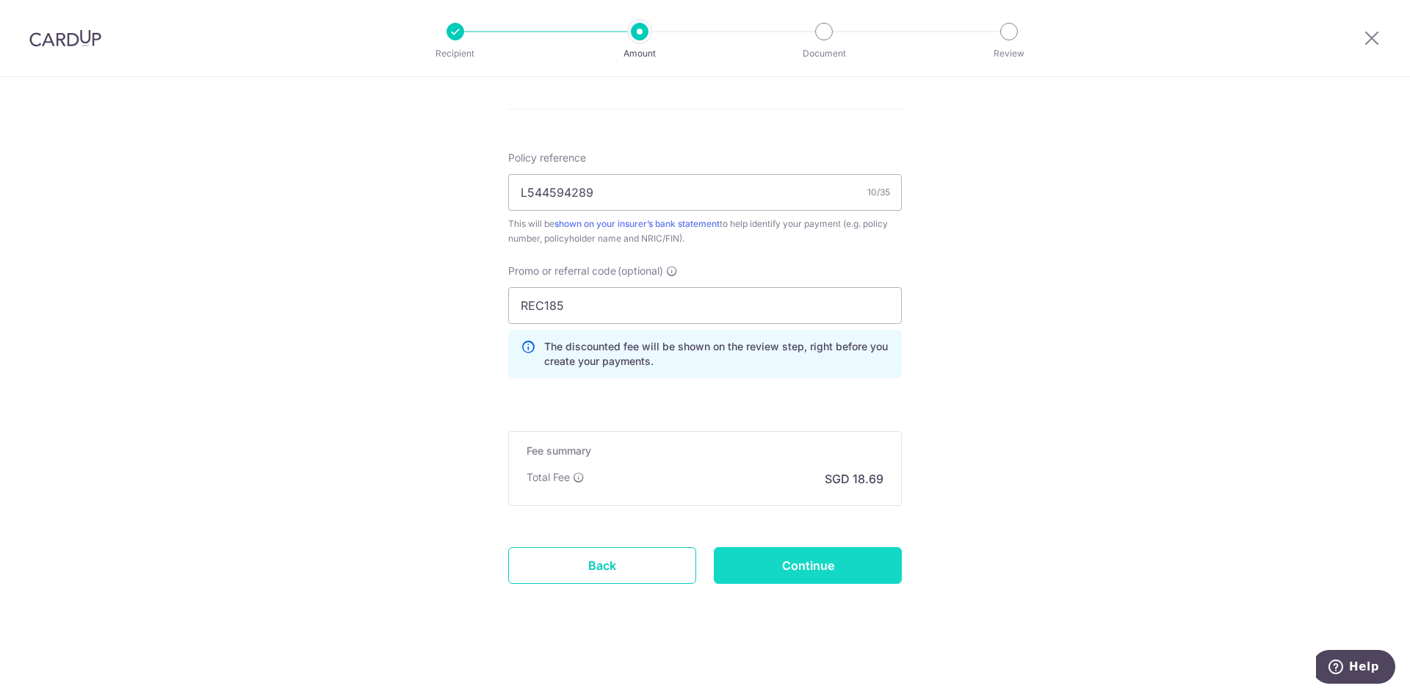
click at [851, 566] on input "Continue" at bounding box center [808, 565] width 188 height 37
type input "Create Schedule"
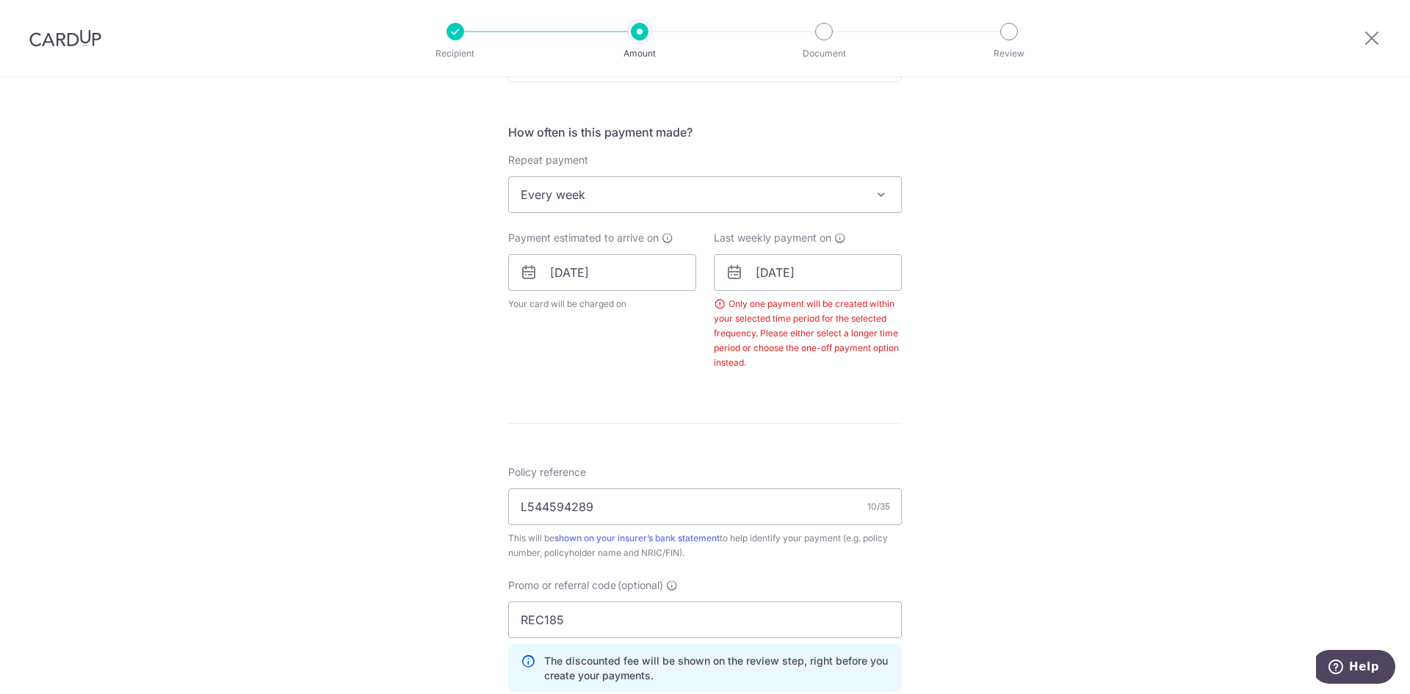
scroll to position [521, 0]
click at [756, 277] on input "[DATE]" at bounding box center [808, 273] width 188 height 37
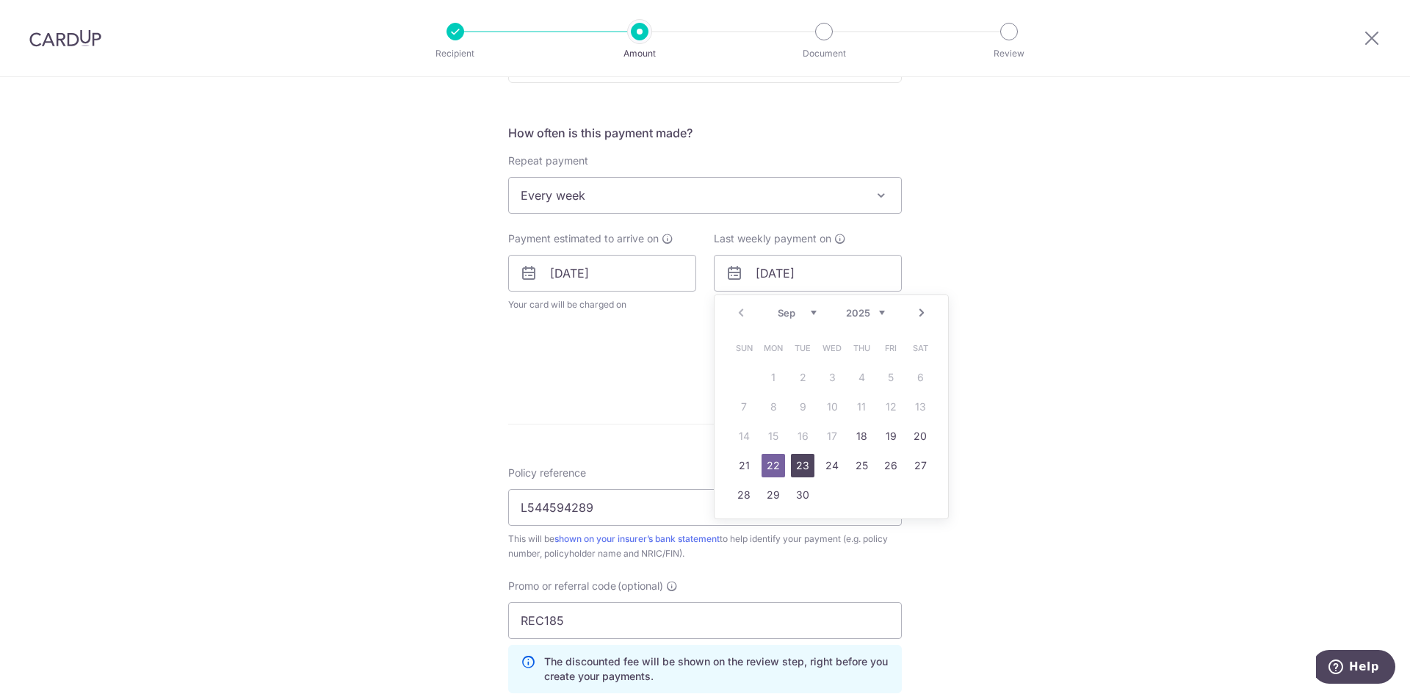
click at [802, 464] on link "23" at bounding box center [802, 465] width 23 height 23
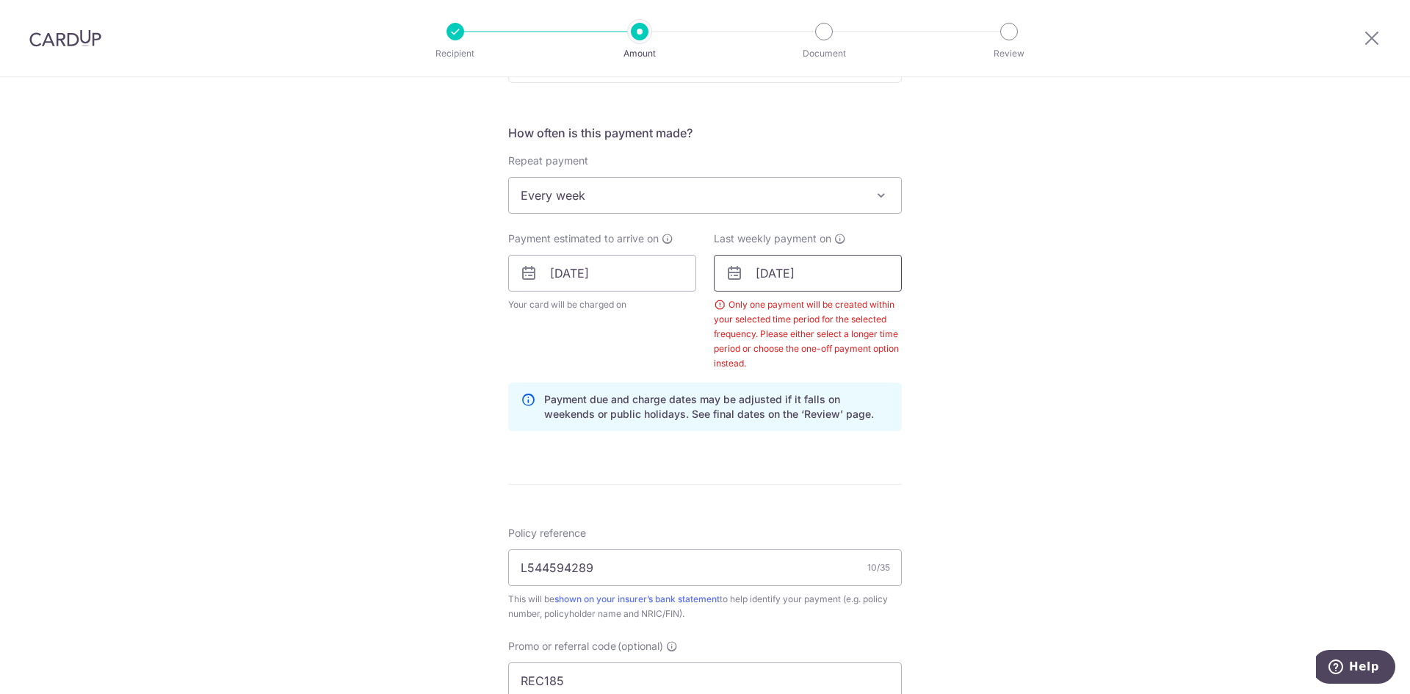
click at [811, 272] on input "[DATE]" at bounding box center [808, 273] width 188 height 37
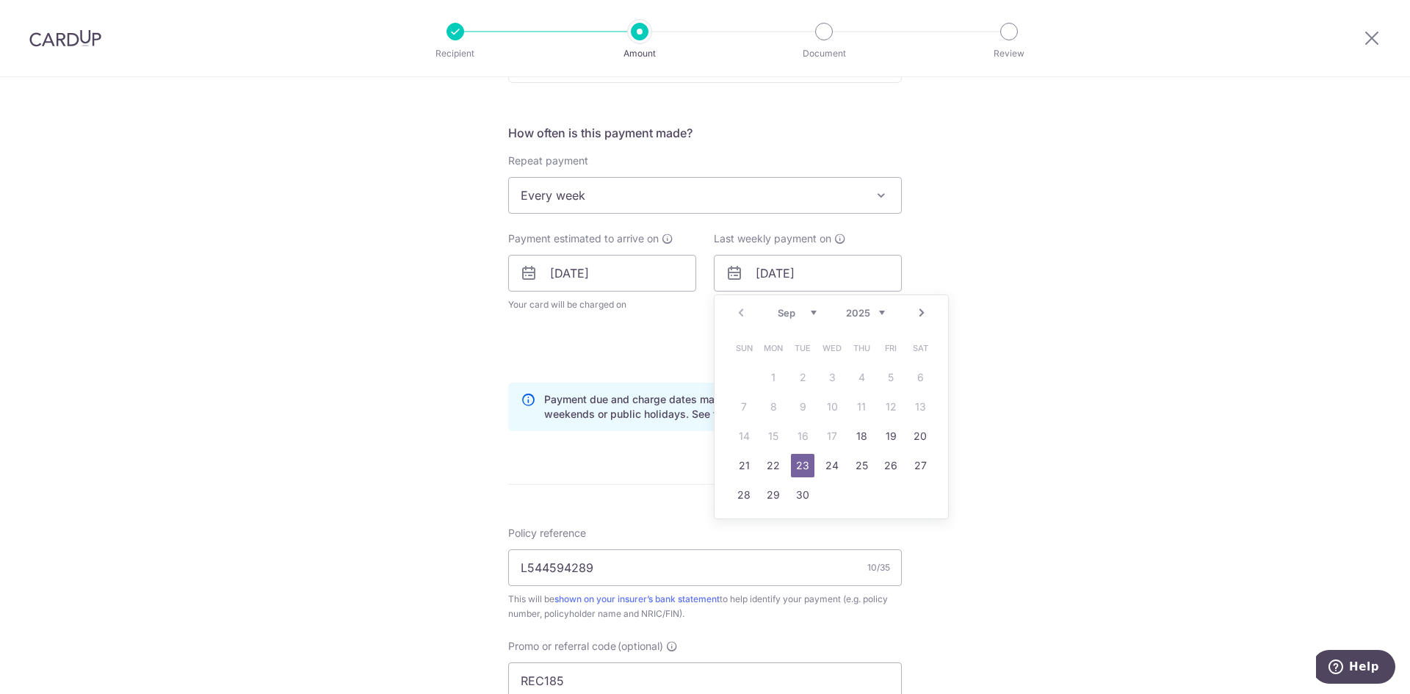
click at [841, 466] on td "24" at bounding box center [831, 465] width 29 height 29
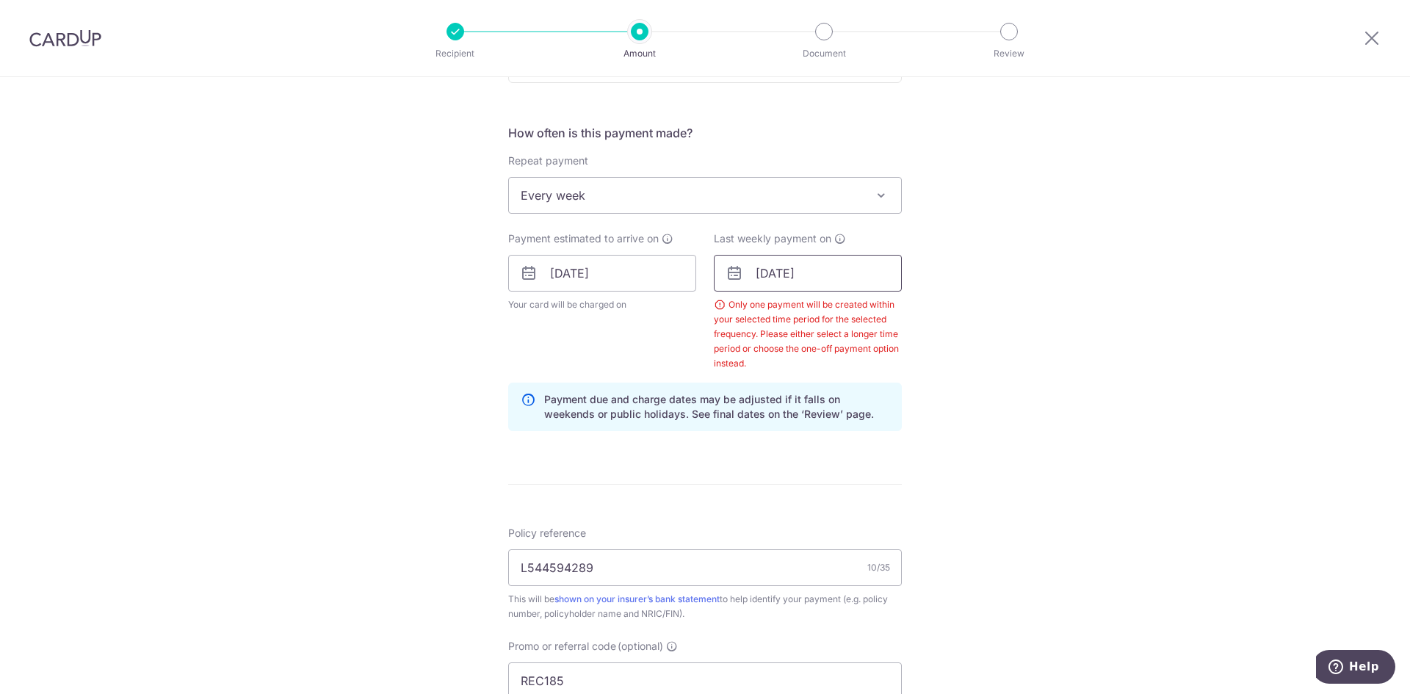
click at [804, 273] on input "[DATE]" at bounding box center [808, 273] width 188 height 37
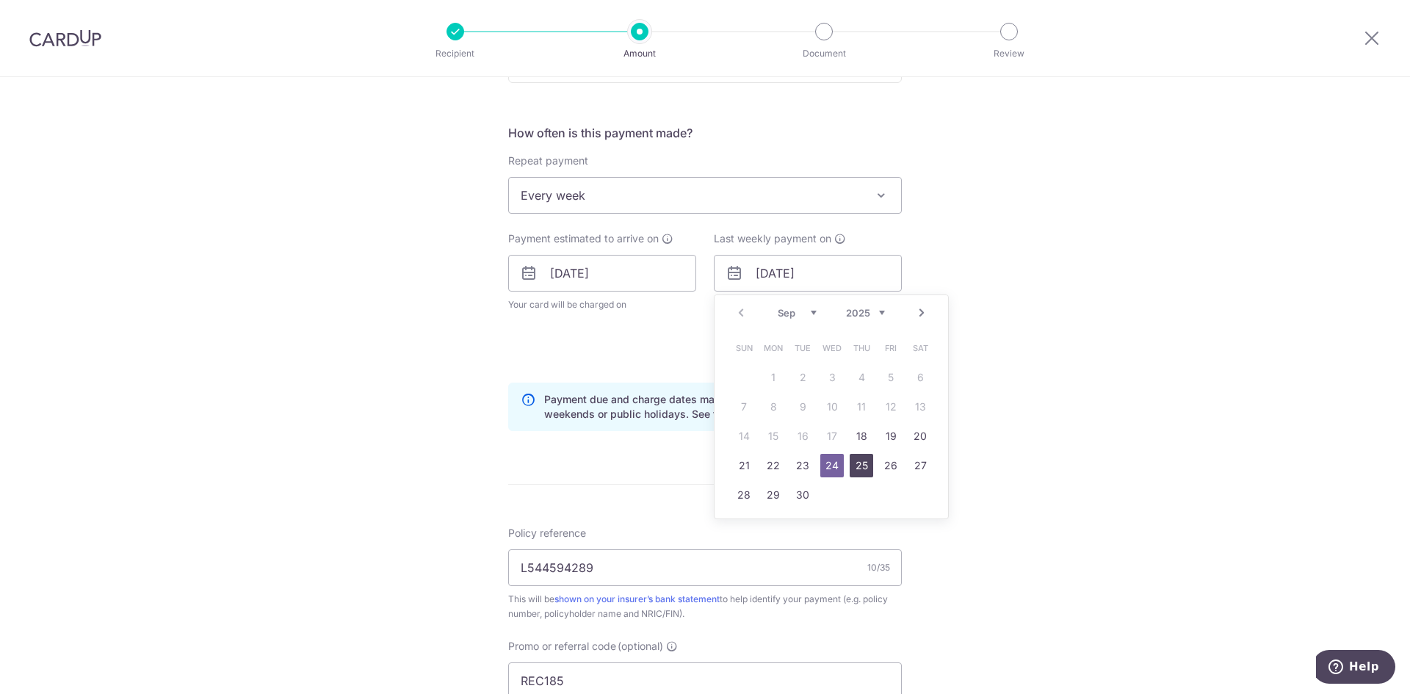
click at [863, 465] on link "25" at bounding box center [861, 465] width 23 height 23
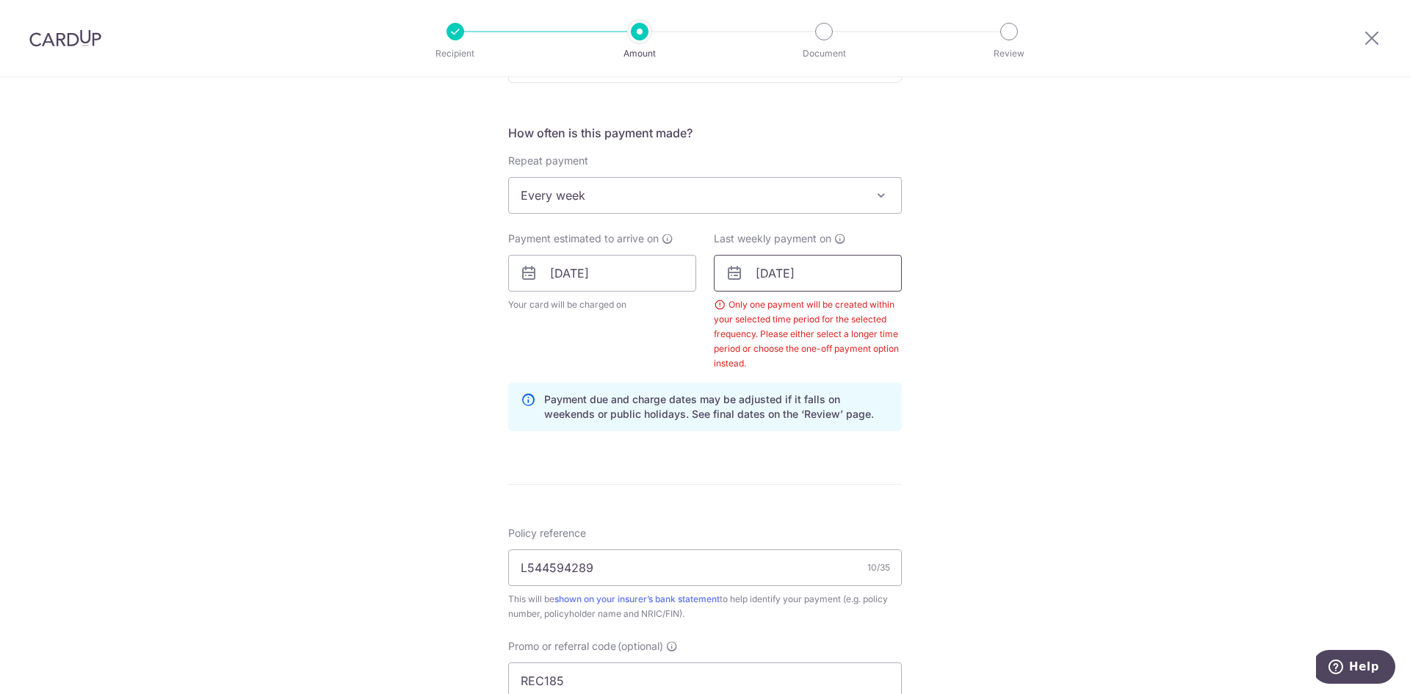
click at [791, 264] on input "[DATE]" at bounding box center [808, 273] width 188 height 37
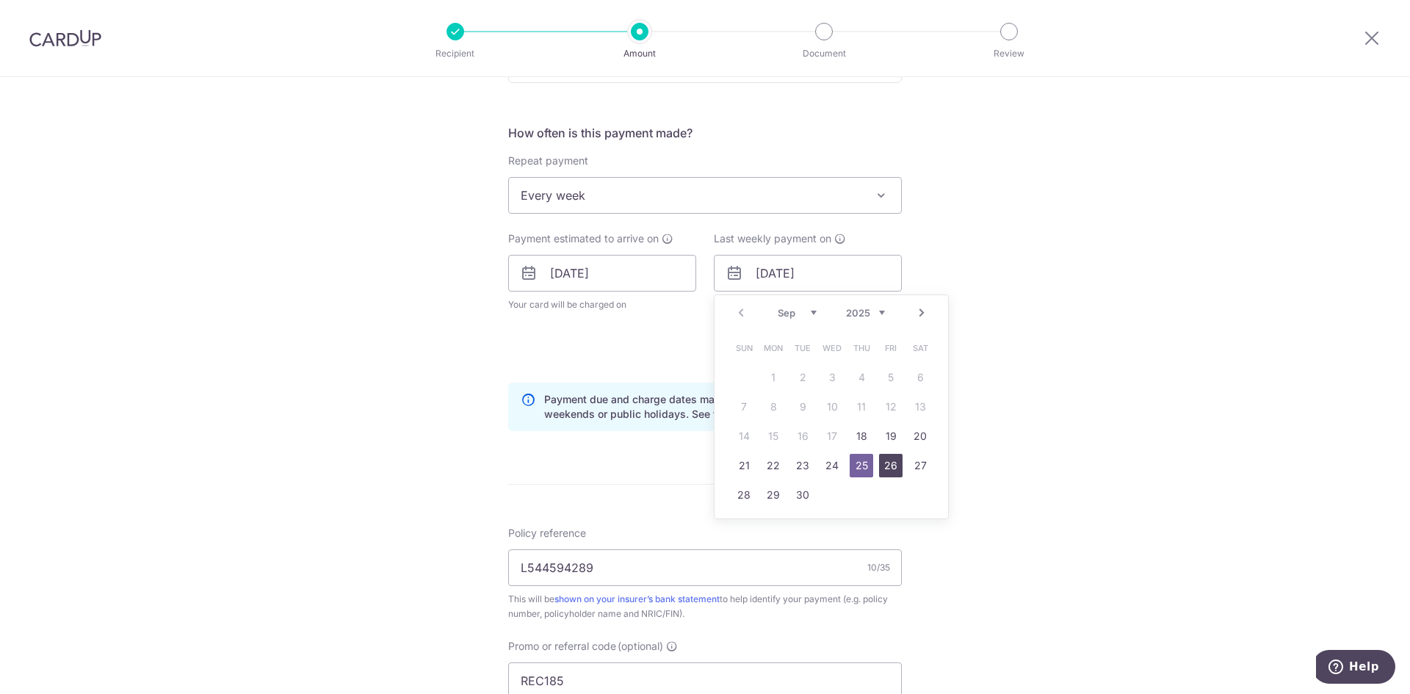
click at [888, 458] on link "26" at bounding box center [890, 465] width 23 height 23
type input "[DATE]"
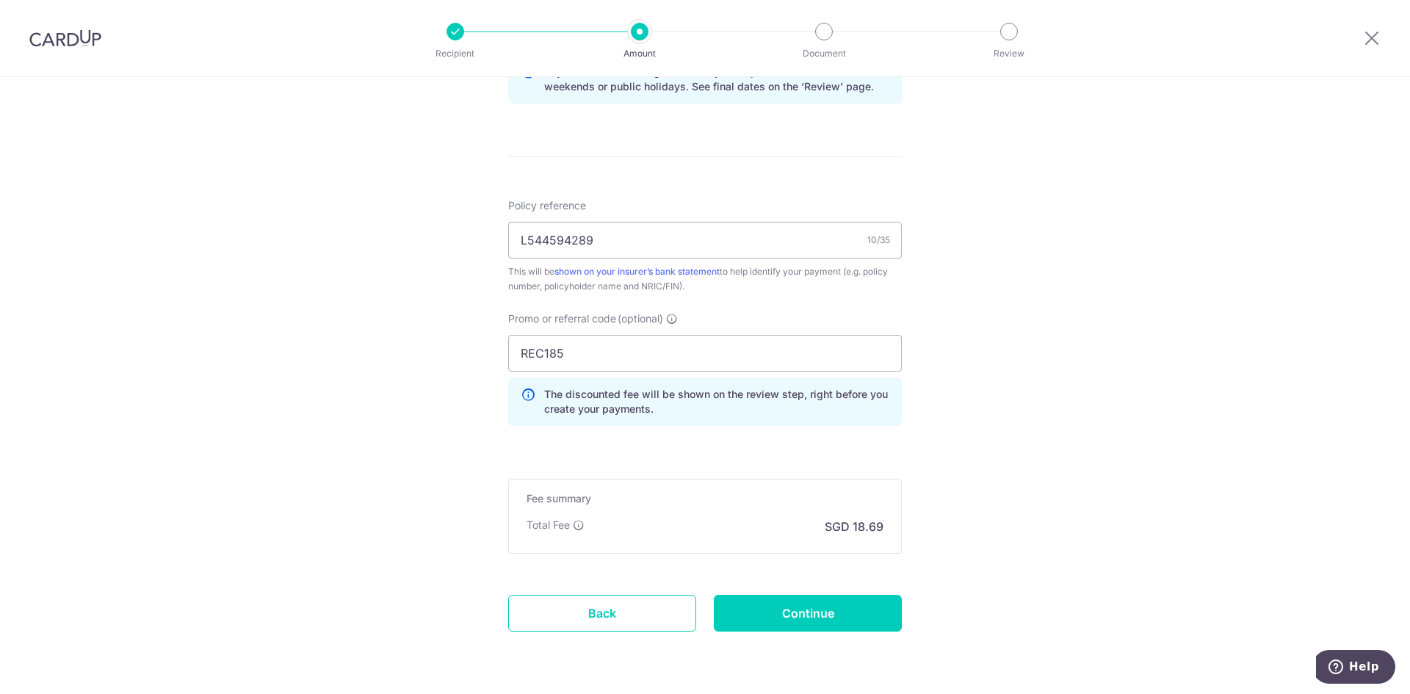
scroll to position [897, 0]
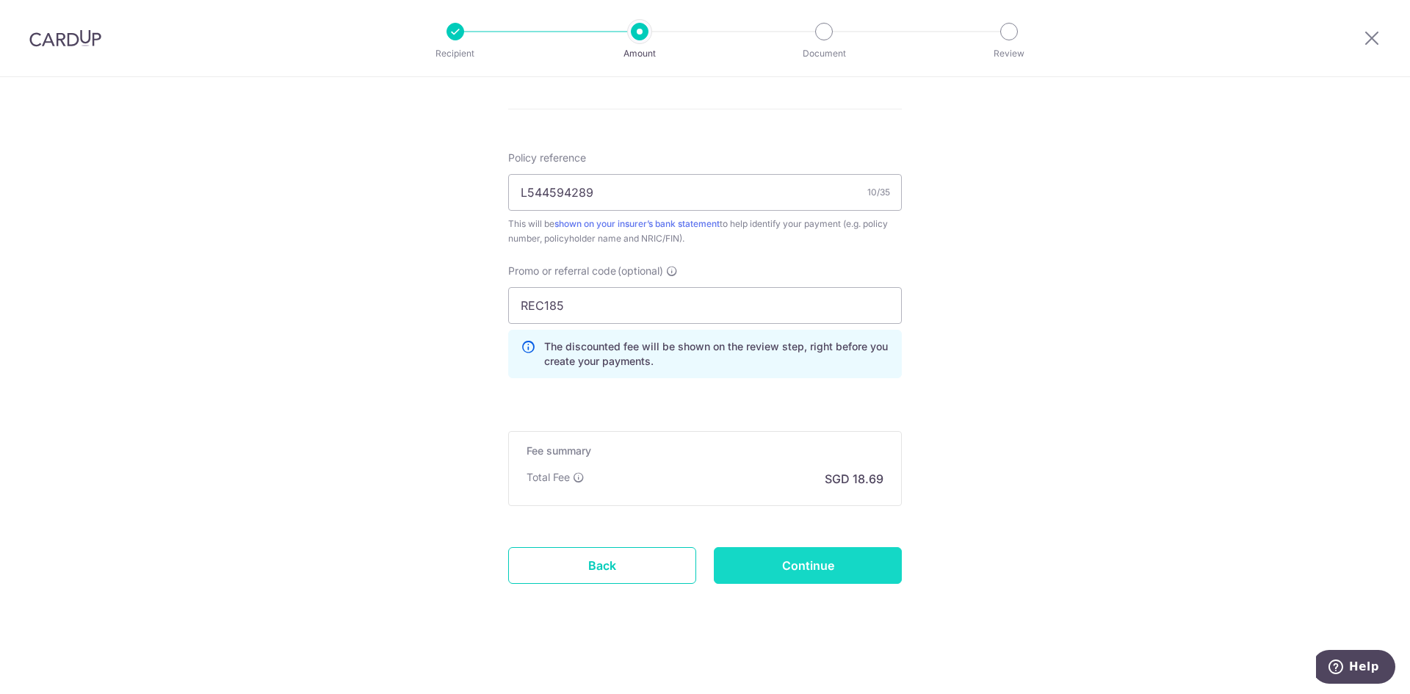
click at [885, 566] on input "Continue" at bounding box center [808, 565] width 188 height 37
type input "Create Schedule"
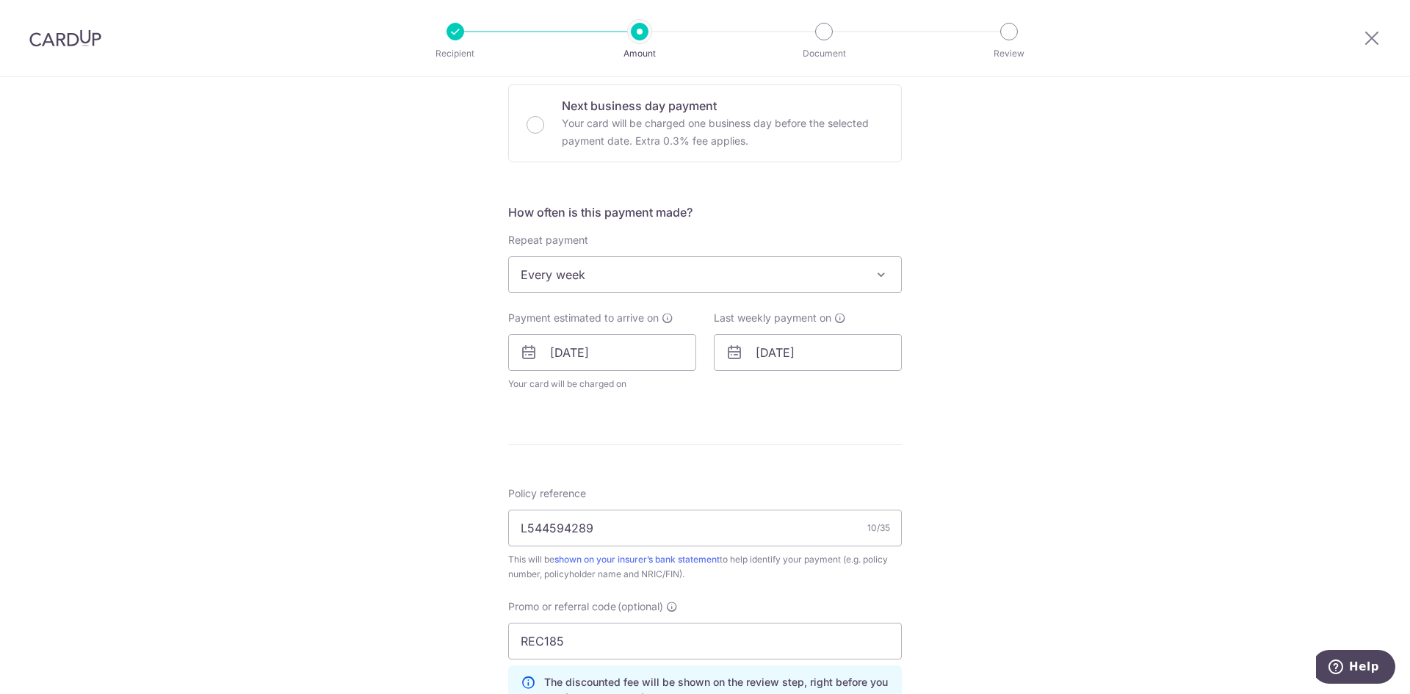
scroll to position [441, 0]
click at [777, 356] on input "[DATE]" at bounding box center [808, 354] width 188 height 37
click at [778, 554] on link "22" at bounding box center [772, 546] width 23 height 23
type input "[DATE]"
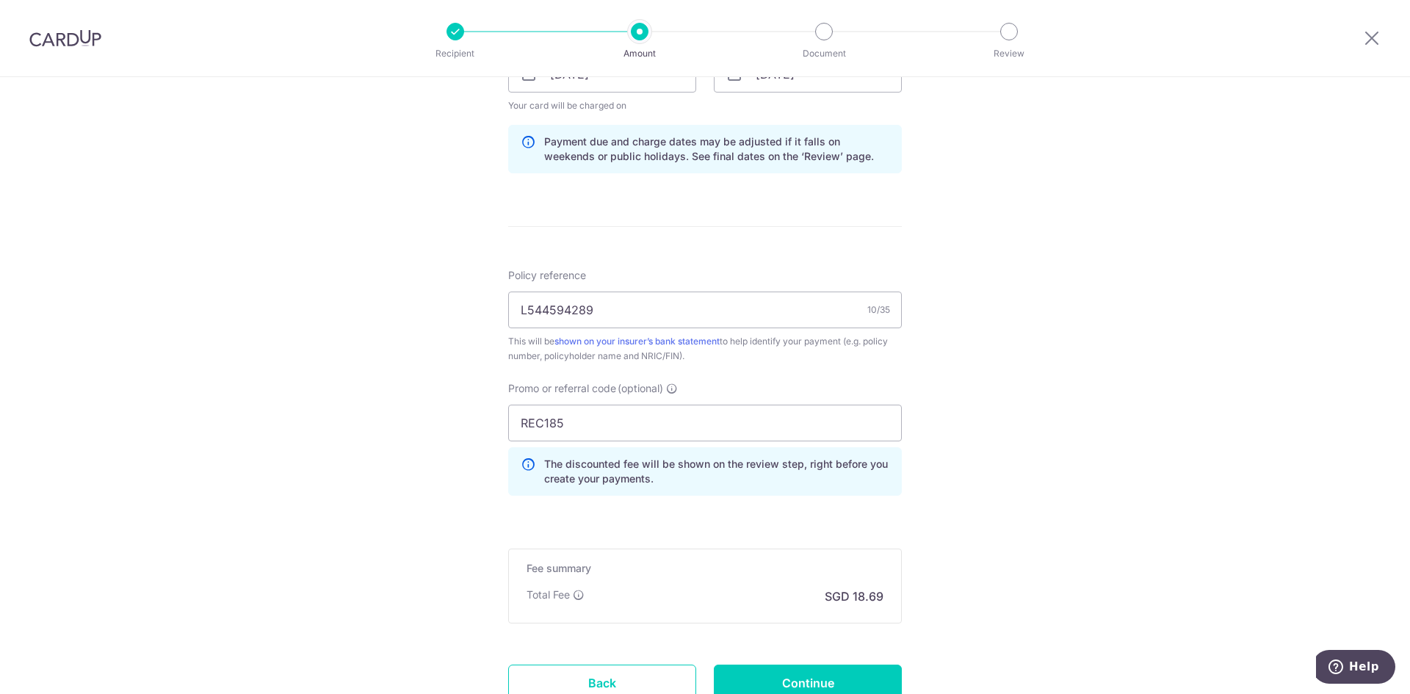
scroll to position [734, 0]
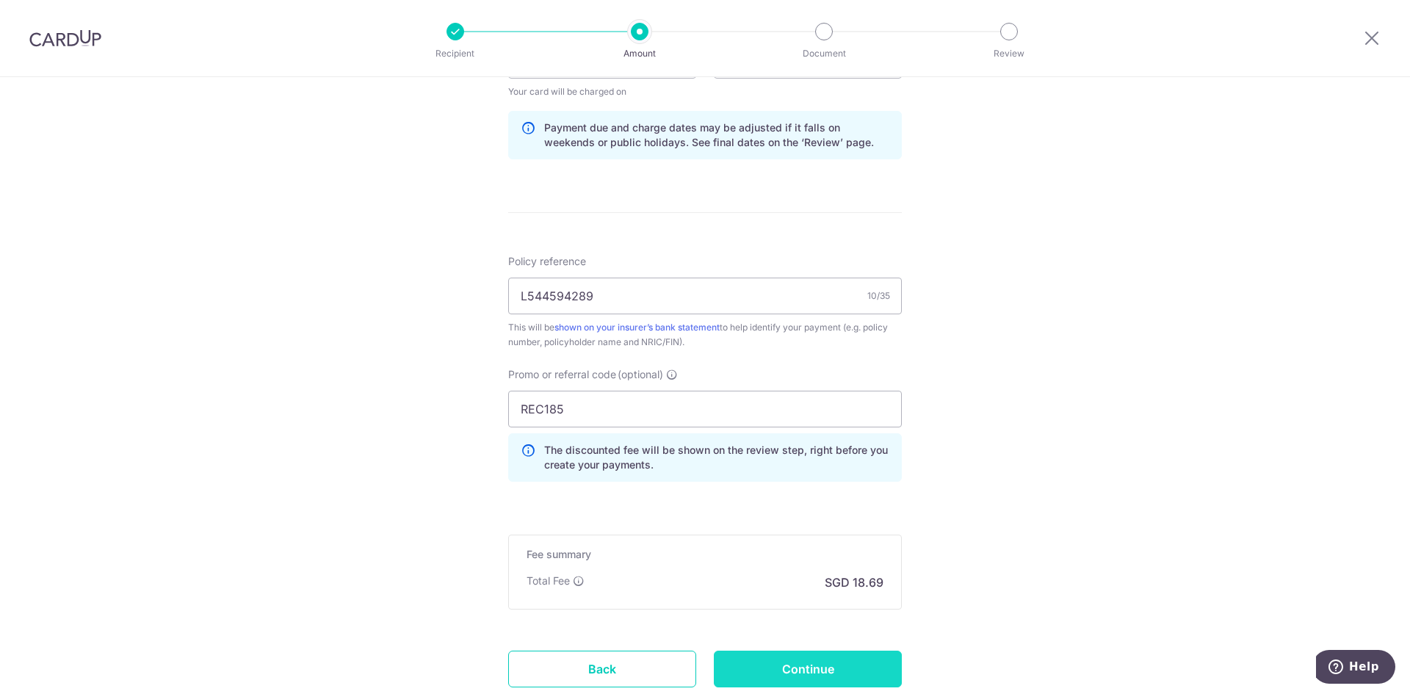
click at [776, 667] on input "Continue" at bounding box center [808, 669] width 188 height 37
type input "Update Schedule"
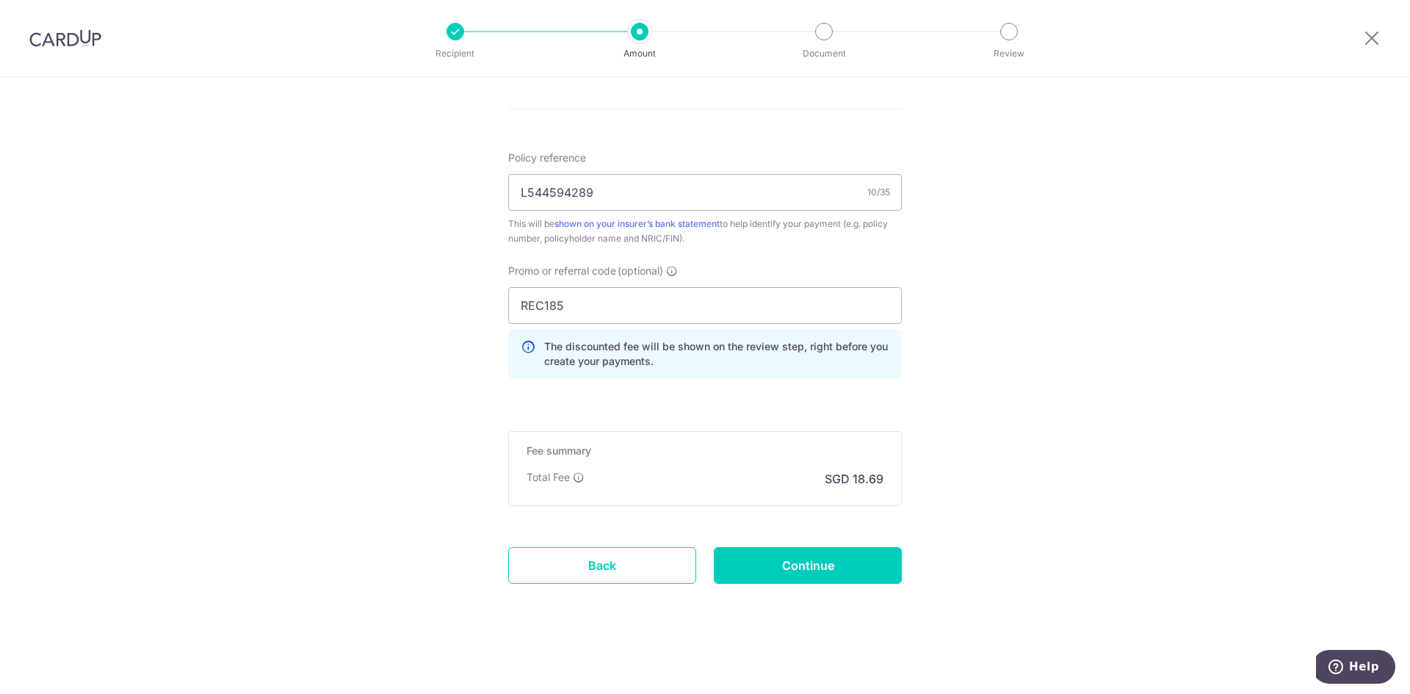
scroll to position [543, 0]
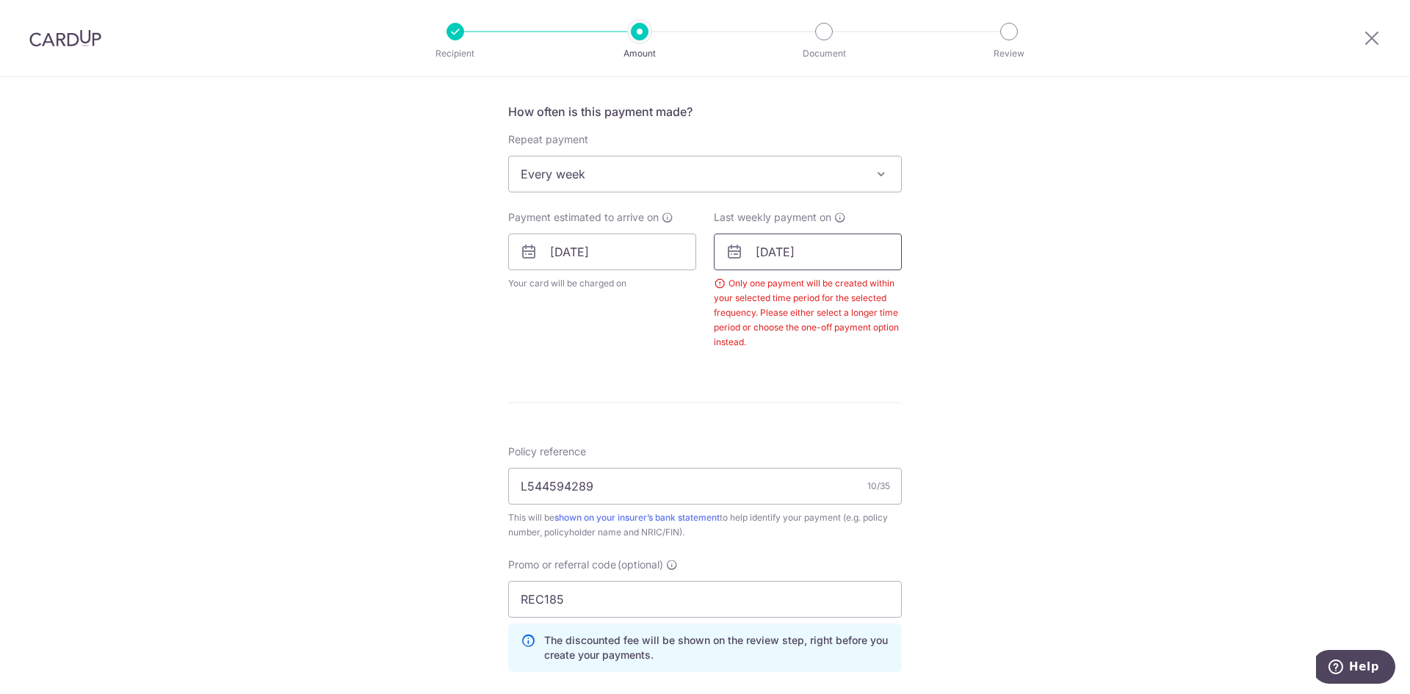
click at [764, 258] on input "22/09/2025" at bounding box center [808, 251] width 188 height 37
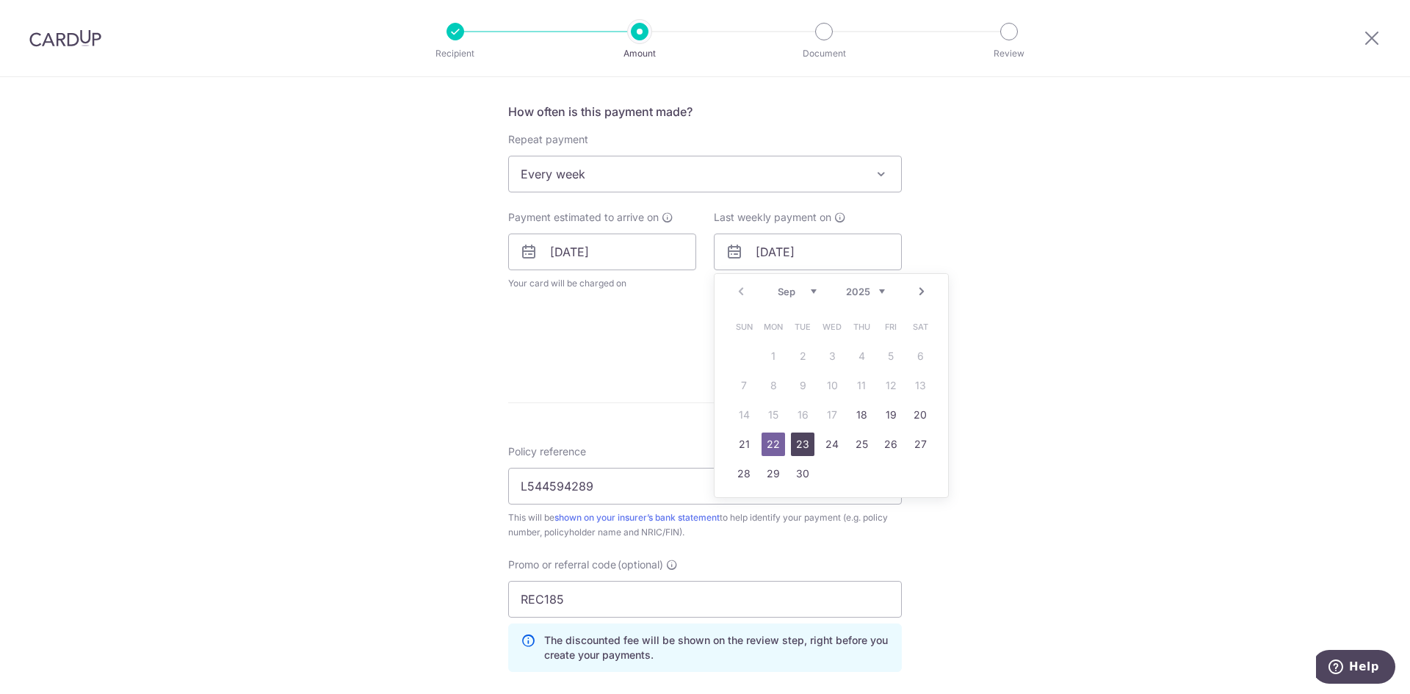
click at [799, 447] on link "23" at bounding box center [802, 443] width 23 height 23
type input "[DATE]"
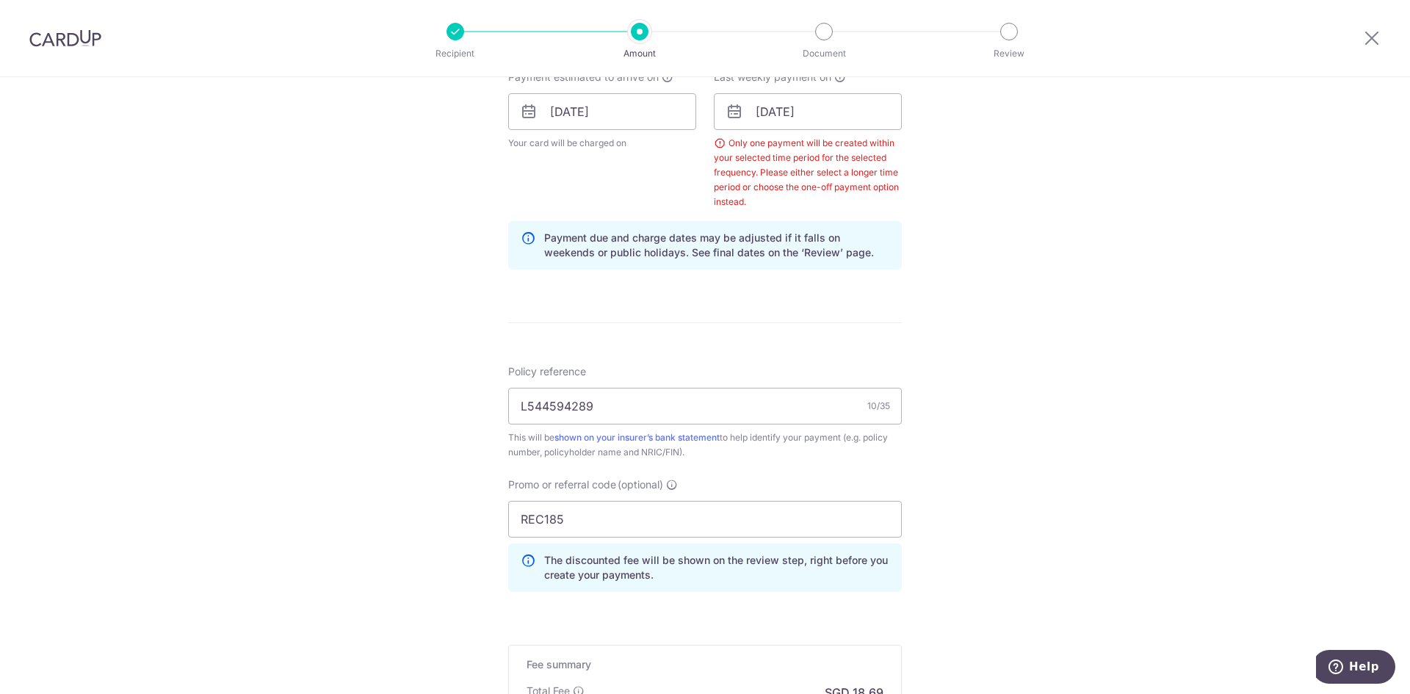
scroll to position [836, 0]
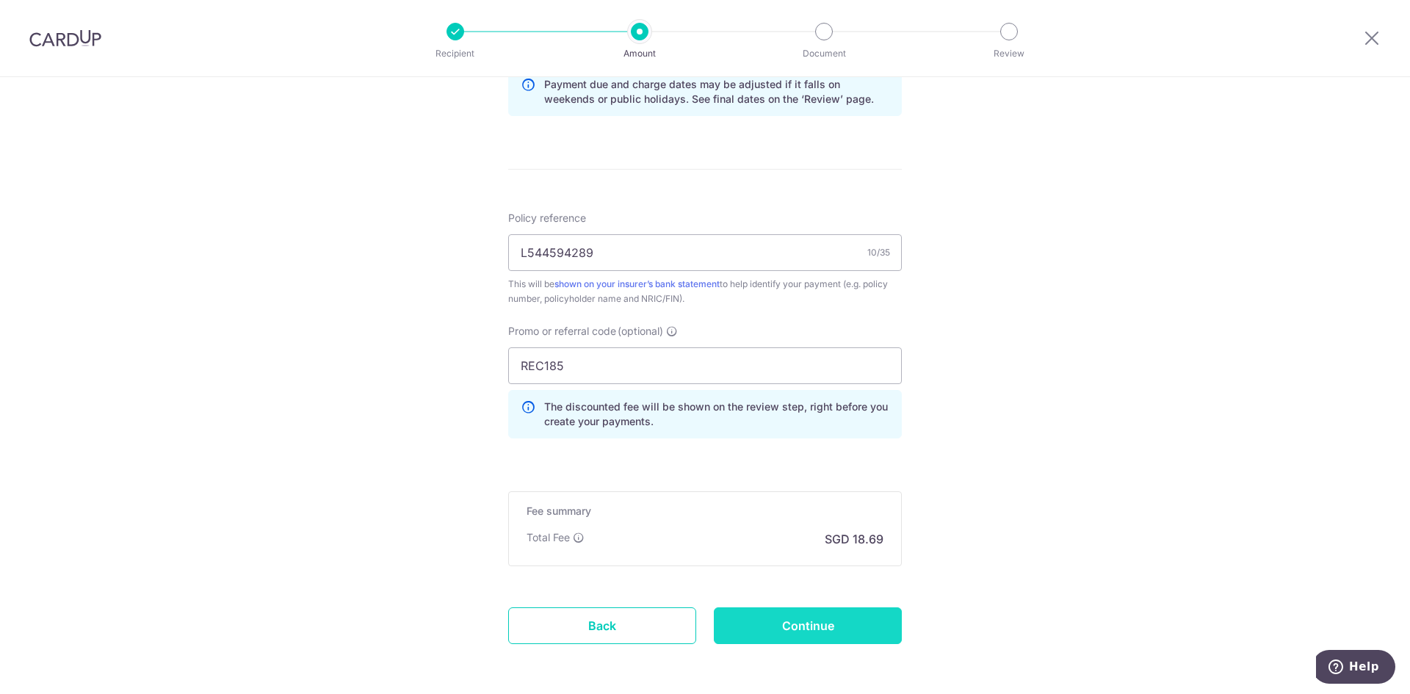
click at [755, 619] on input "Continue" at bounding box center [808, 625] width 188 height 37
type input "Update Schedule"
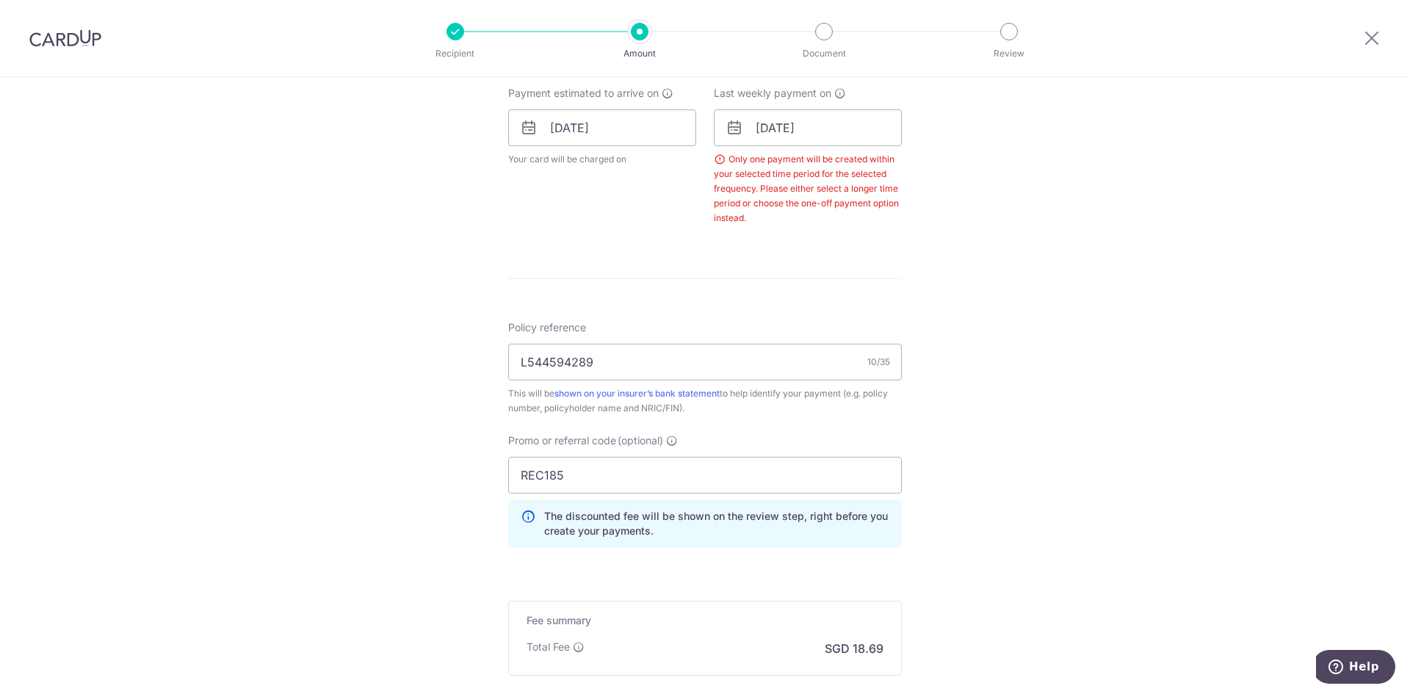
scroll to position [595, 0]
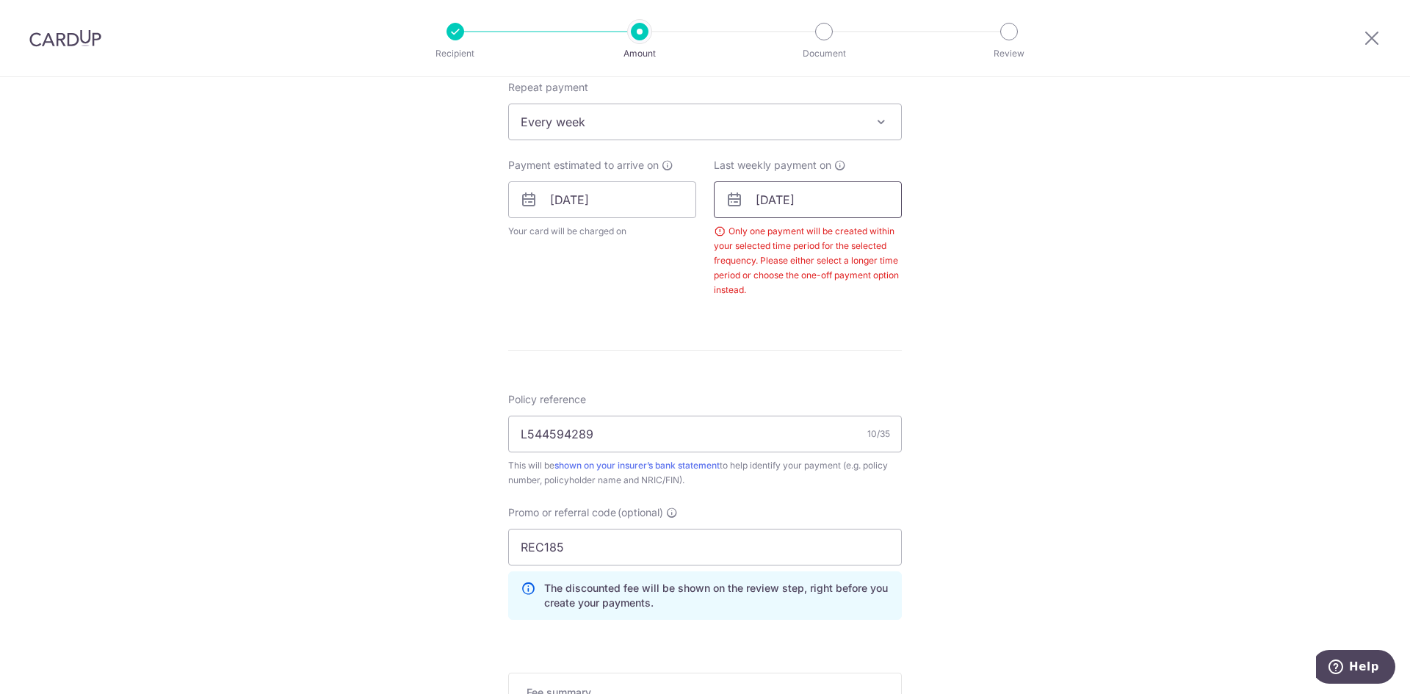
click at [772, 199] on input "[DATE]" at bounding box center [808, 199] width 188 height 37
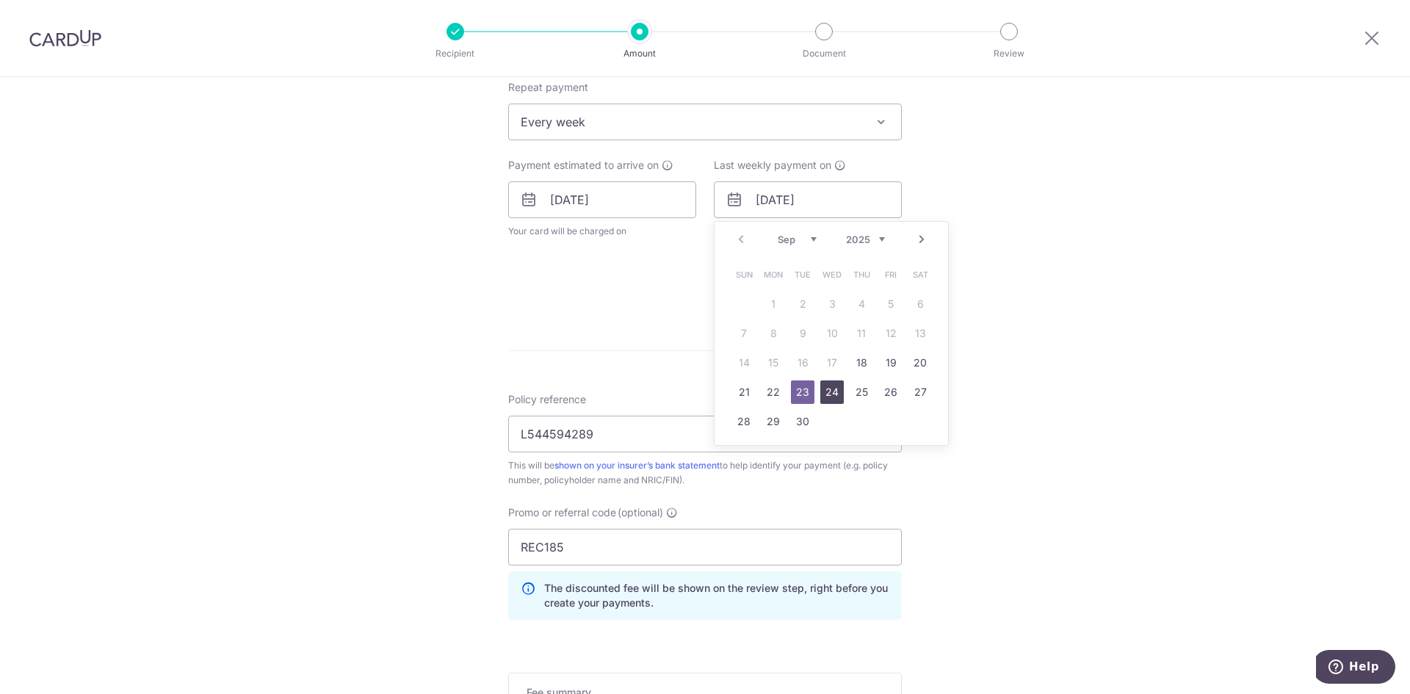
click at [826, 392] on link "24" at bounding box center [831, 391] width 23 height 23
type input "[DATE]"
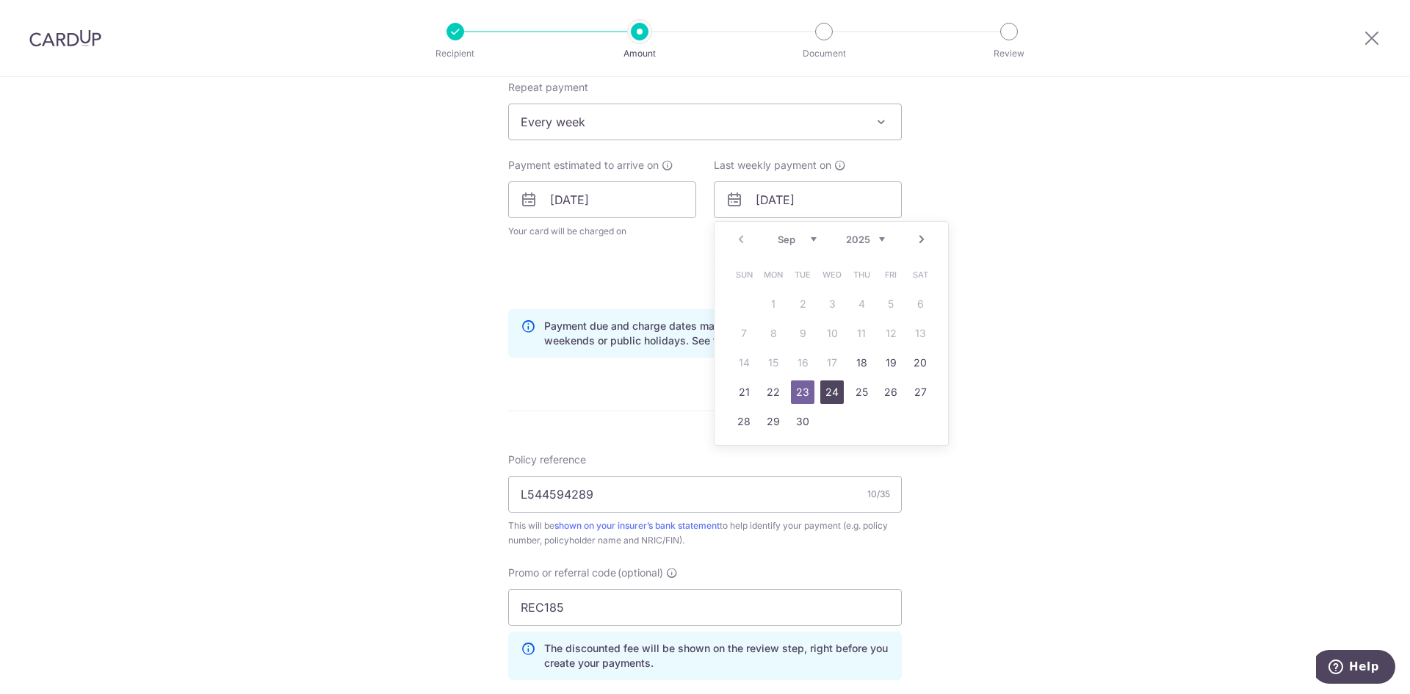
click at [826, 392] on link "24" at bounding box center [831, 391] width 23 height 23
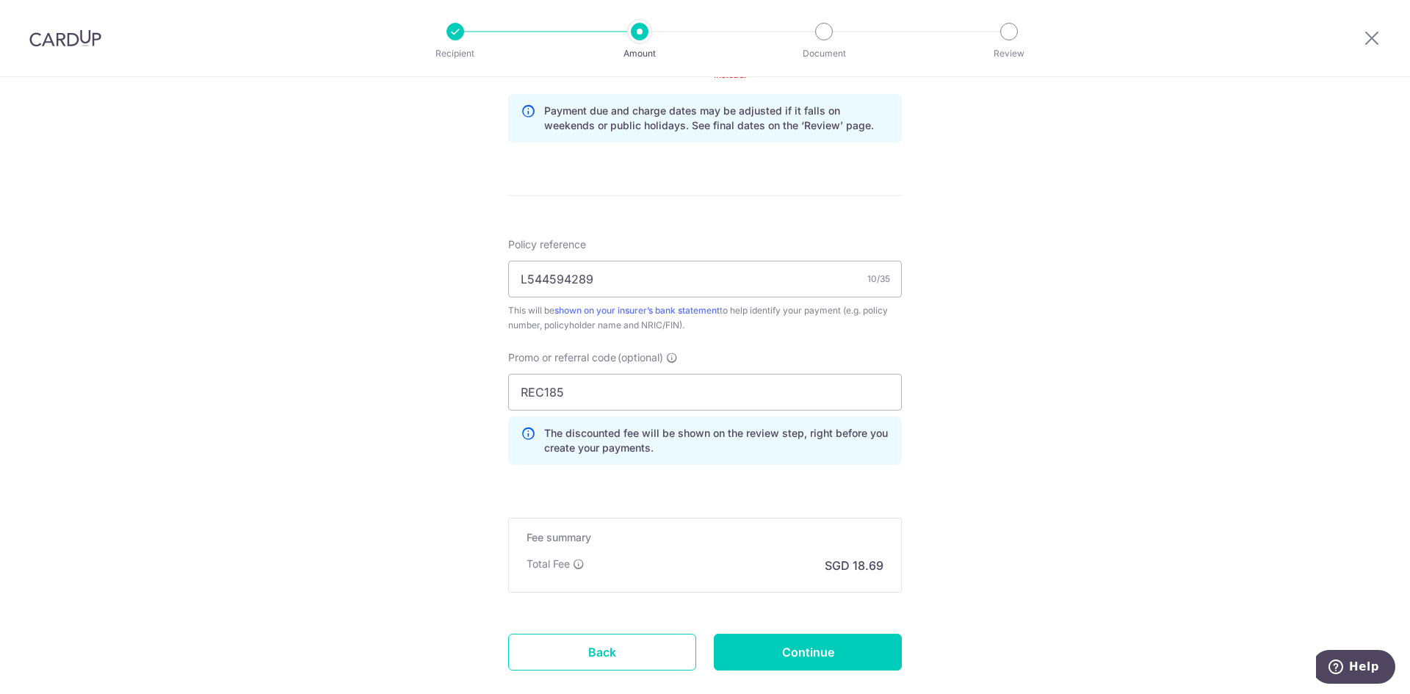
scroll to position [815, 0]
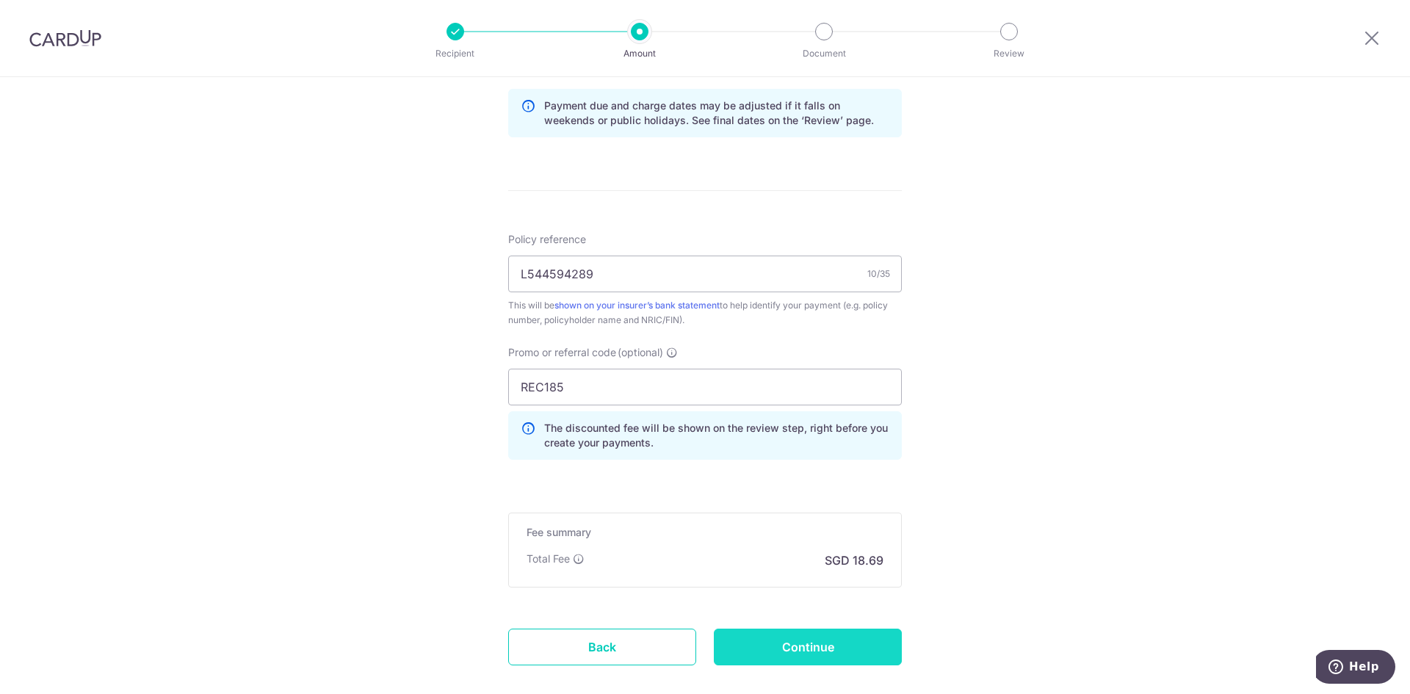
click at [814, 647] on input "Continue" at bounding box center [808, 647] width 188 height 37
type input "Update Schedule"
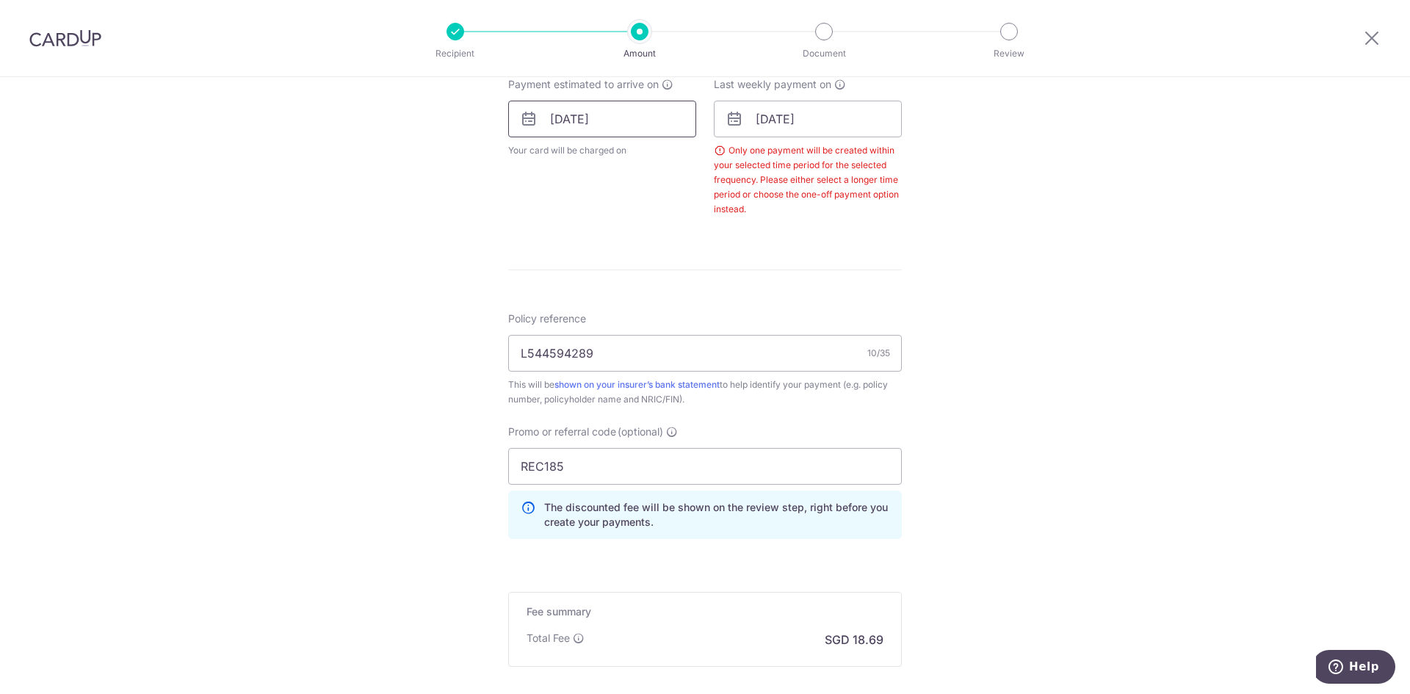
scroll to position [595, 0]
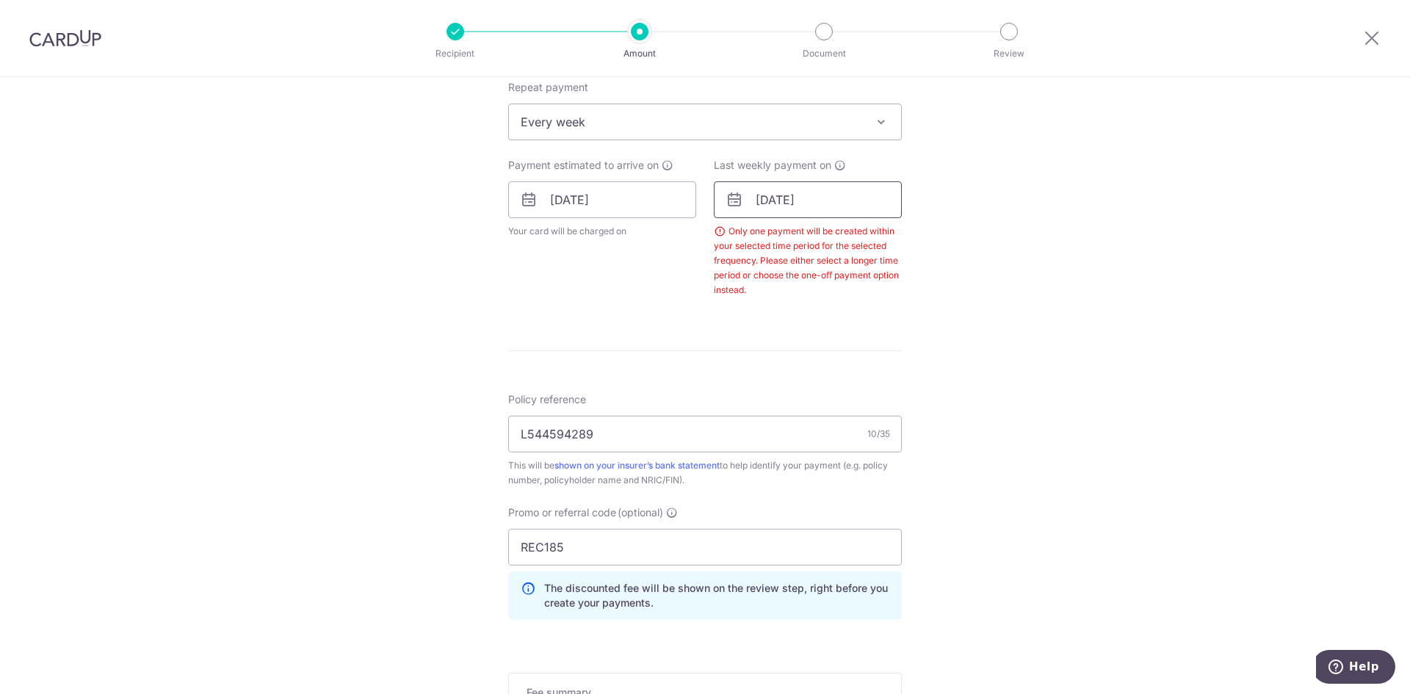
click at [766, 203] on input "[DATE]" at bounding box center [808, 199] width 188 height 37
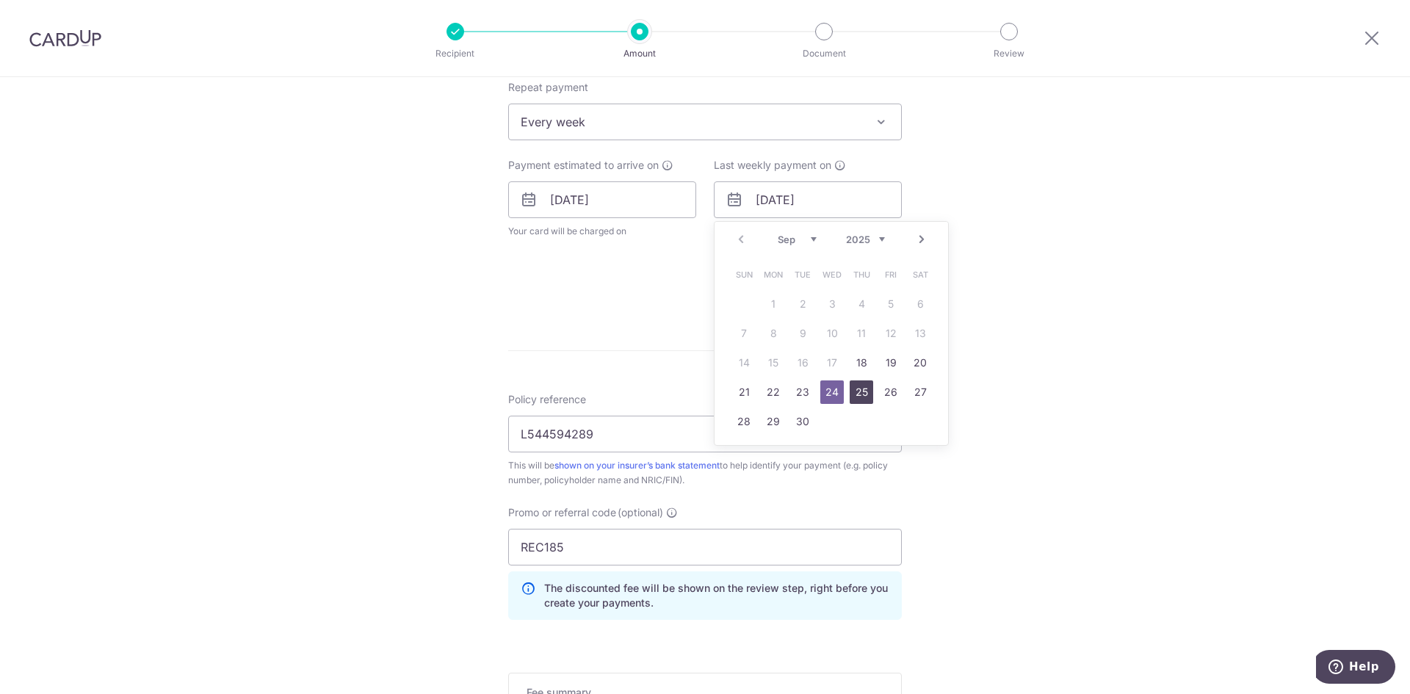
click at [854, 398] on link "25" at bounding box center [861, 391] width 23 height 23
type input "[DATE]"
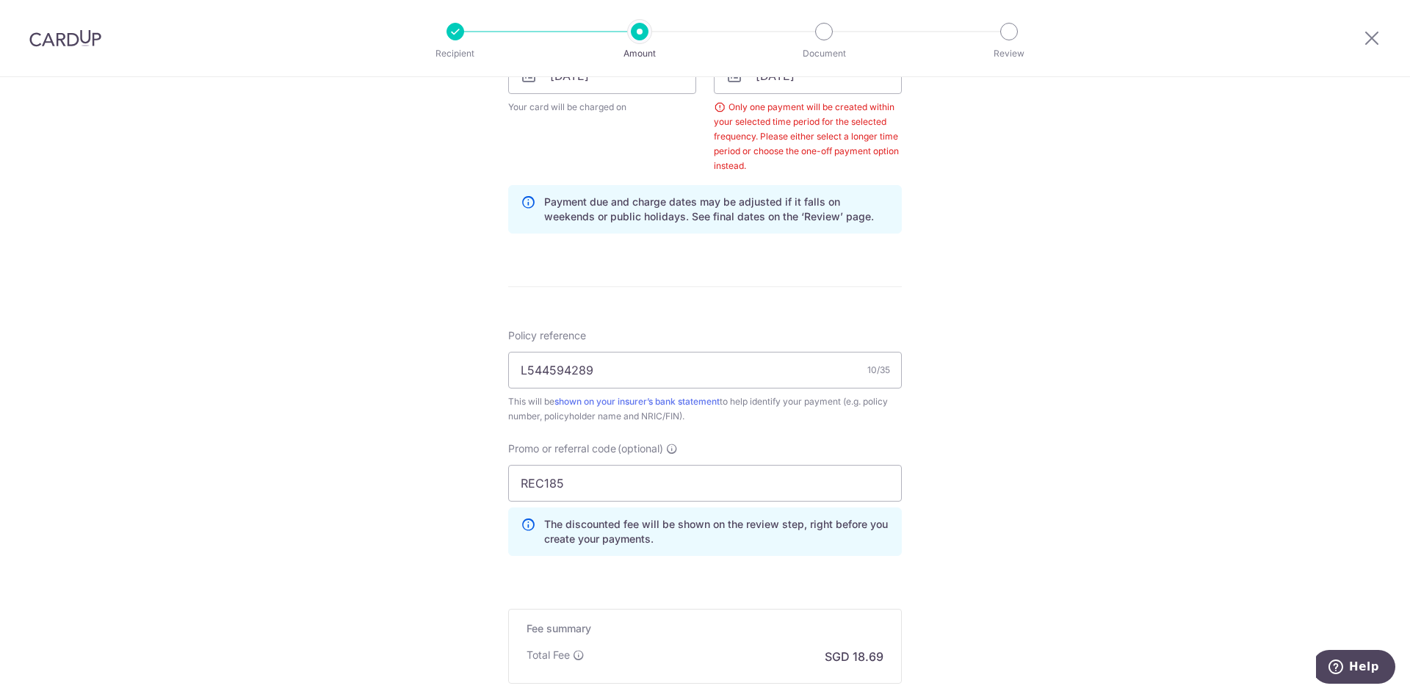
scroll to position [888, 0]
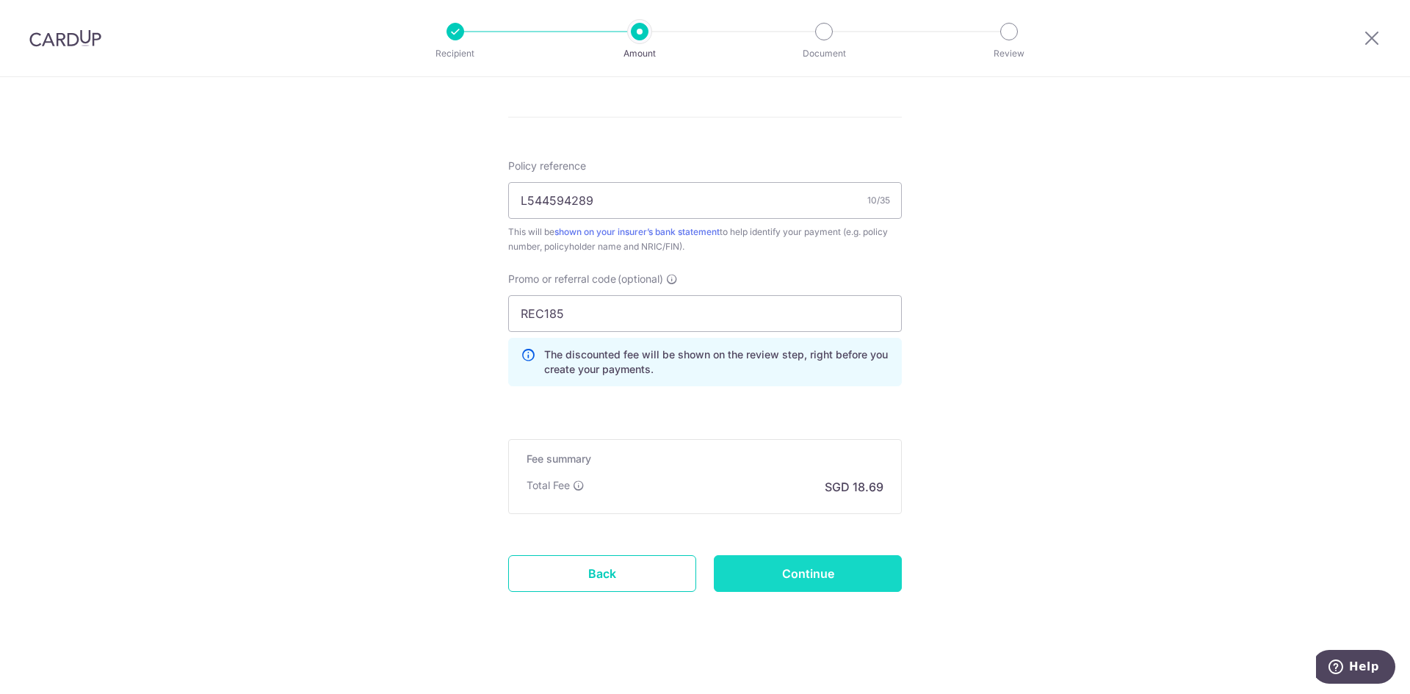
click at [815, 571] on input "Continue" at bounding box center [808, 573] width 188 height 37
type input "Update Schedule"
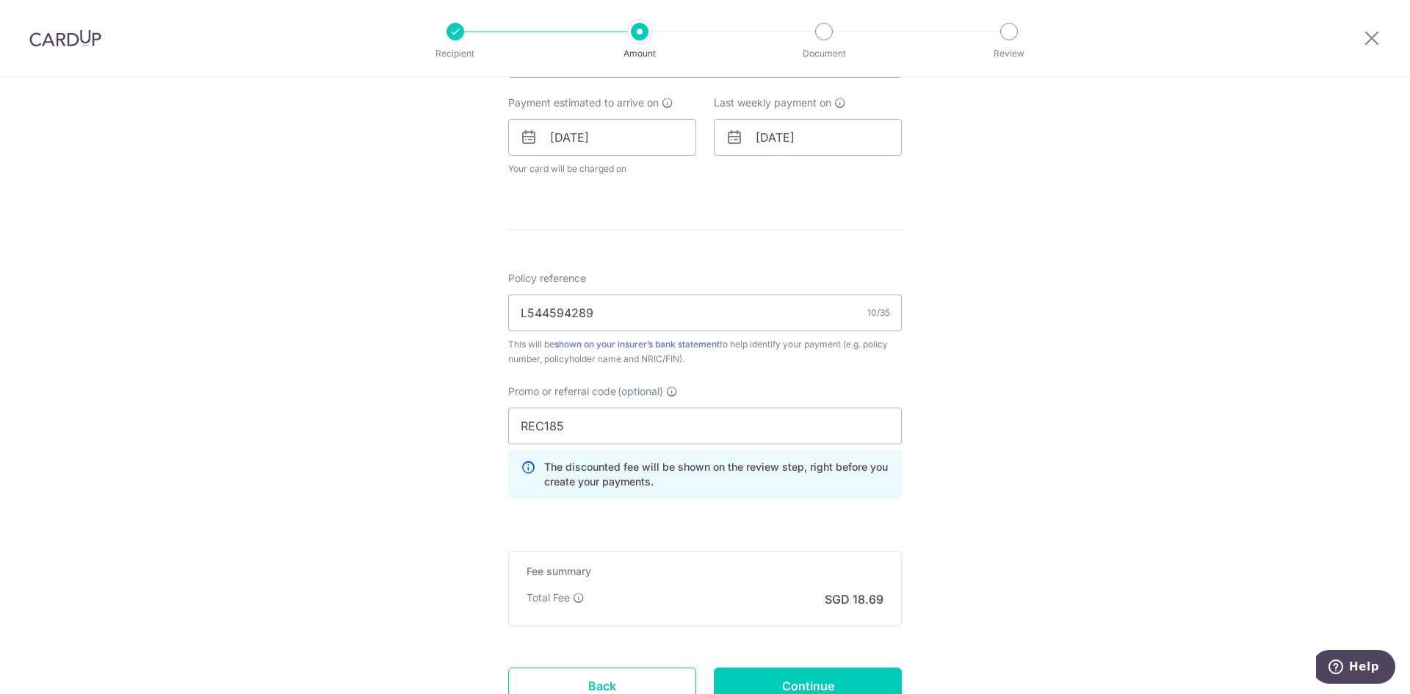
scroll to position [661, 0]
click at [531, 421] on input "REC185" at bounding box center [705, 422] width 394 height 37
paste input "OCBC90NV"
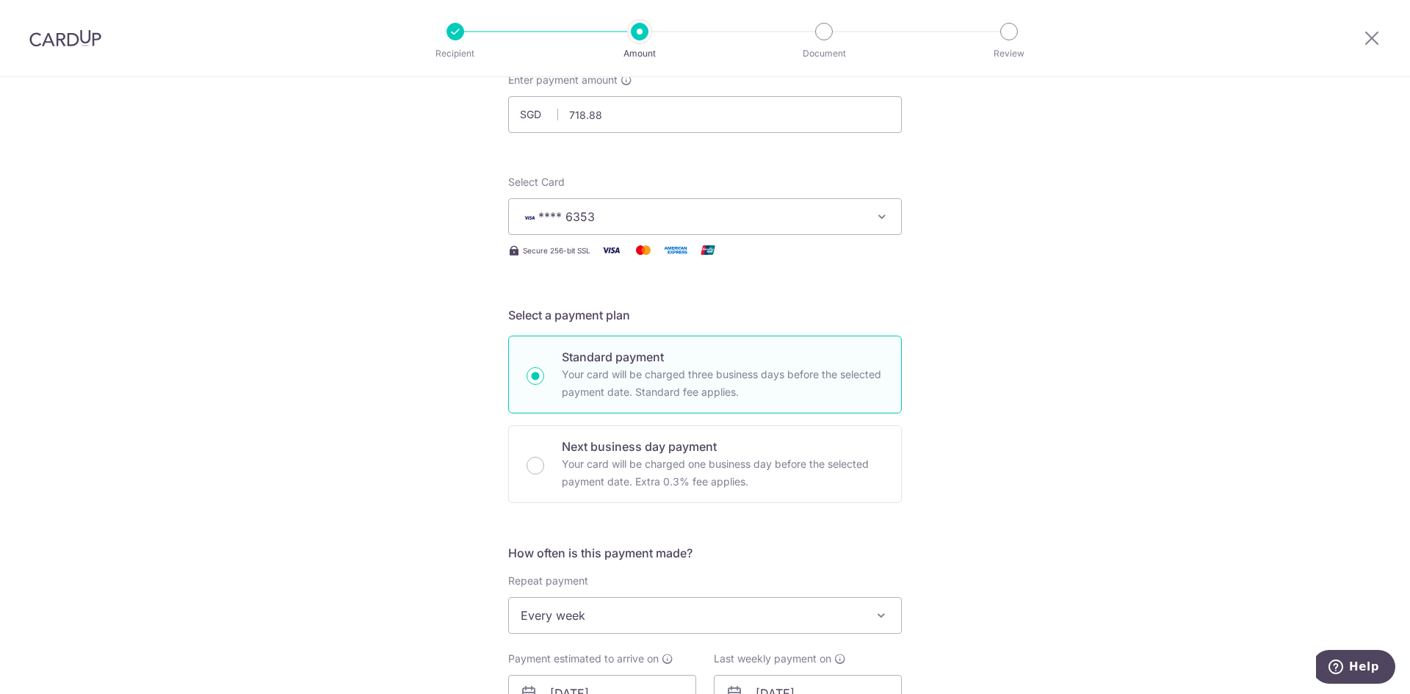
scroll to position [220, 0]
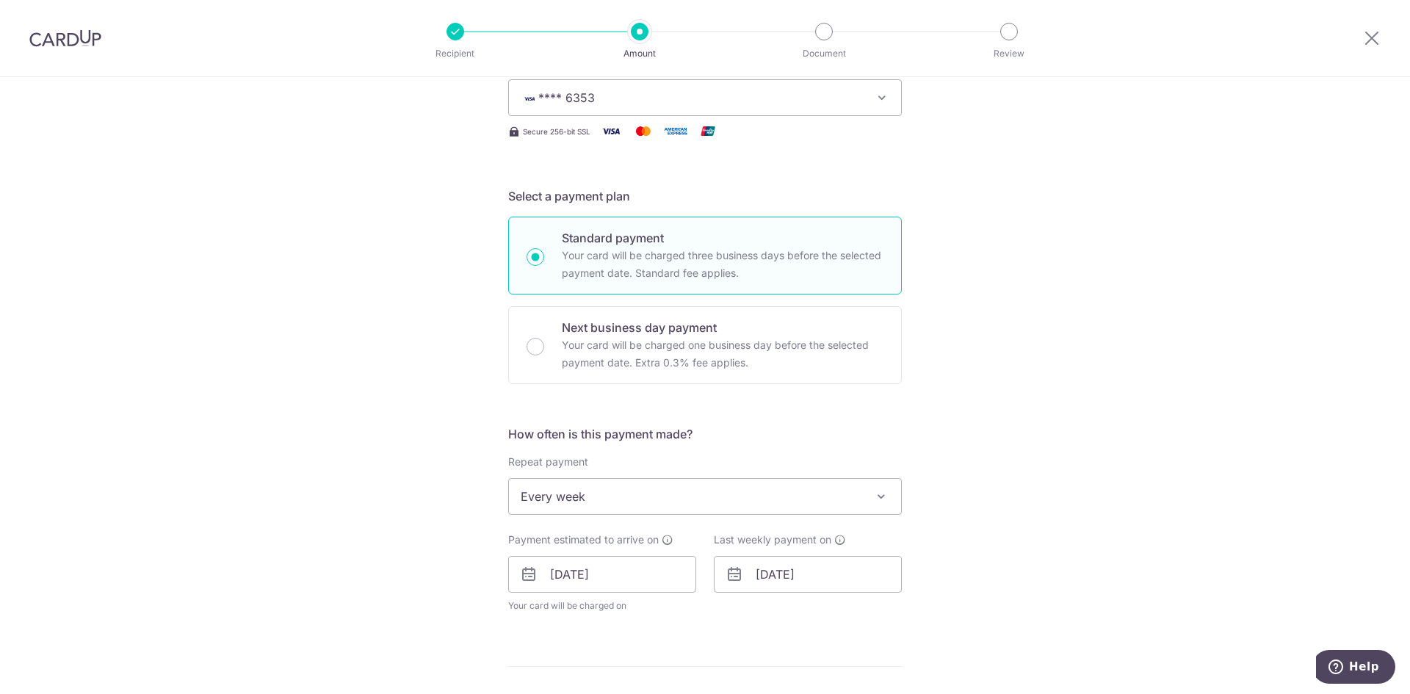
type input "OCBC90NV"
click at [609, 492] on span "Every week" at bounding box center [705, 496] width 392 height 35
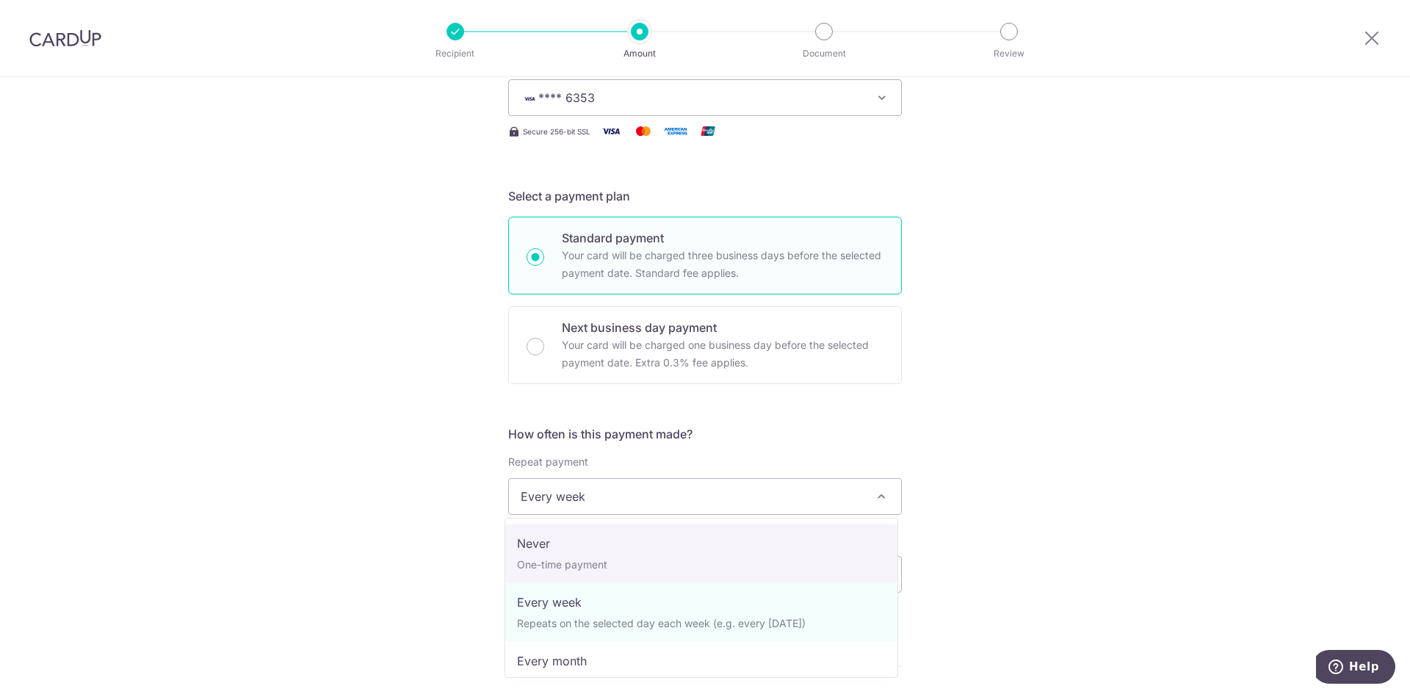
select select "1"
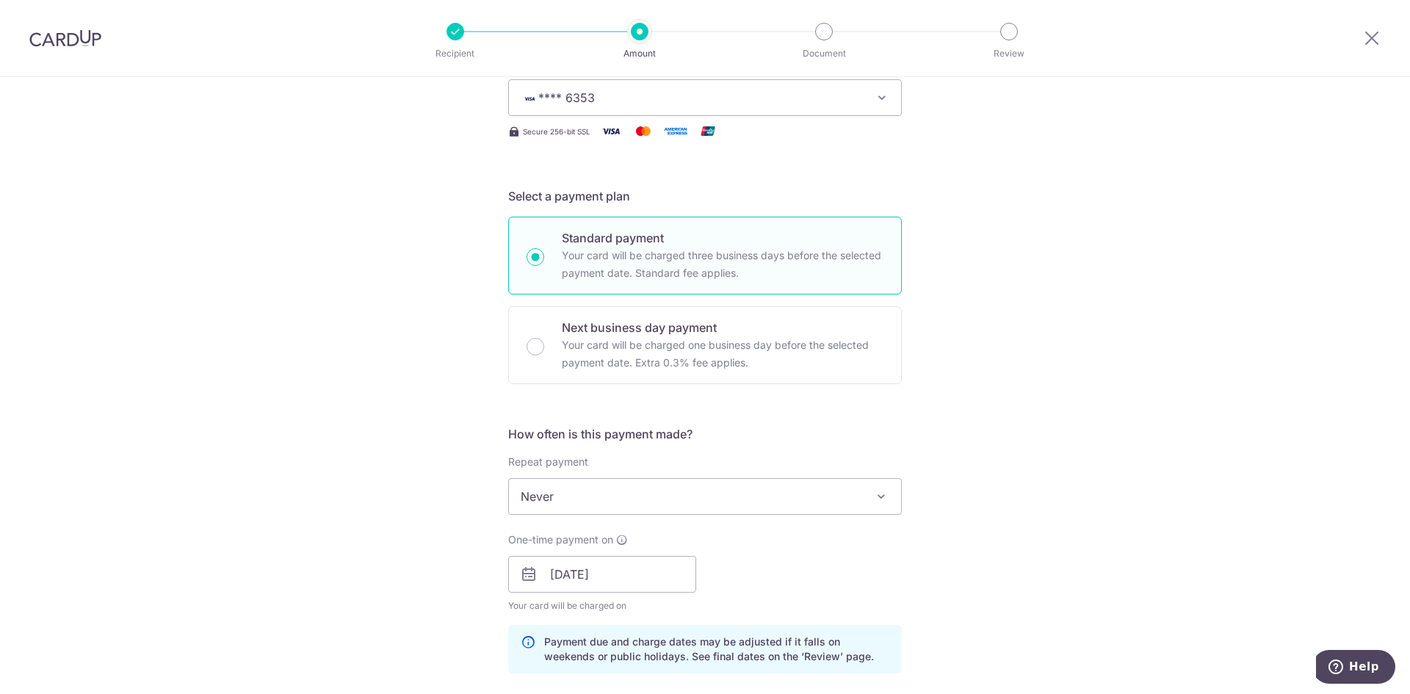
scroll to position [367, 0]
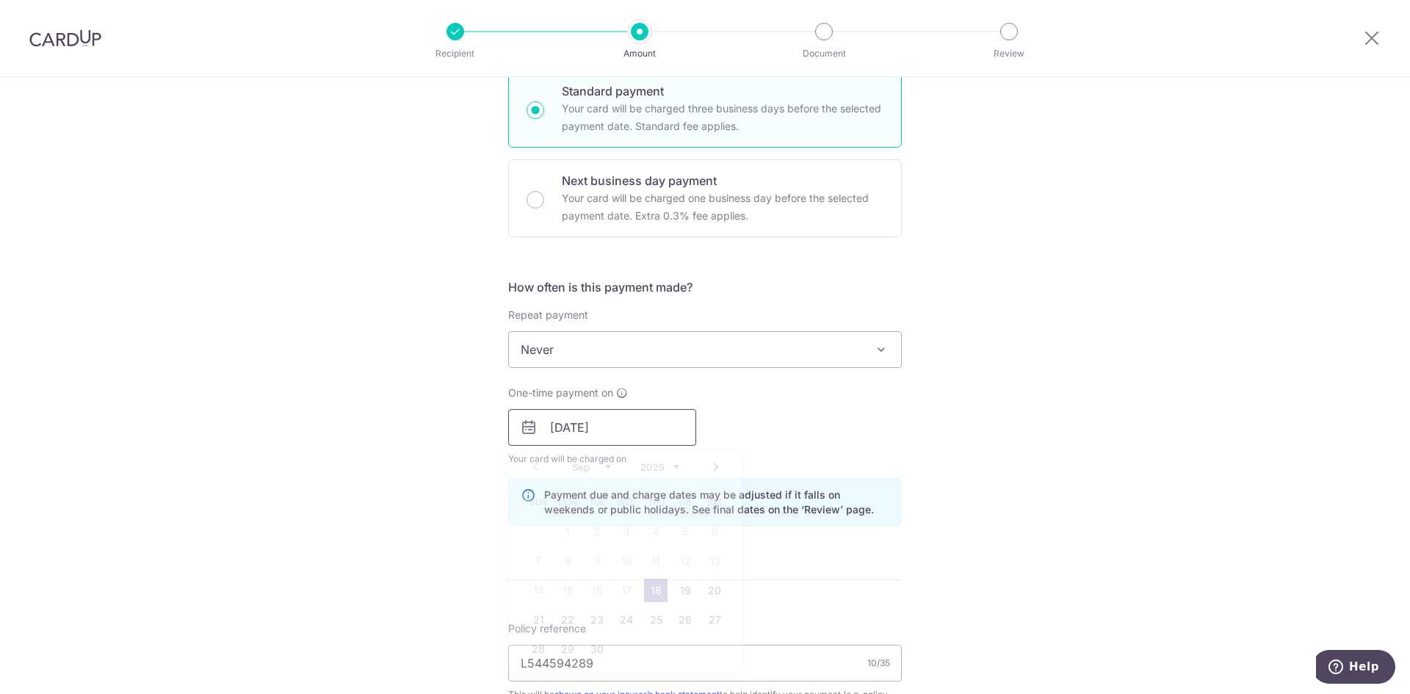
click at [548, 430] on input "18/09/2025" at bounding box center [602, 427] width 188 height 37
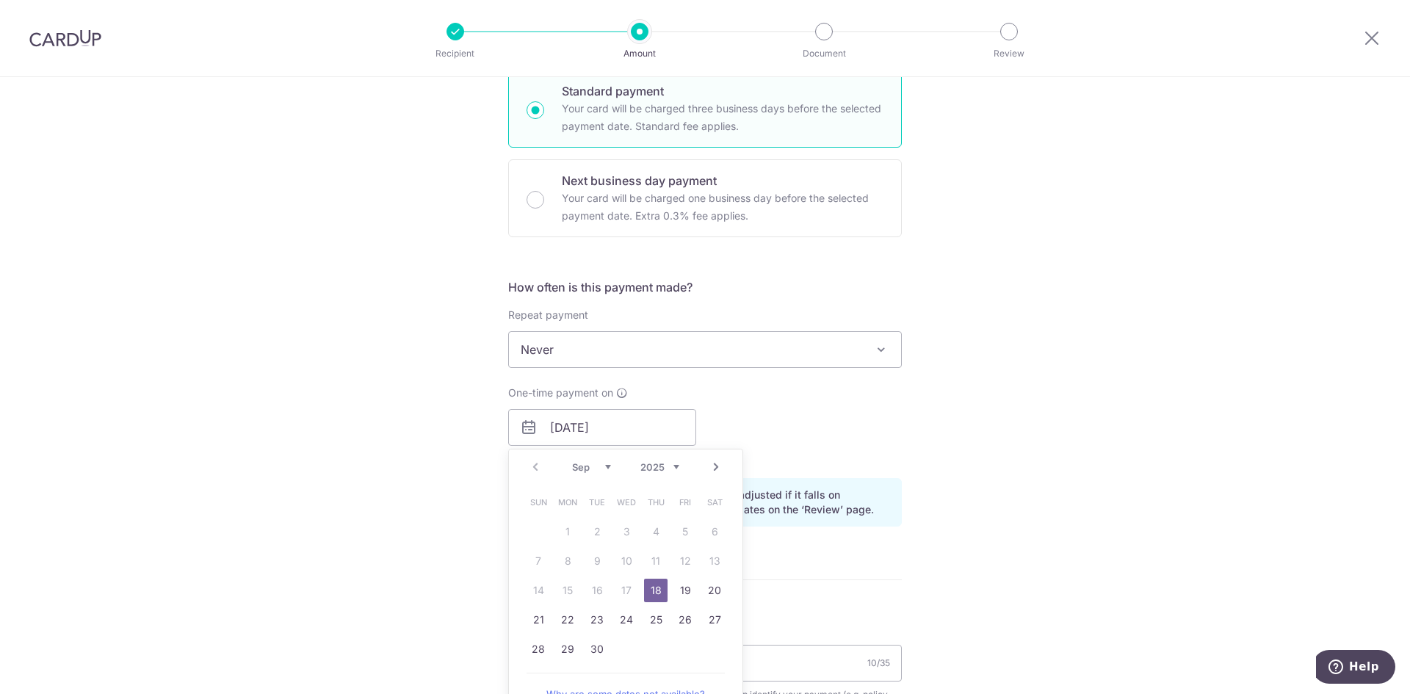
click at [622, 584] on table "Sun Mon Tue Wed Thu Fri Sat 1 2 3 4 5 6 7 8 9 10 11 12 13 14 15 16 17 18 19 20 …" at bounding box center [627, 576] width 206 height 176
click at [648, 591] on link "18" at bounding box center [655, 590] width 23 height 23
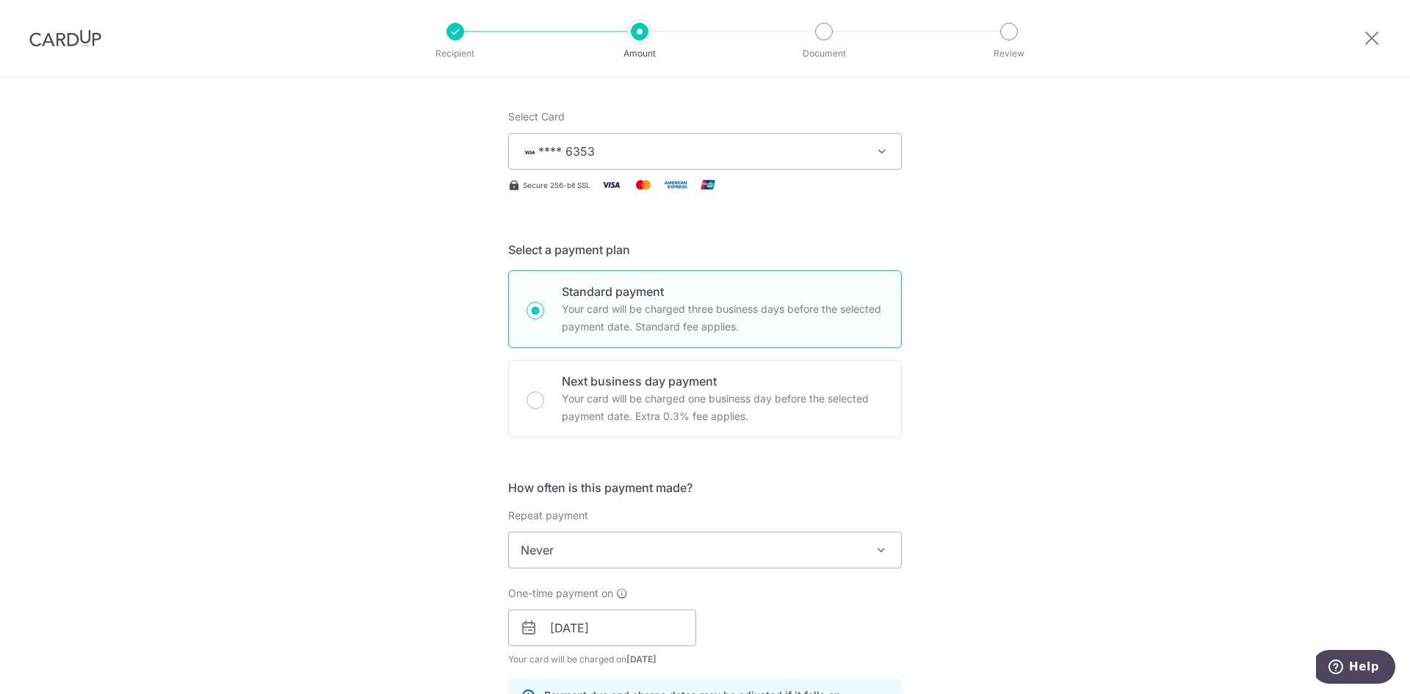
scroll to position [0, 0]
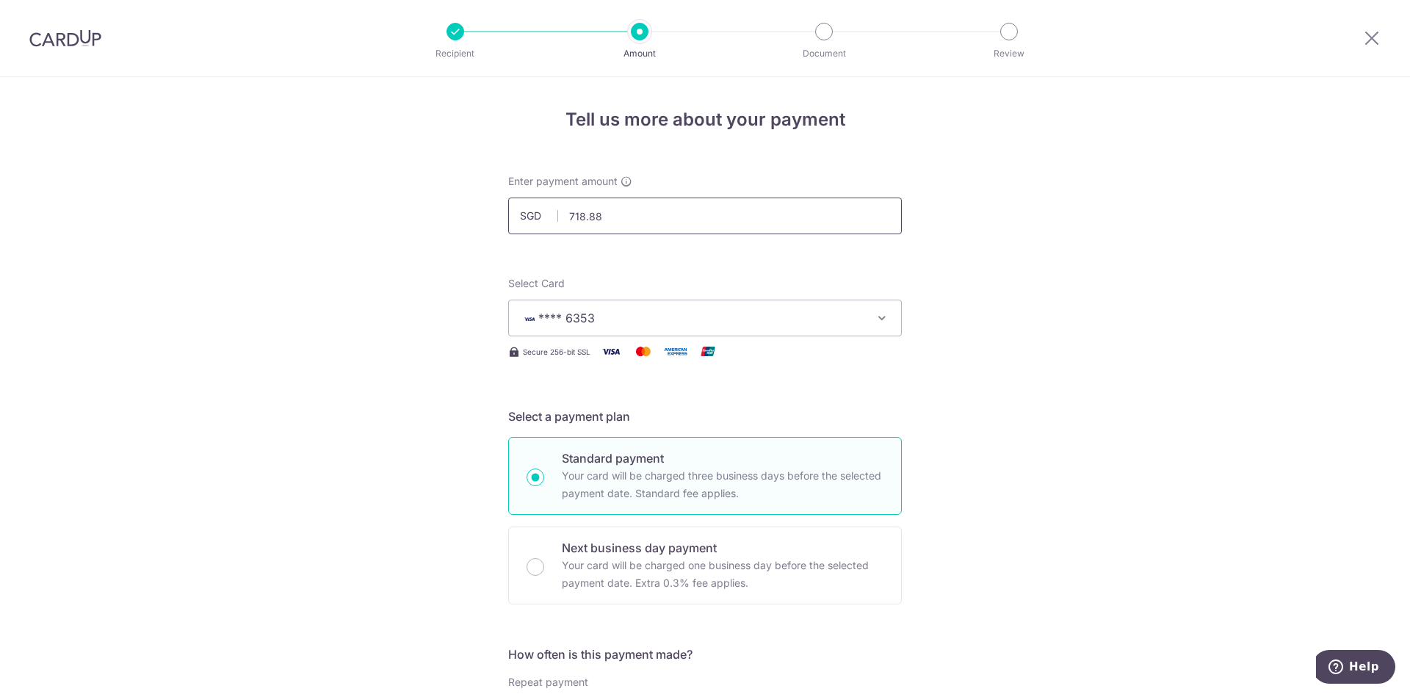
click at [573, 220] on input "718.88" at bounding box center [705, 216] width 394 height 37
type input "1,437.75"
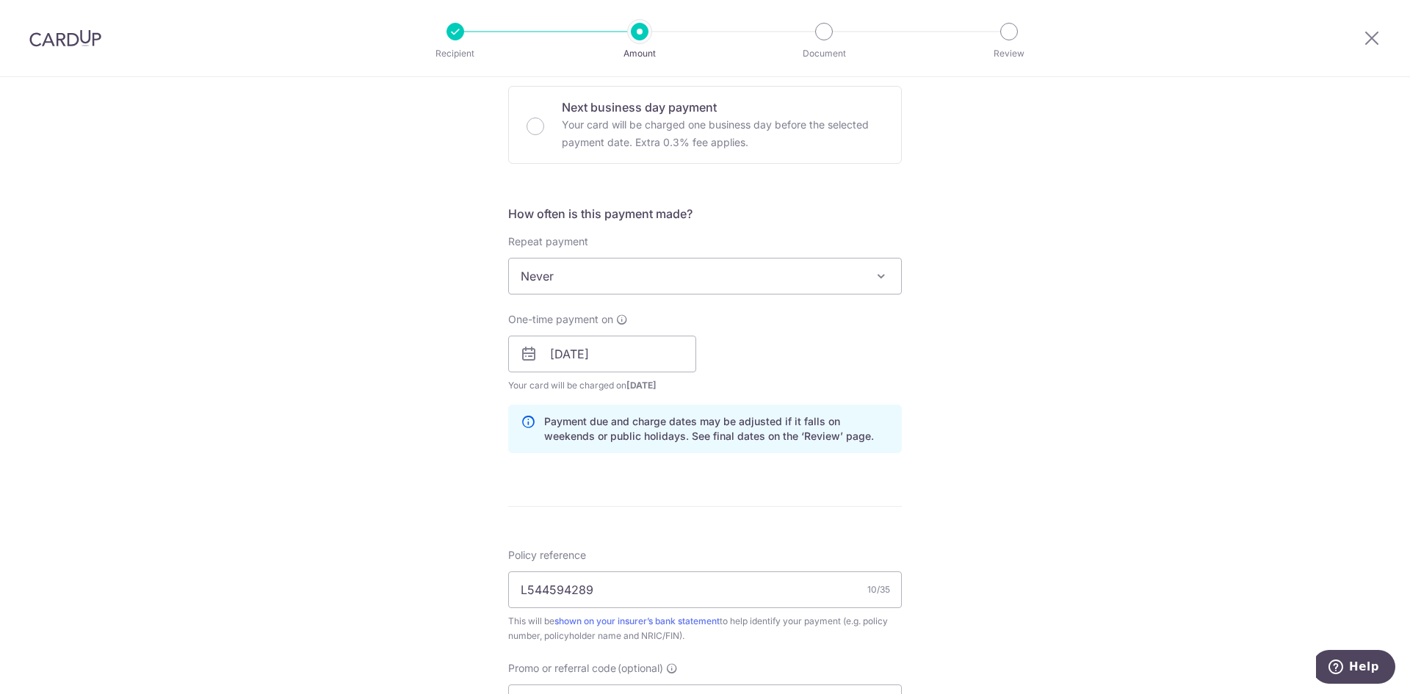
scroll to position [808, 0]
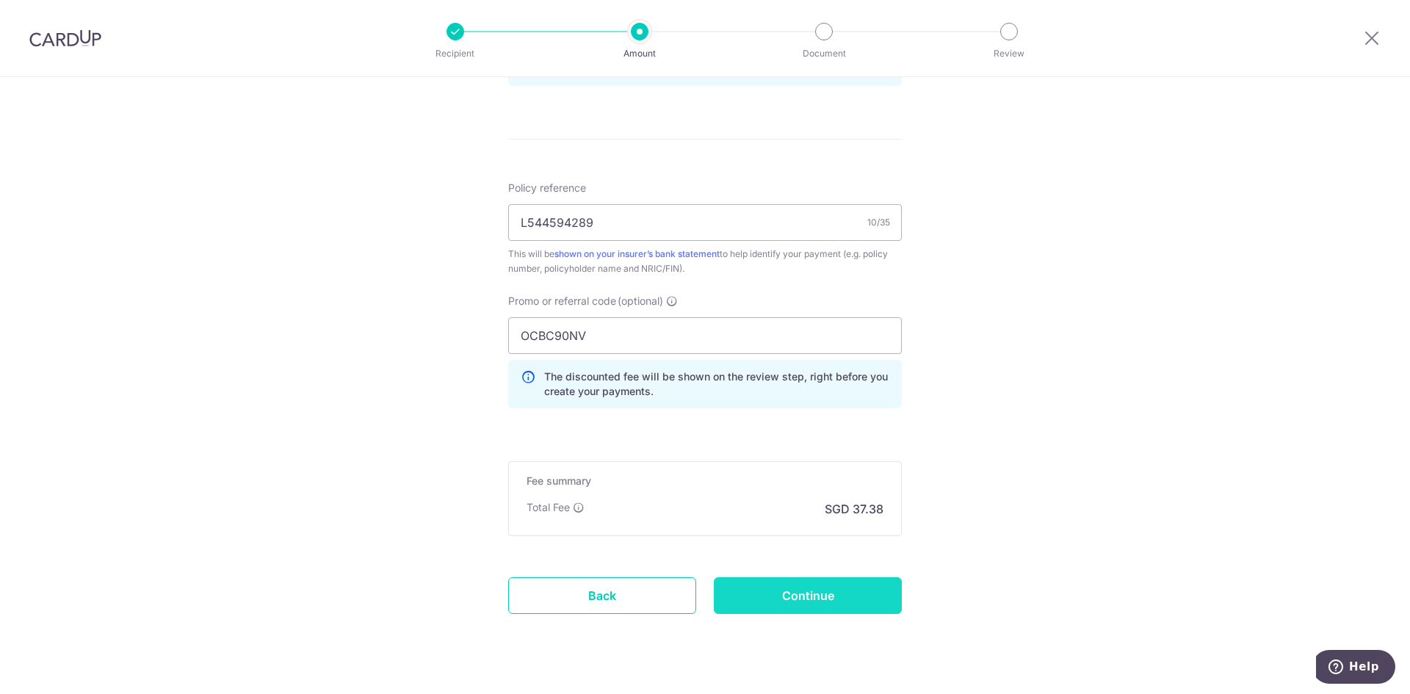
click at [808, 593] on input "Continue" at bounding box center [808, 595] width 188 height 37
type input "Update Schedule"
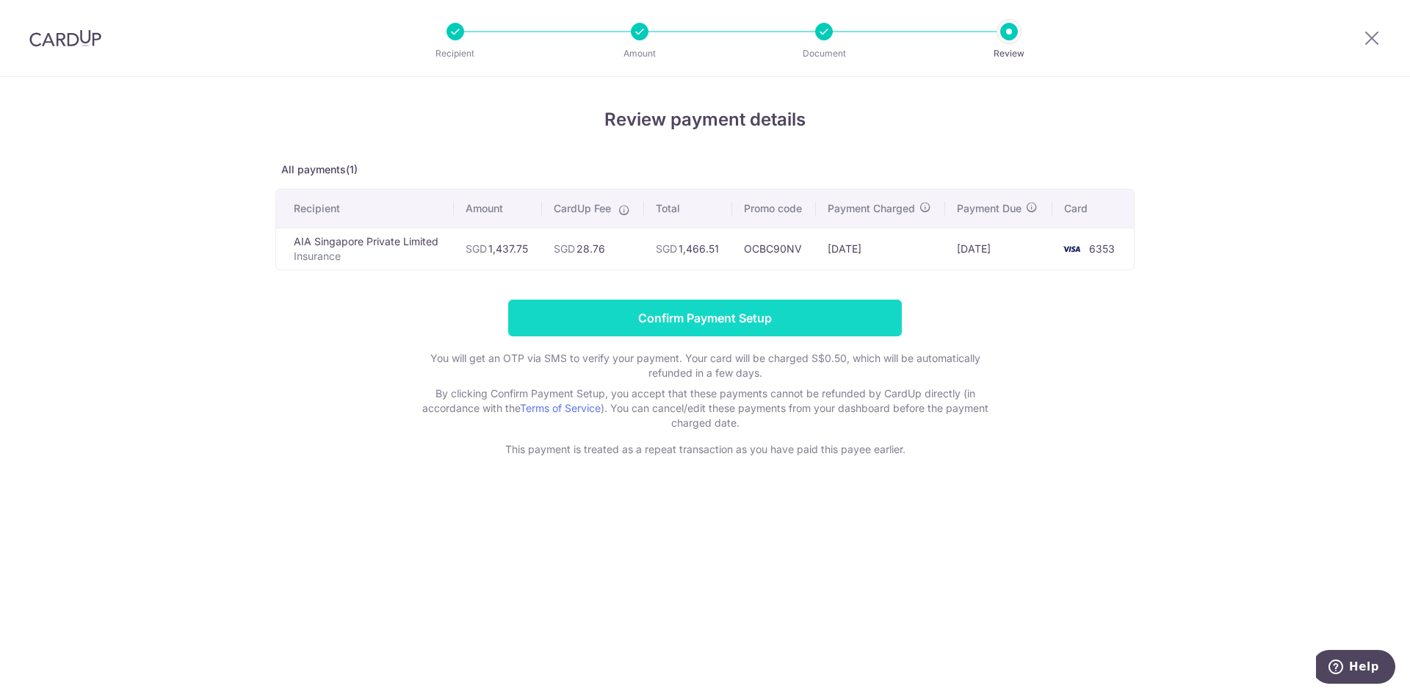
click at [695, 333] on input "Confirm Payment Setup" at bounding box center [705, 318] width 394 height 37
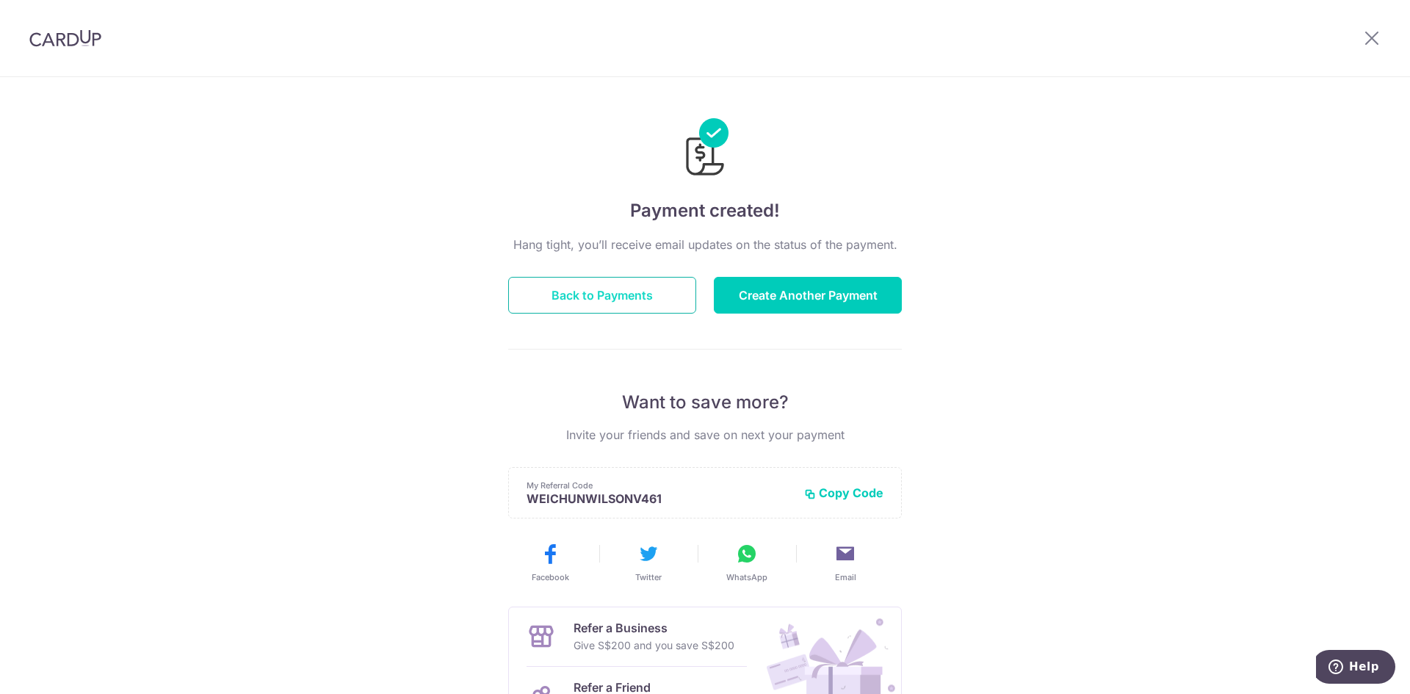
click at [621, 290] on button "Back to Payments" at bounding box center [602, 295] width 188 height 37
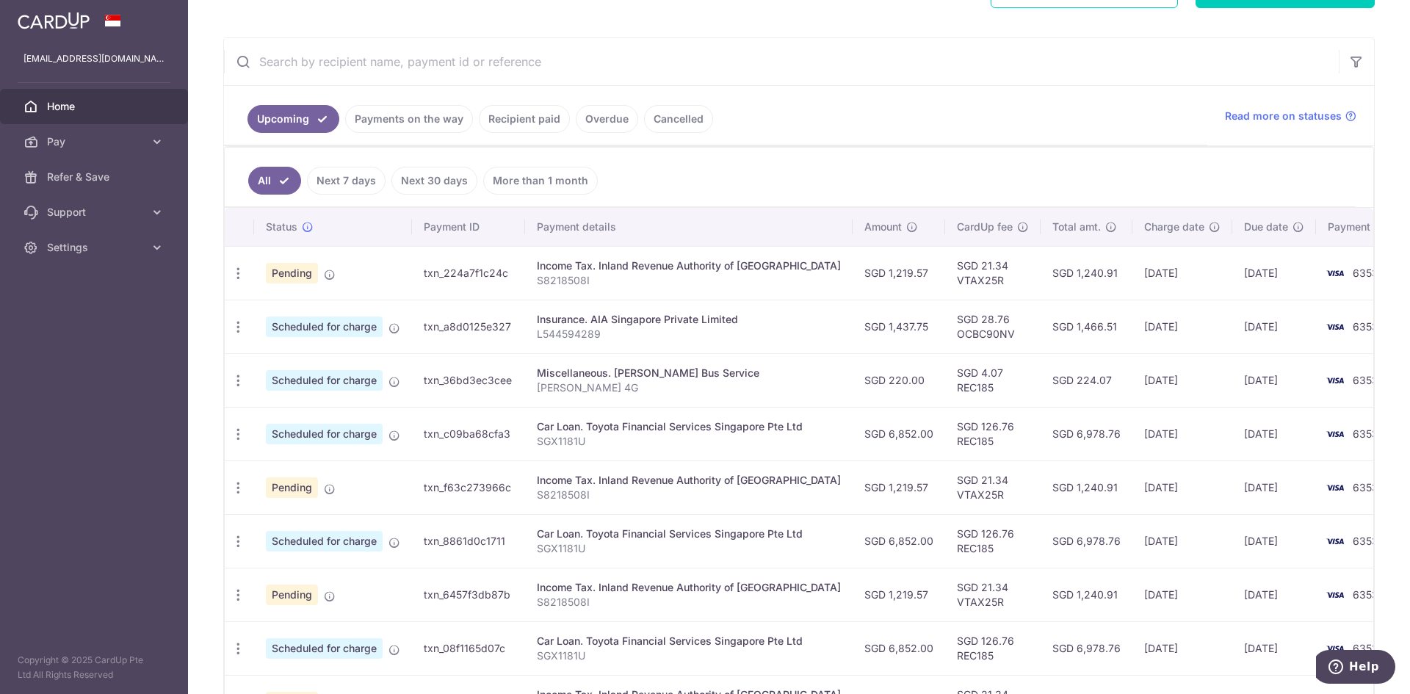
scroll to position [220, 0]
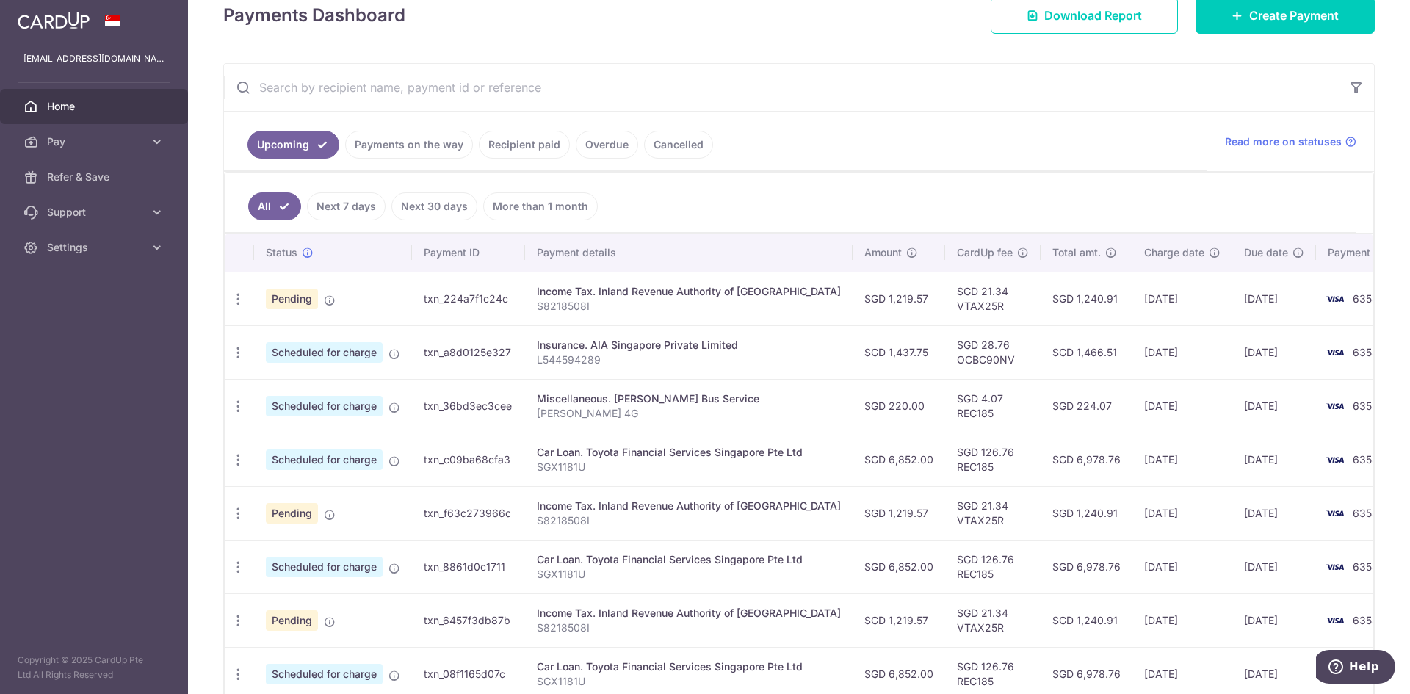
click at [503, 144] on link "Recipient paid" at bounding box center [524, 145] width 91 height 28
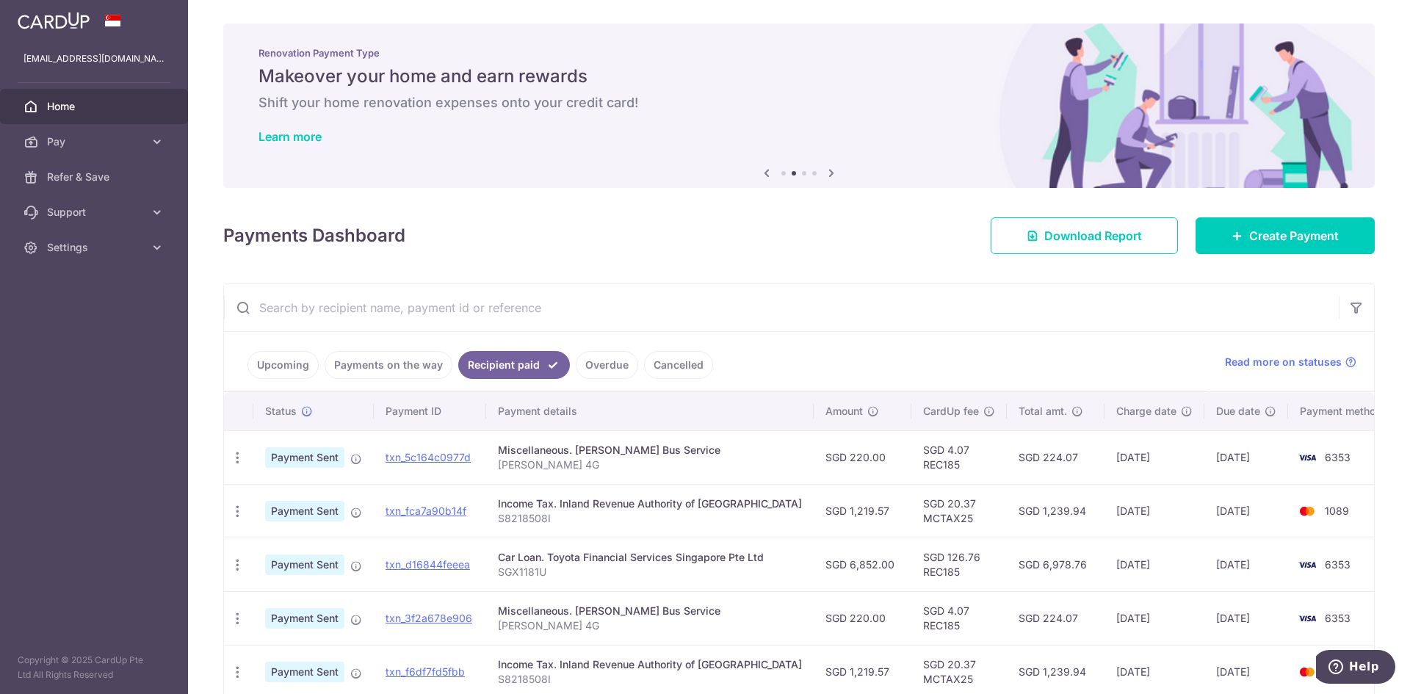
scroll to position [73, 0]
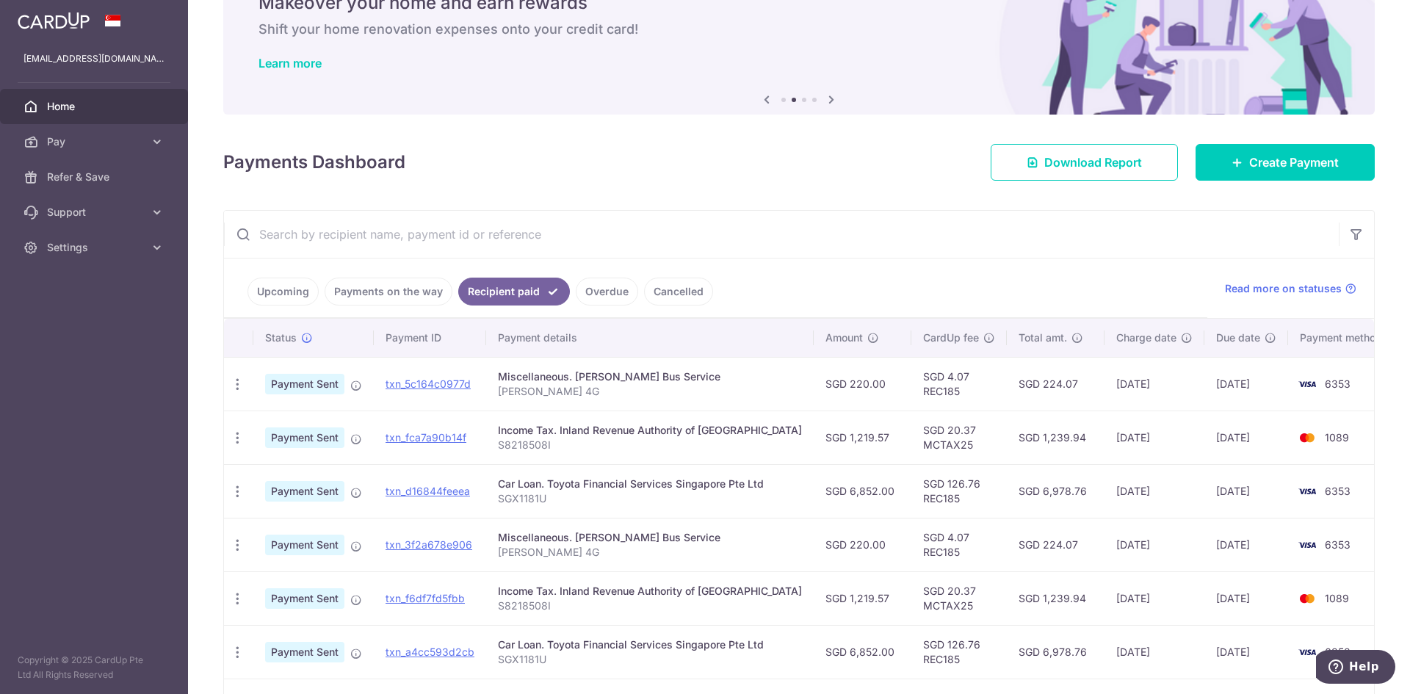
click at [281, 303] on link "Upcoming" at bounding box center [282, 292] width 71 height 28
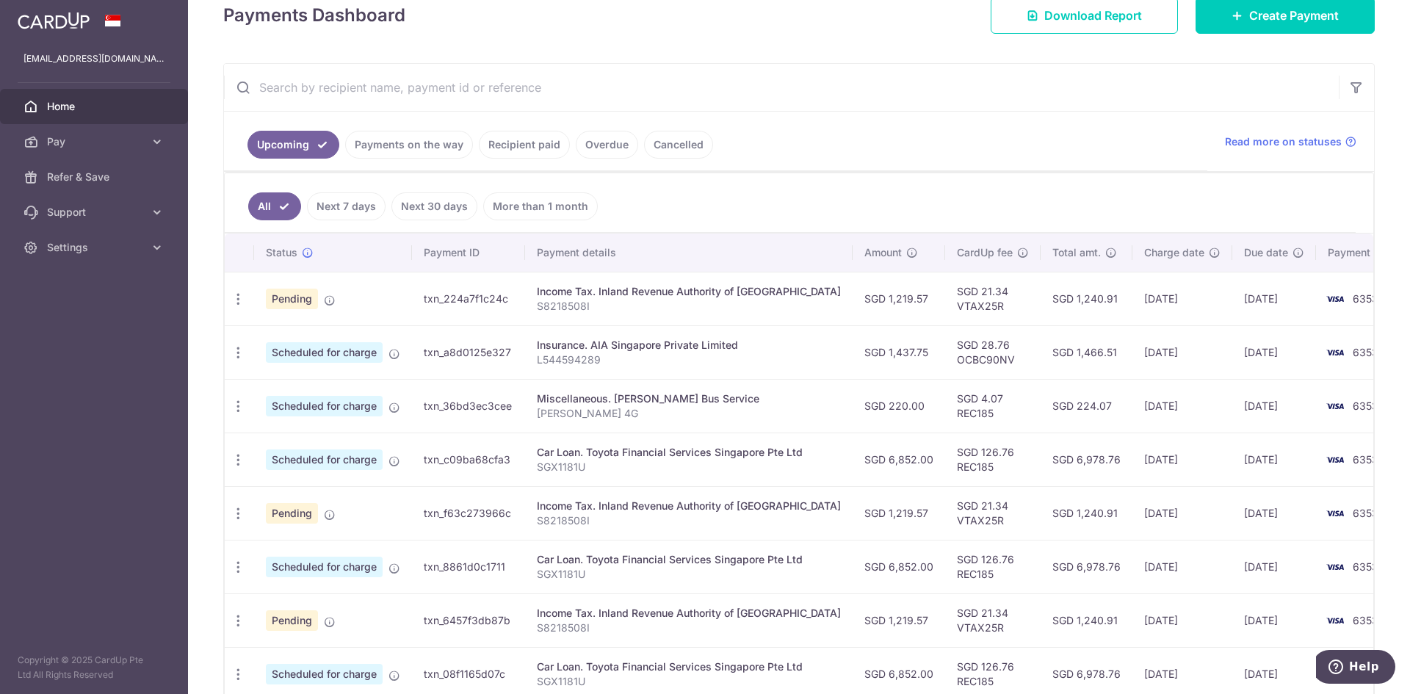
scroll to position [294, 0]
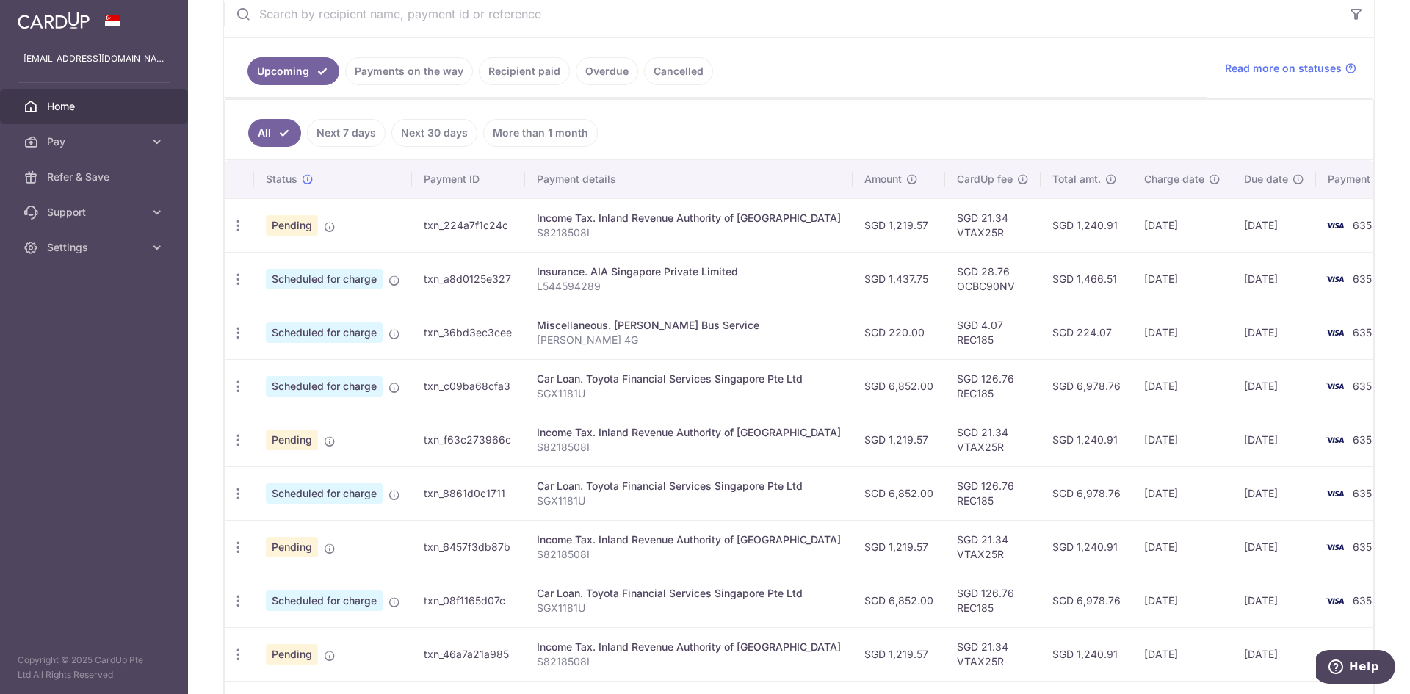
click at [507, 62] on link "Recipient paid" at bounding box center [524, 71] width 91 height 28
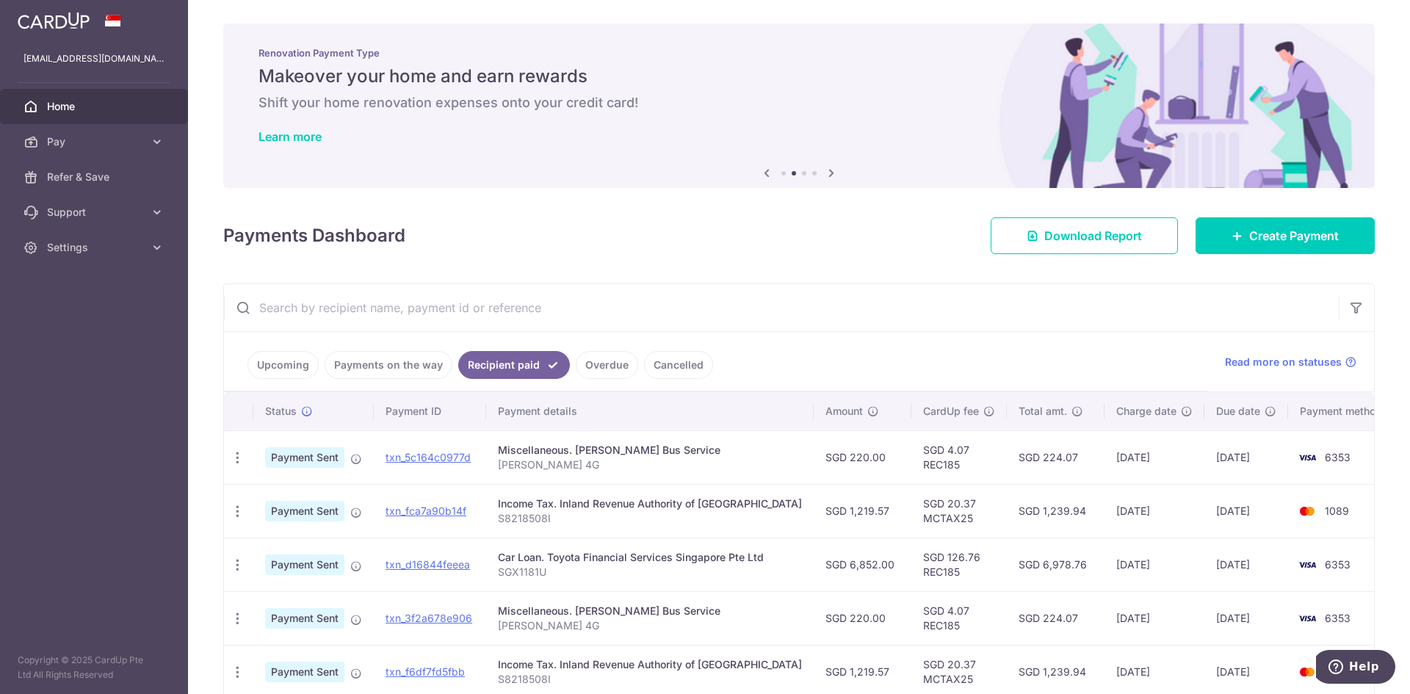
scroll to position [147, 0]
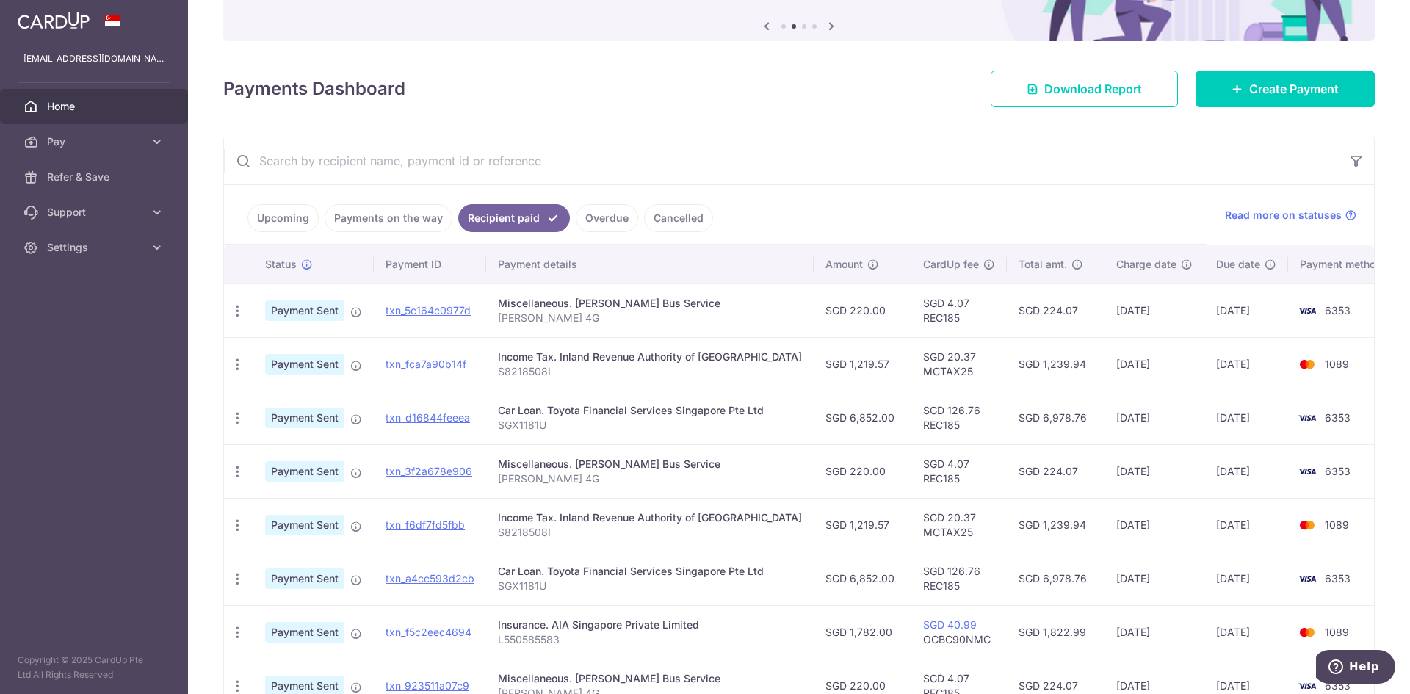
click at [289, 214] on link "Upcoming" at bounding box center [282, 218] width 71 height 28
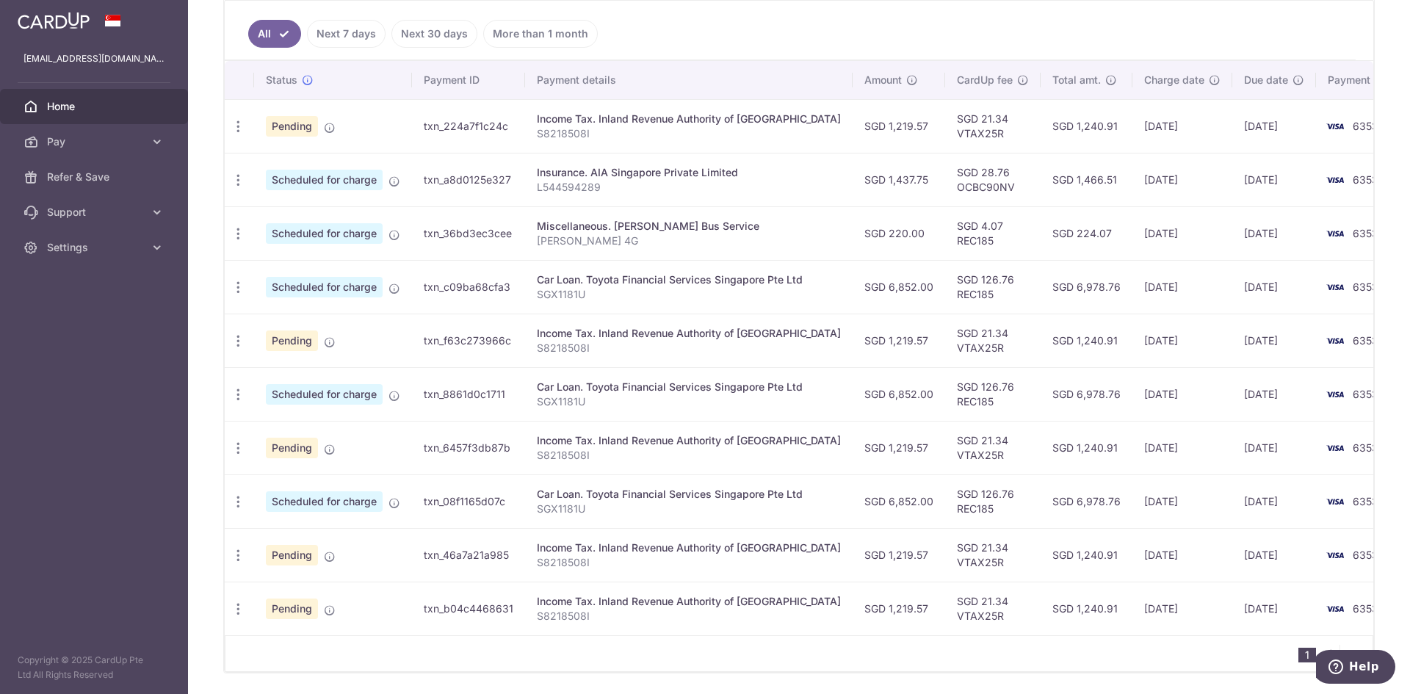
scroll to position [367, 0]
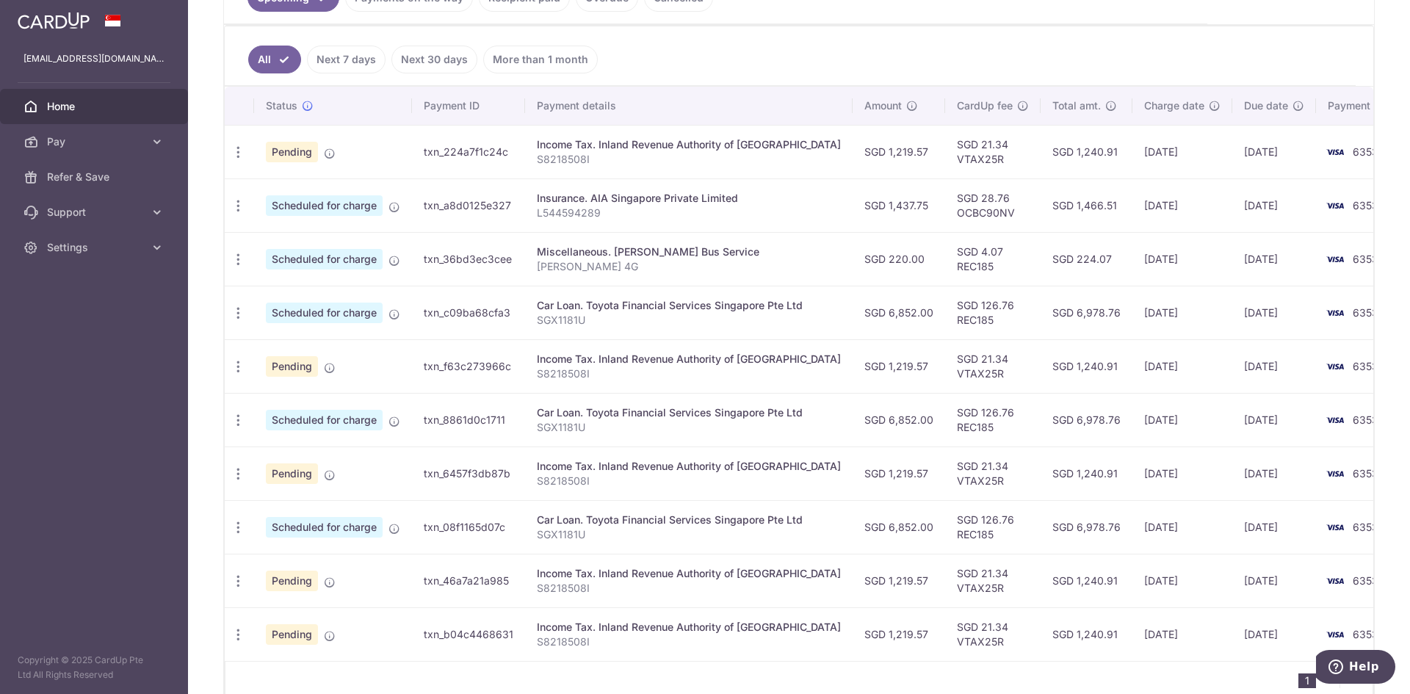
click at [1232, 156] on td "[DATE]" at bounding box center [1274, 152] width 84 height 54
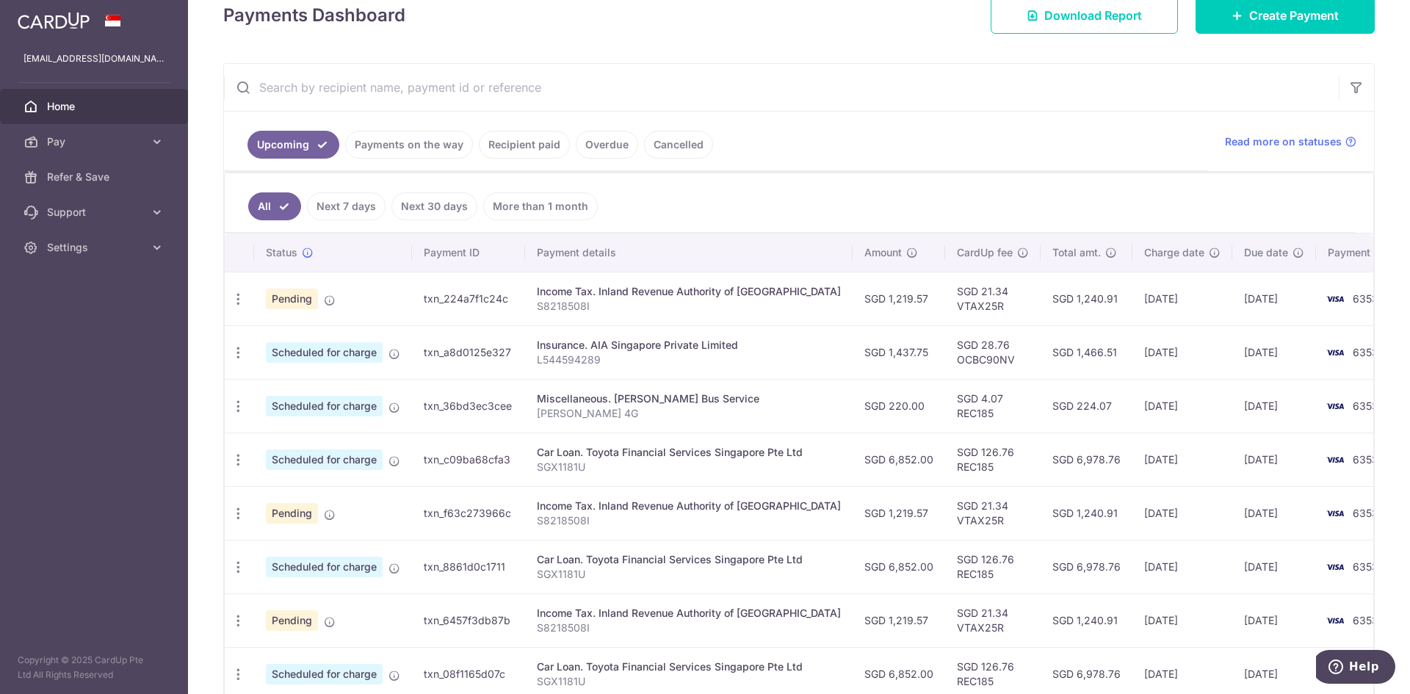
click at [523, 134] on link "Recipient paid" at bounding box center [524, 145] width 91 height 28
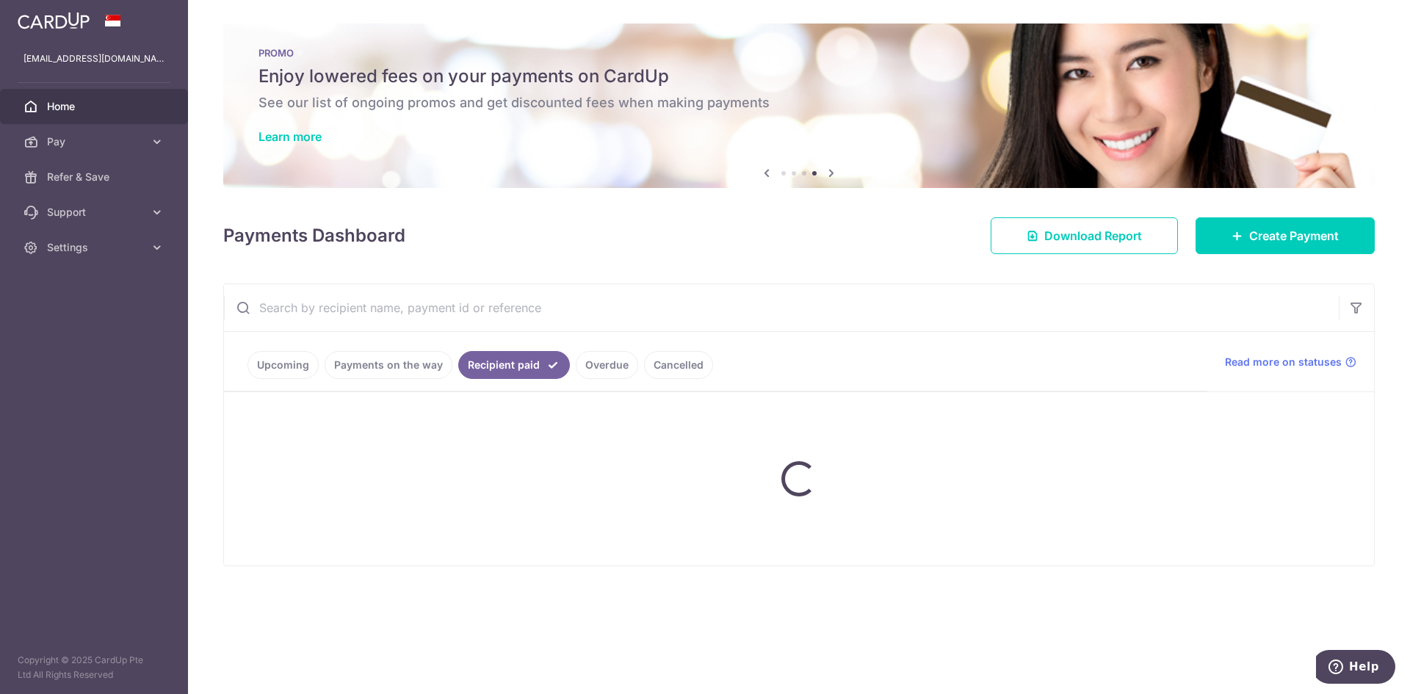
click at [523, 134] on div "Learn more" at bounding box center [798, 136] width 1081 height 15
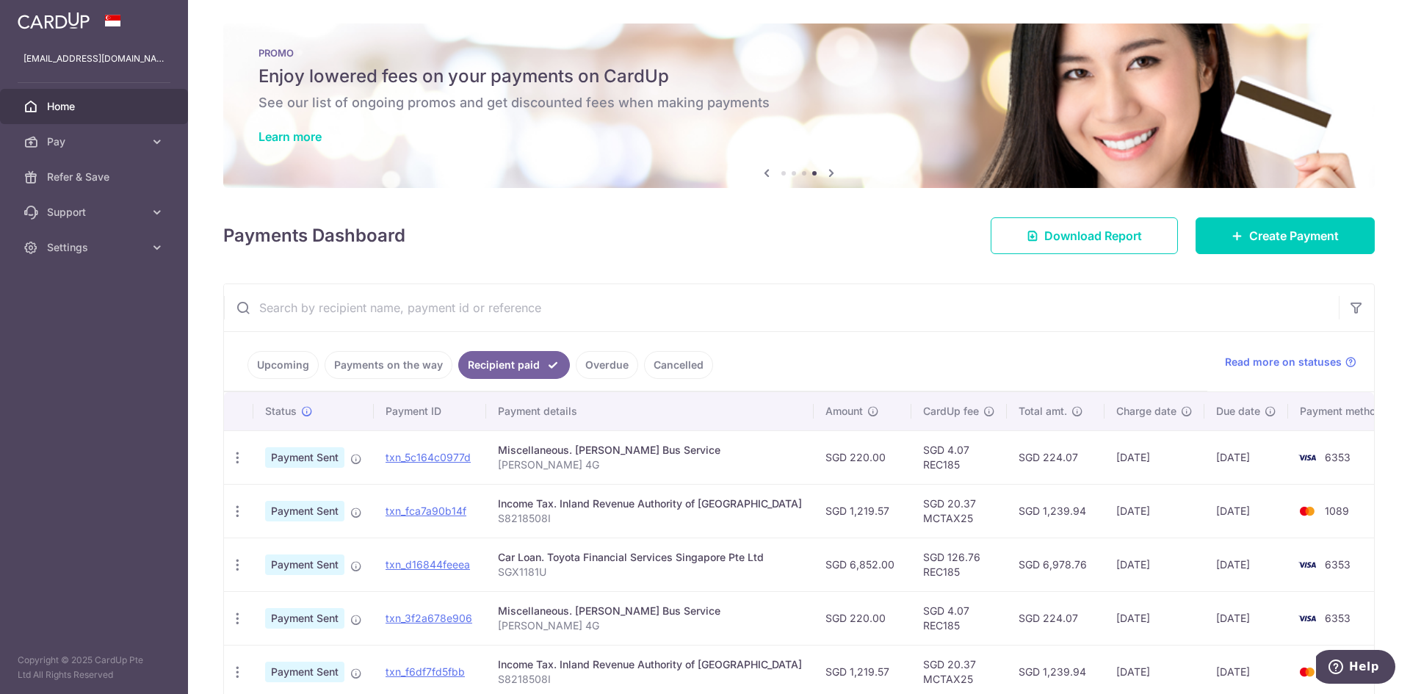
click at [280, 369] on link "Upcoming" at bounding box center [282, 365] width 71 height 28
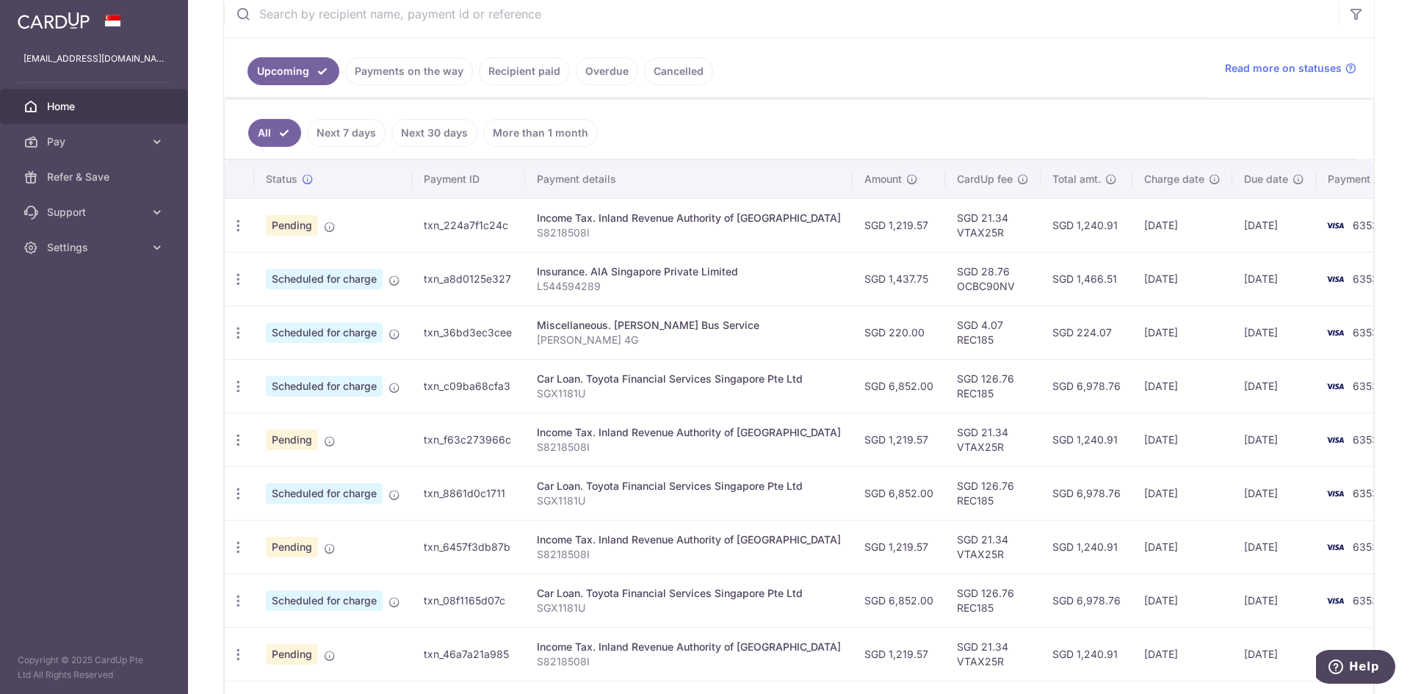
scroll to position [367, 0]
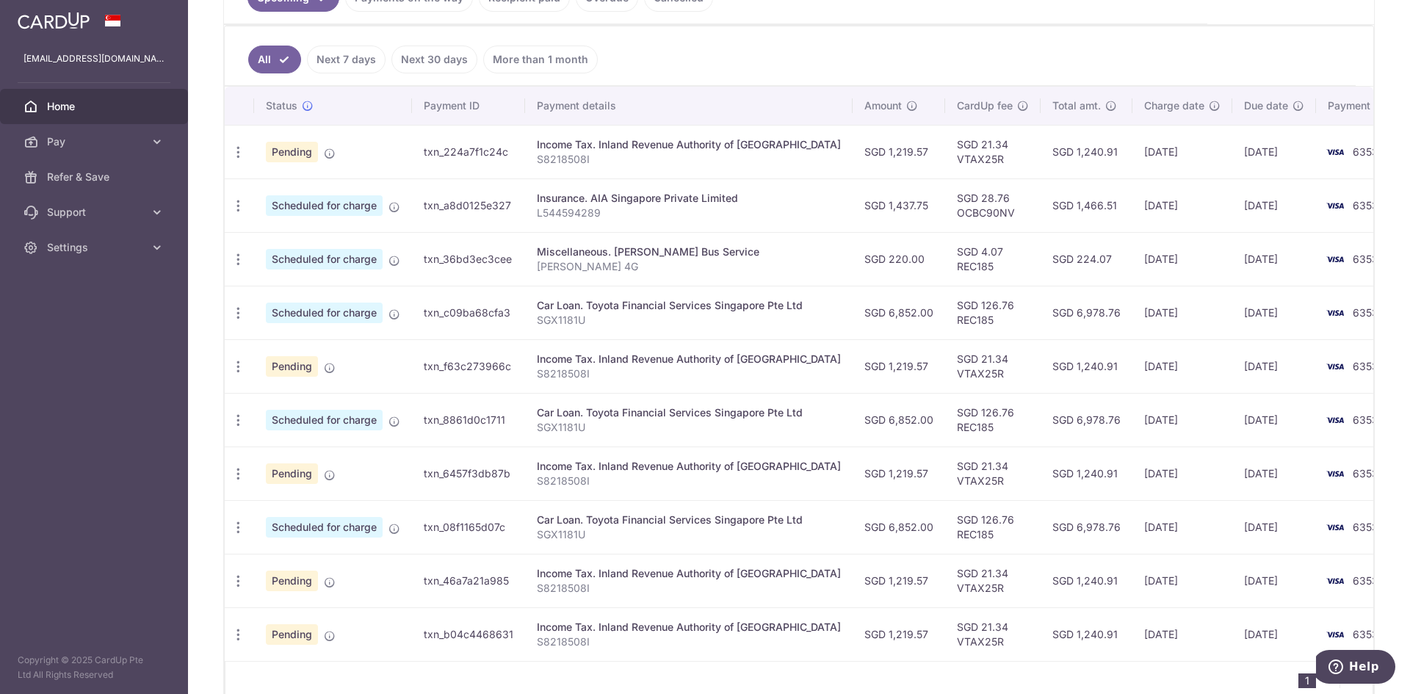
drag, startPoint x: 590, startPoint y: 306, endPoint x: 598, endPoint y: 332, distance: 26.9
click at [598, 330] on td "Car Loan. Toyota Financial Services Singapore Pte Ltd SGX1181U" at bounding box center [688, 313] width 327 height 54
click at [598, 333] on td "Car Loan. Toyota Financial Services Singapore Pte Ltd SGX1181U" at bounding box center [688, 313] width 327 height 54
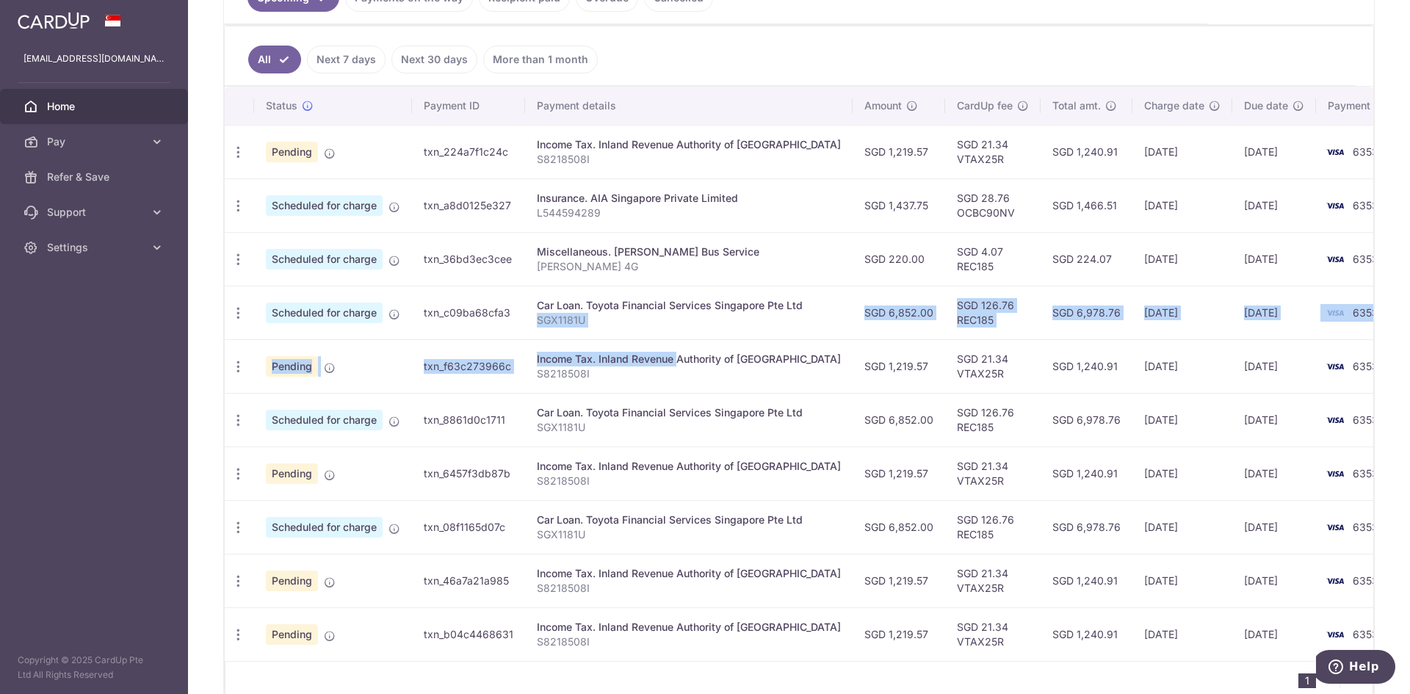
drag, startPoint x: 598, startPoint y: 333, endPoint x: 604, endPoint y: 358, distance: 25.5
click at [604, 358] on tbody "Update payment Cancel payment Pending txn_224a7f1c24c Income Tax. Inland Revenu…" at bounding box center [826, 393] width 1203 height 536
click at [604, 358] on div "Income Tax. Inland Revenue Authority of Singapore" at bounding box center [689, 359] width 304 height 15
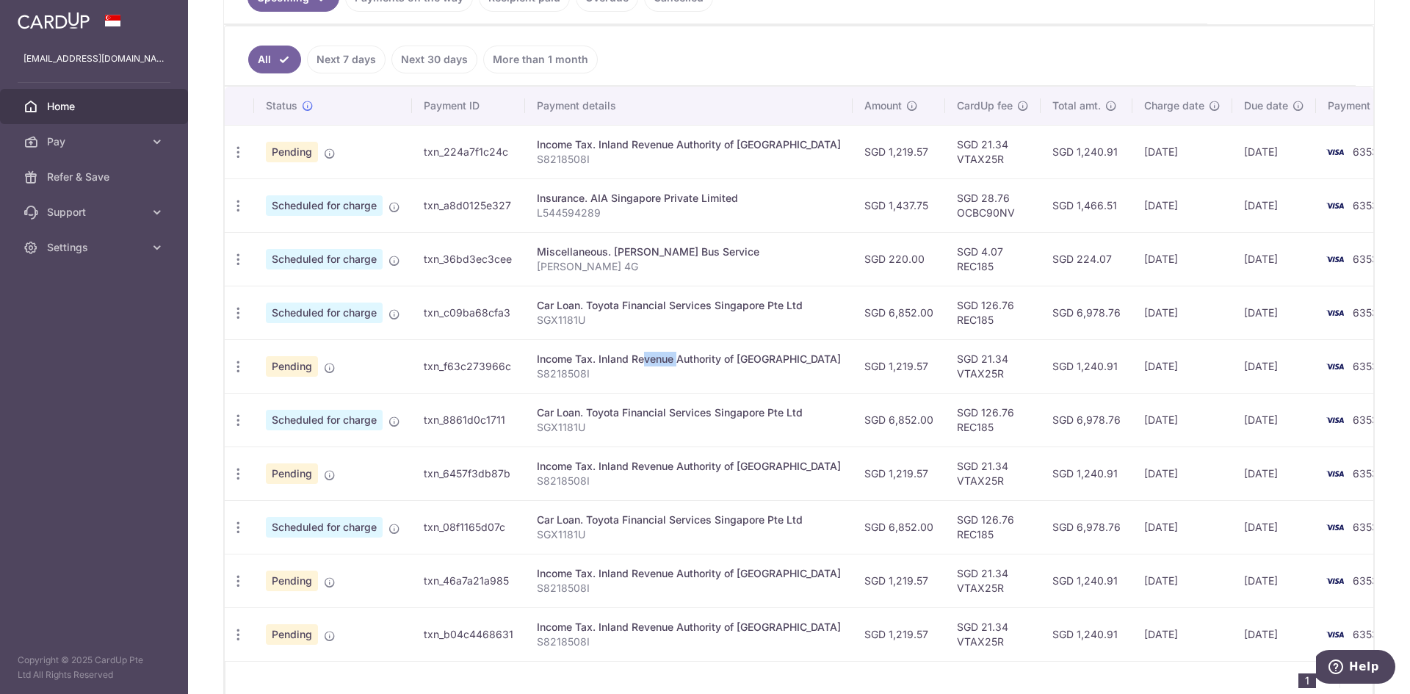
click at [604, 358] on div "Income Tax. Inland Revenue Authority of Singapore" at bounding box center [689, 359] width 304 height 15
click at [603, 356] on div "Income Tax. Inland Revenue Authority of Singapore" at bounding box center [689, 359] width 304 height 15
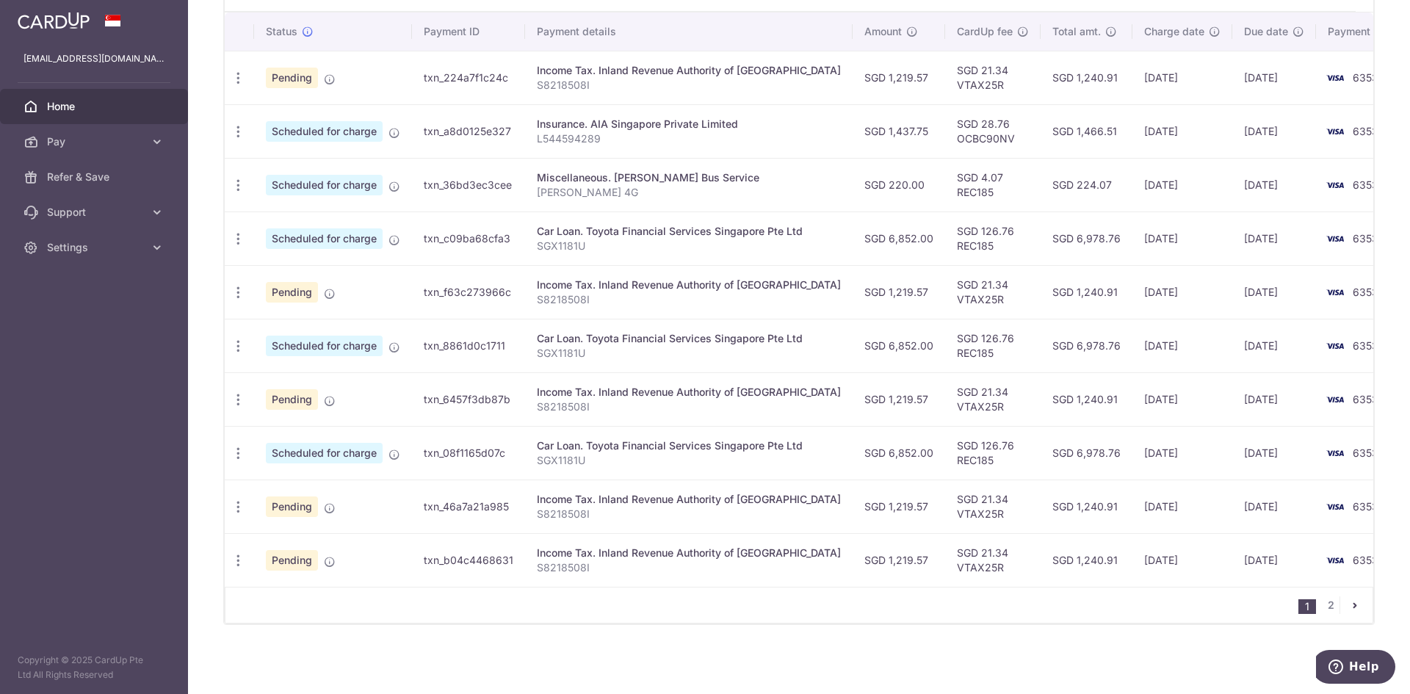
click at [600, 374] on td "Income Tax. Inland Revenue Authority of Singapore S8218508I" at bounding box center [688, 399] width 327 height 54
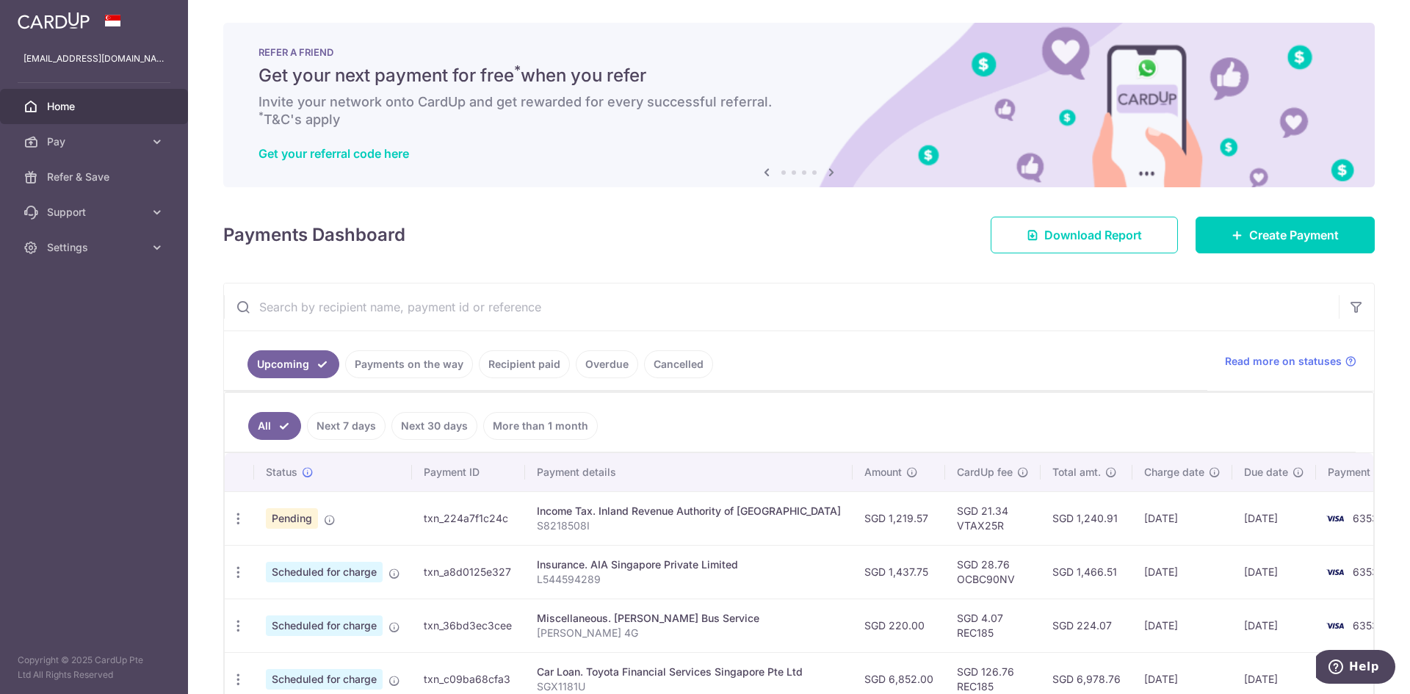
scroll to position [0, 0]
click at [75, 247] on span "Settings" at bounding box center [95, 247] width 97 height 15
click at [54, 321] on span "Logout" at bounding box center [95, 318] width 97 height 15
